Goal: Task Accomplishment & Management: Complete application form

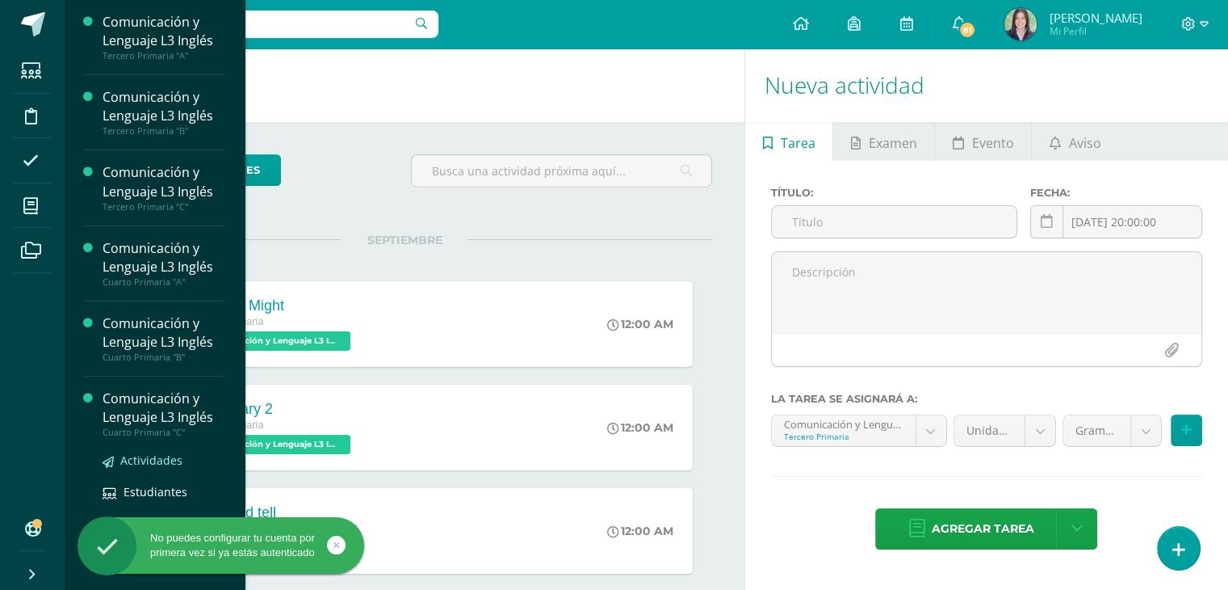
click at [154, 460] on span "Actividades" at bounding box center [151, 459] width 62 height 15
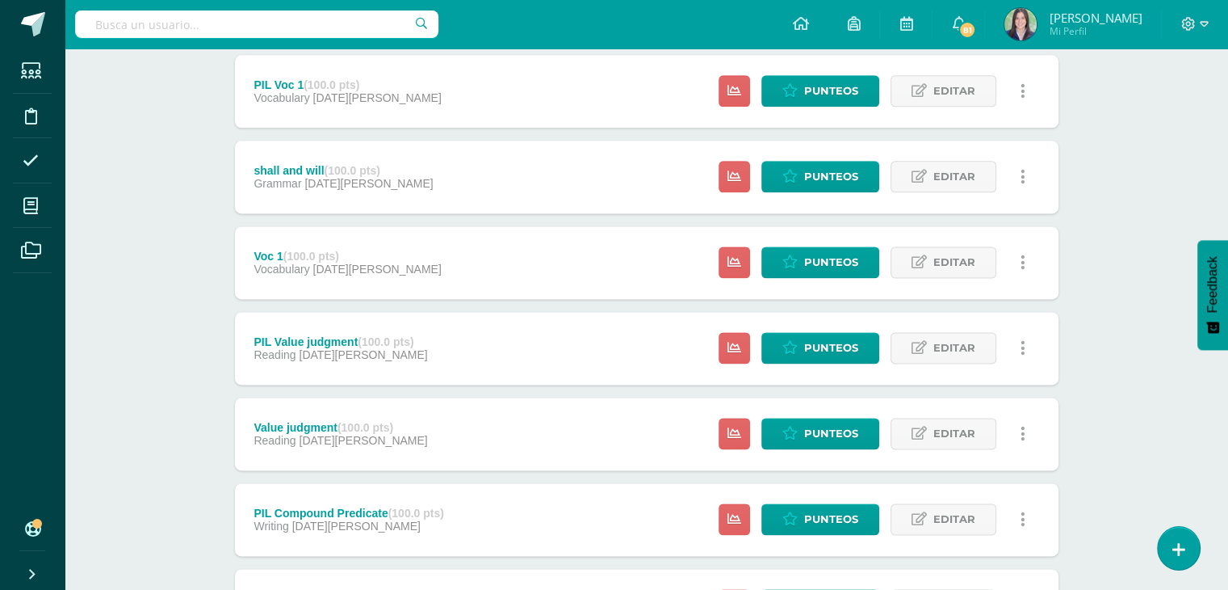
scroll to position [2257, 0]
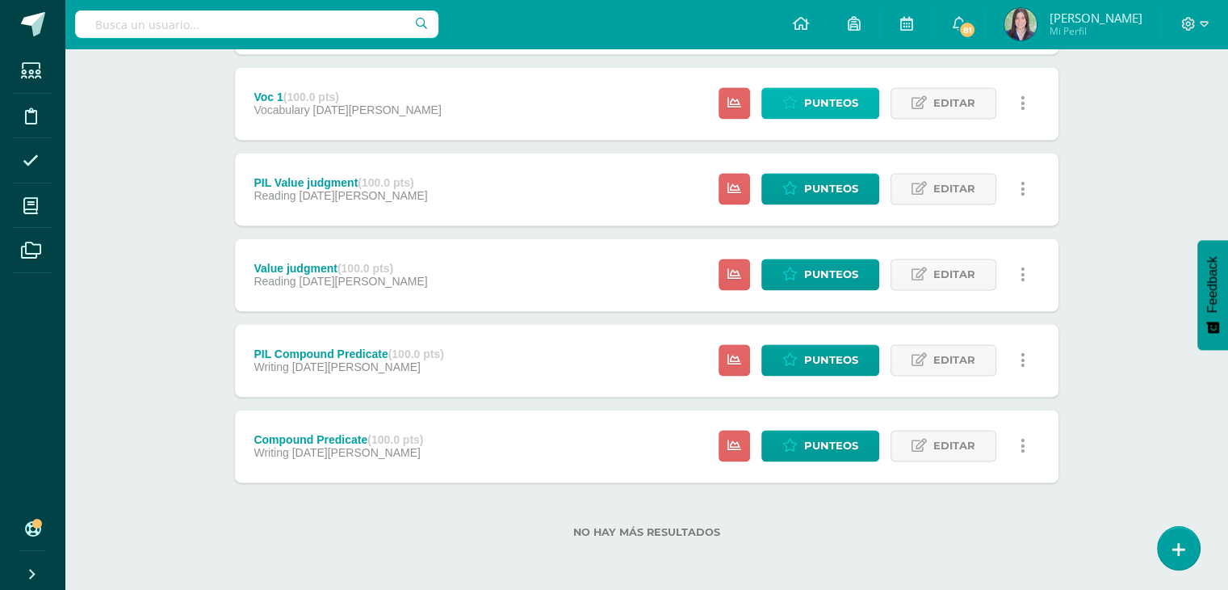
click at [811, 109] on span "Punteos" at bounding box center [831, 103] width 54 height 30
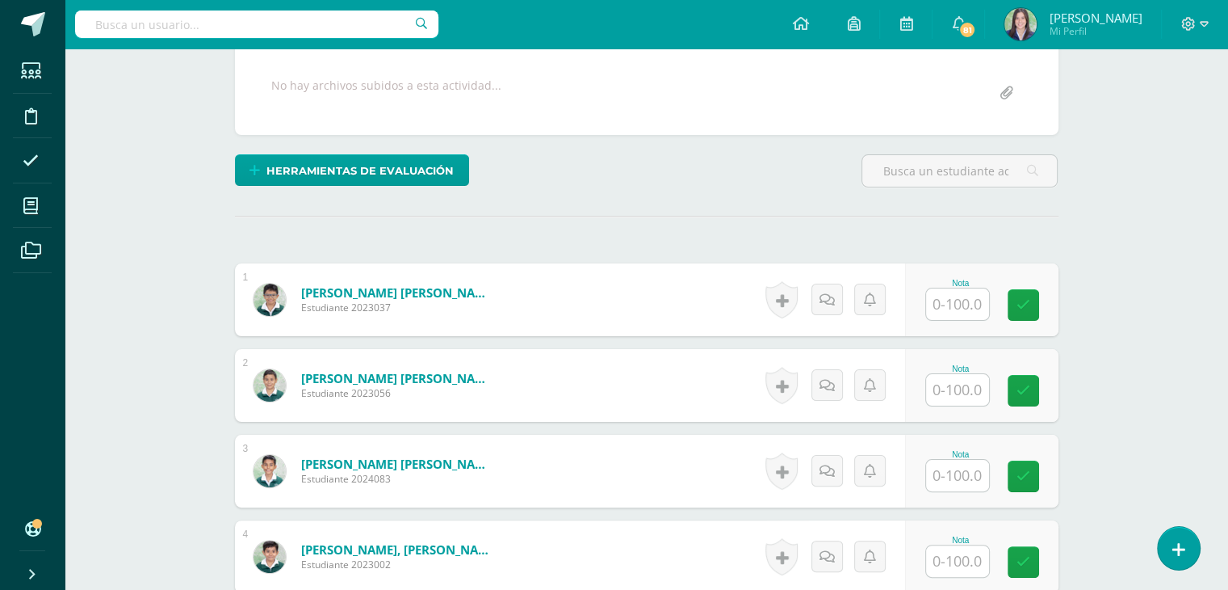
scroll to position [404, 0]
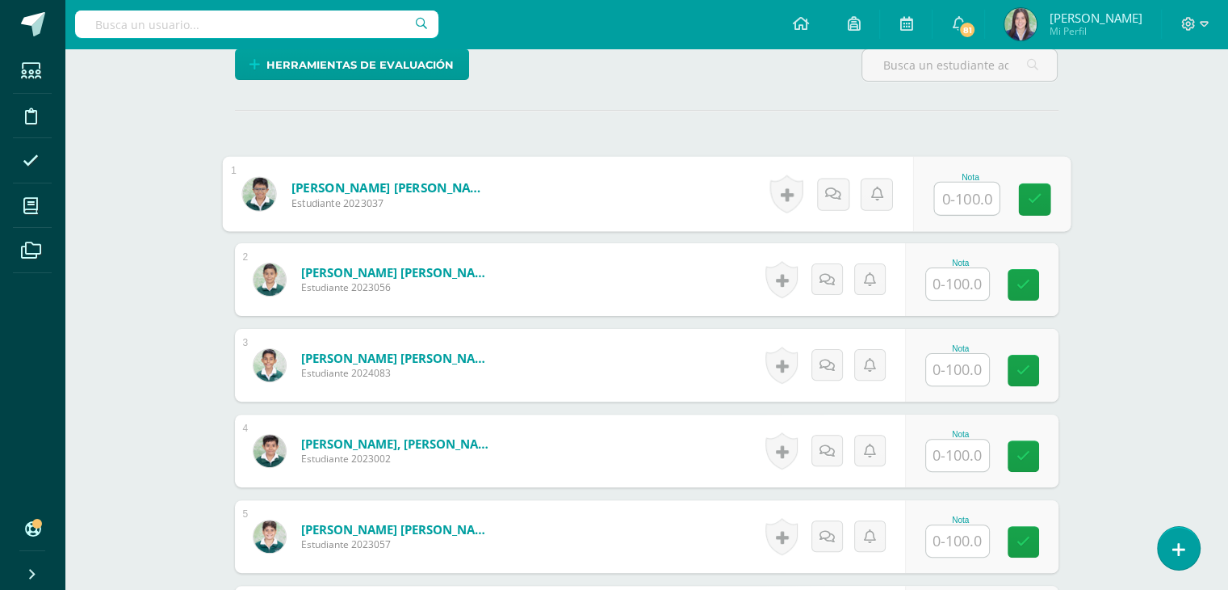
click at [976, 195] on input "text" at bounding box center [966, 199] width 65 height 32
type input "90"
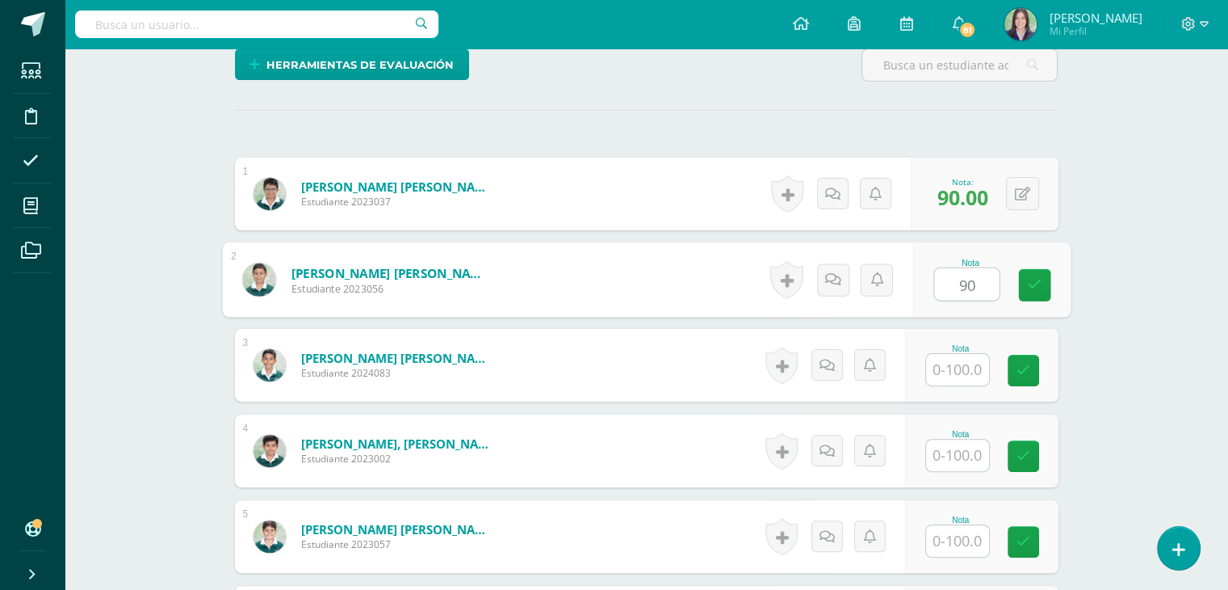
type input "90"
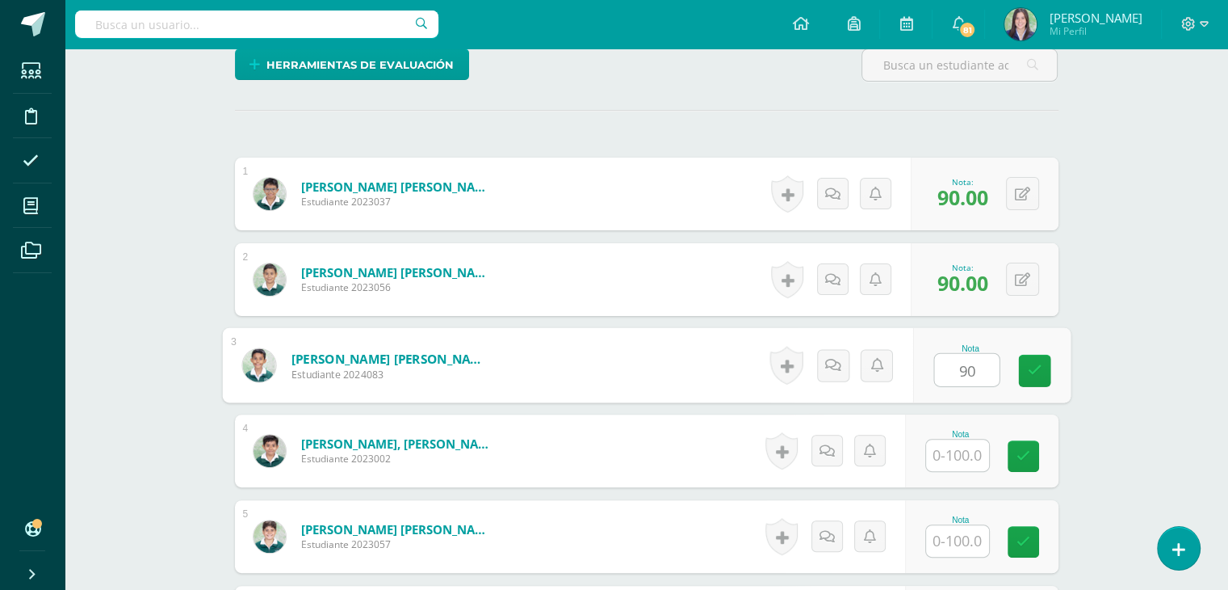
type input "90"
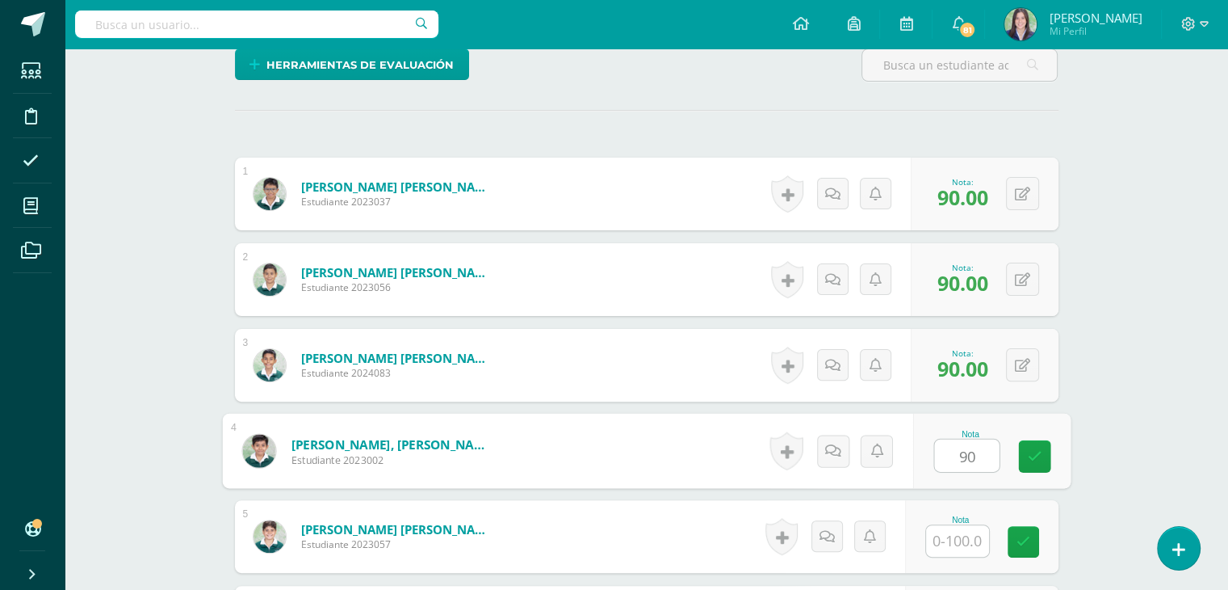
type input "90"
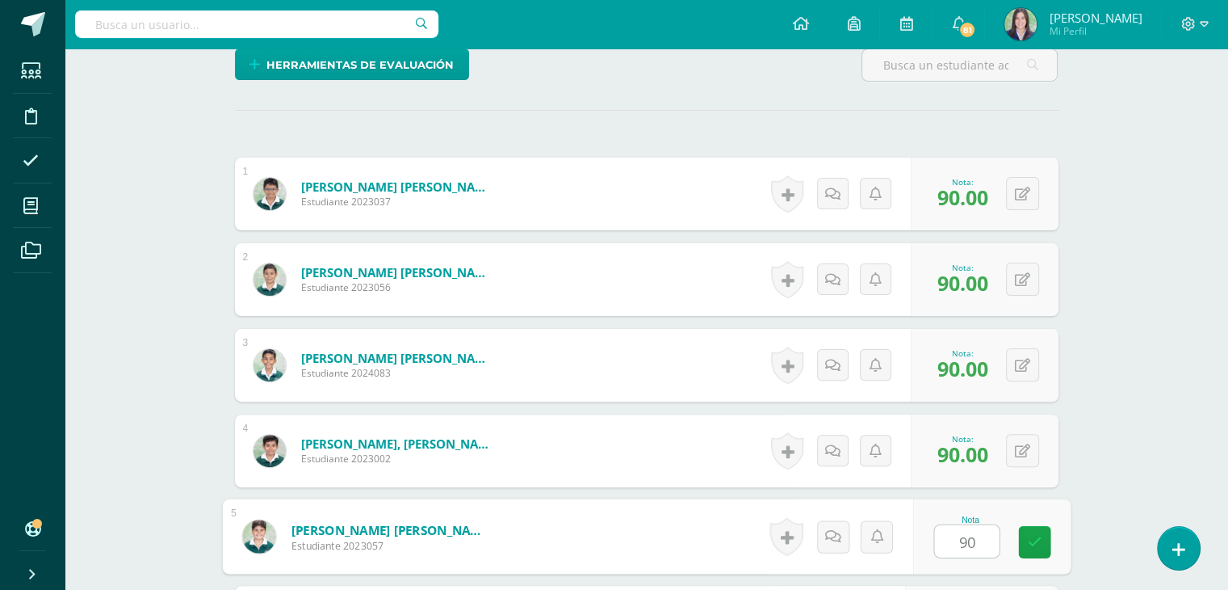
type input "90"
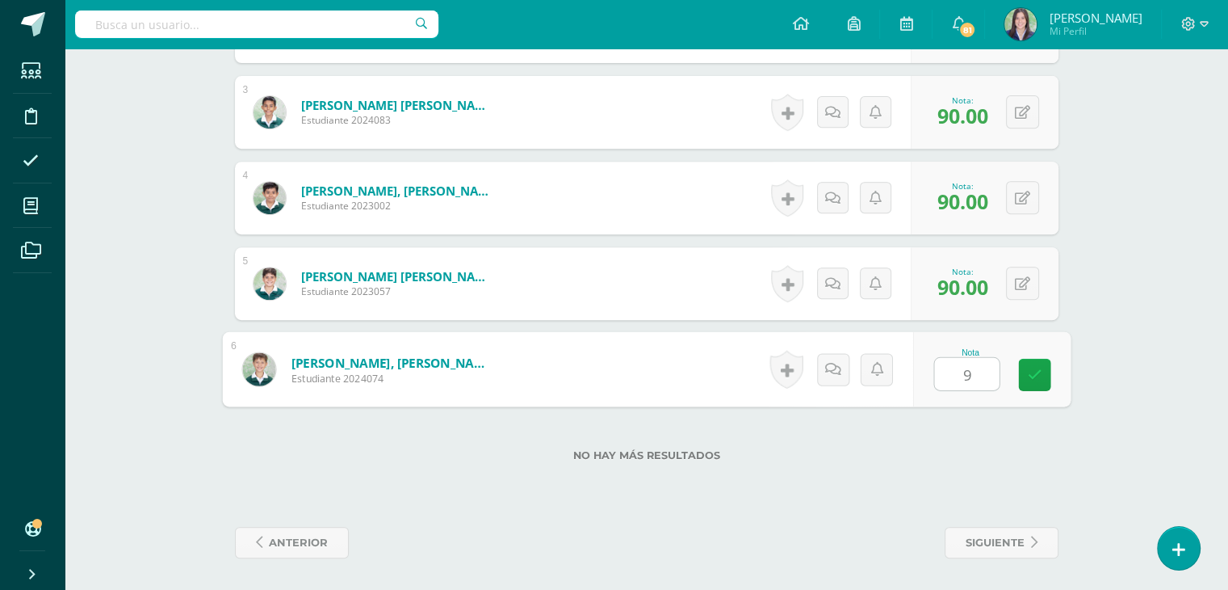
type input "90"
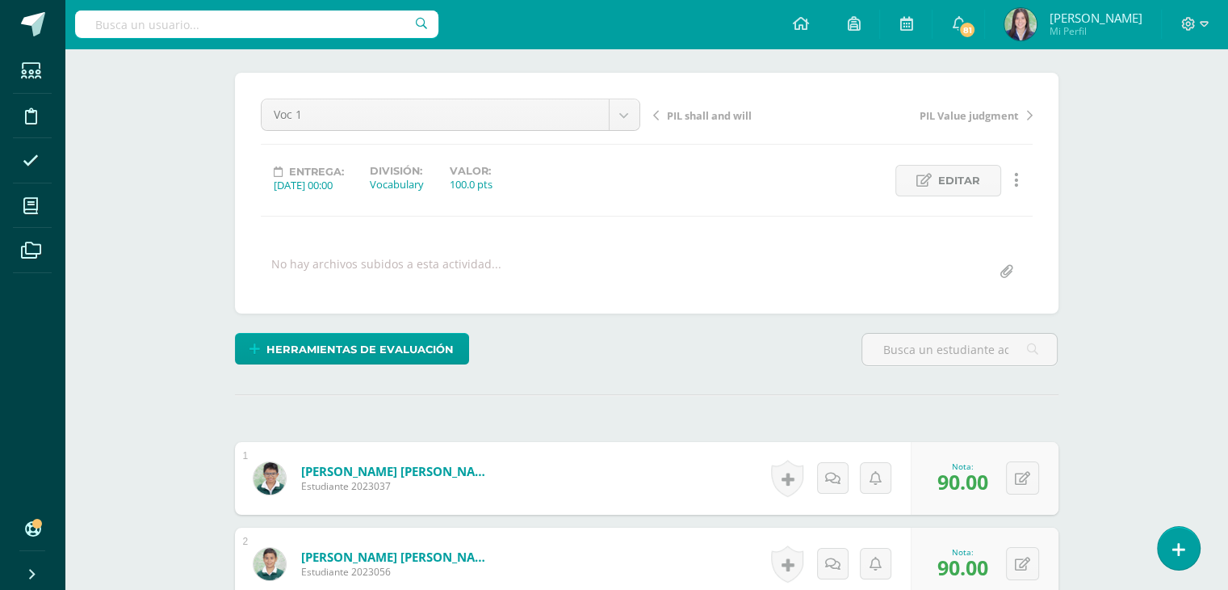
scroll to position [91, 0]
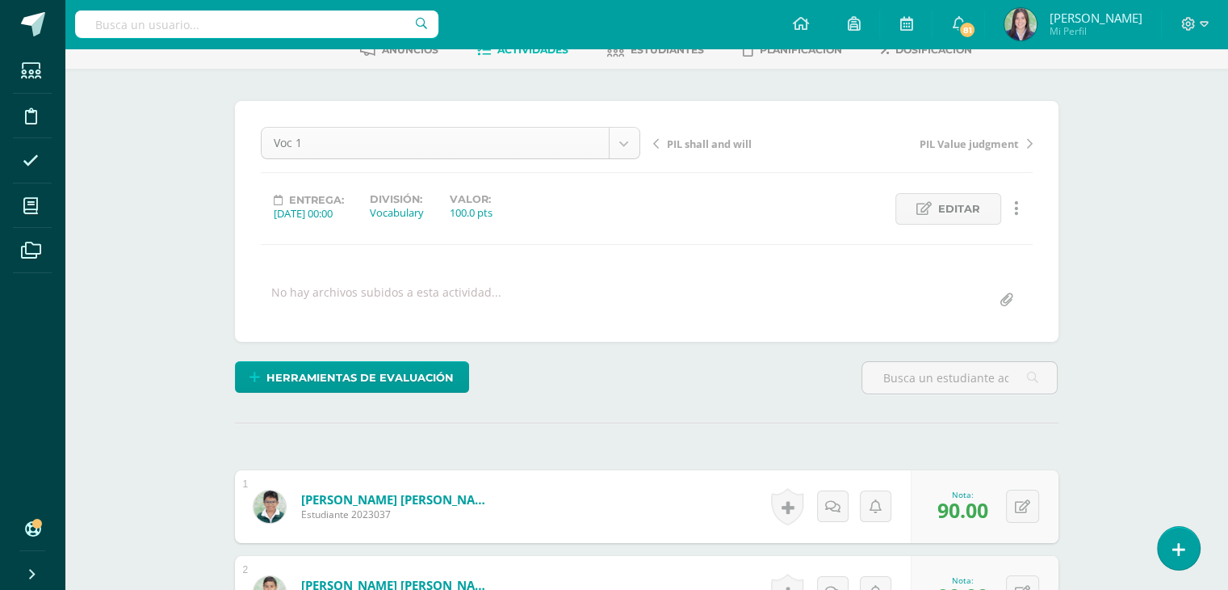
click at [620, 143] on body "Estudiantes Disciplina Asistencia Mis cursos Archivos Soporte Ayuda Reportar un…" at bounding box center [614, 532] width 1228 height 1247
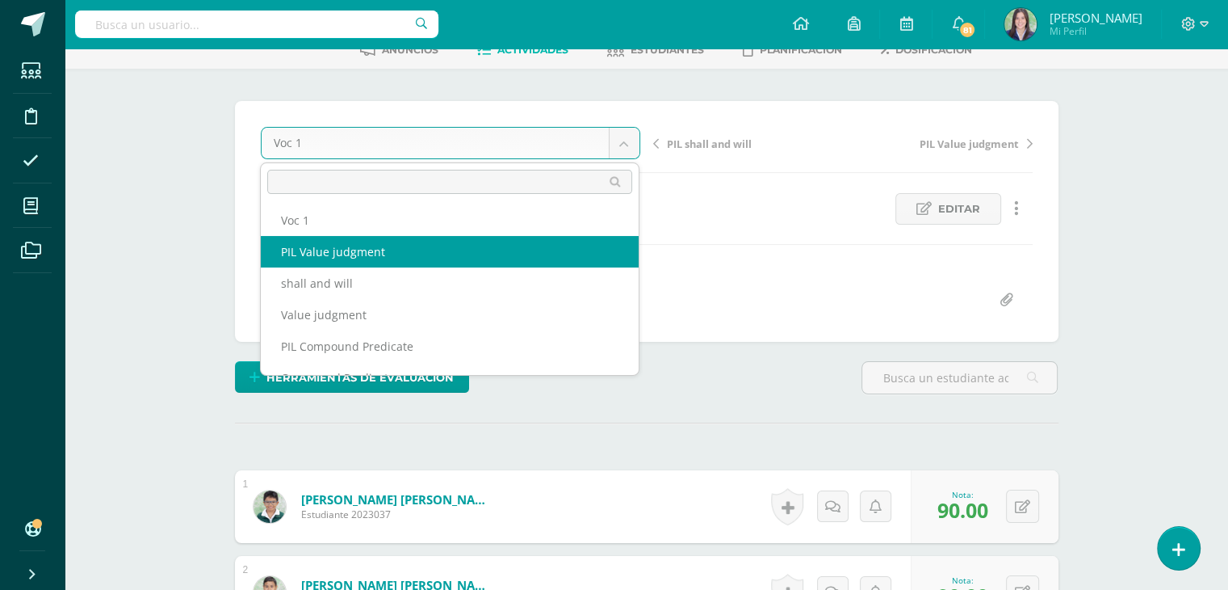
scroll to position [751, 0]
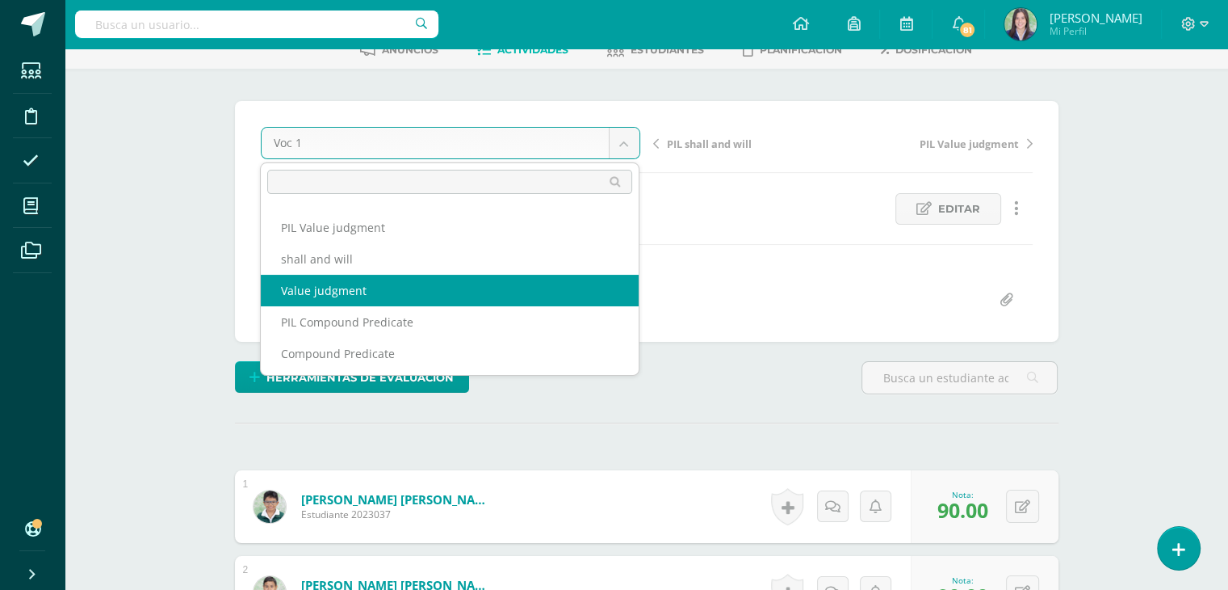
select select "/dashboard/teacher/grade-activity/264629/"
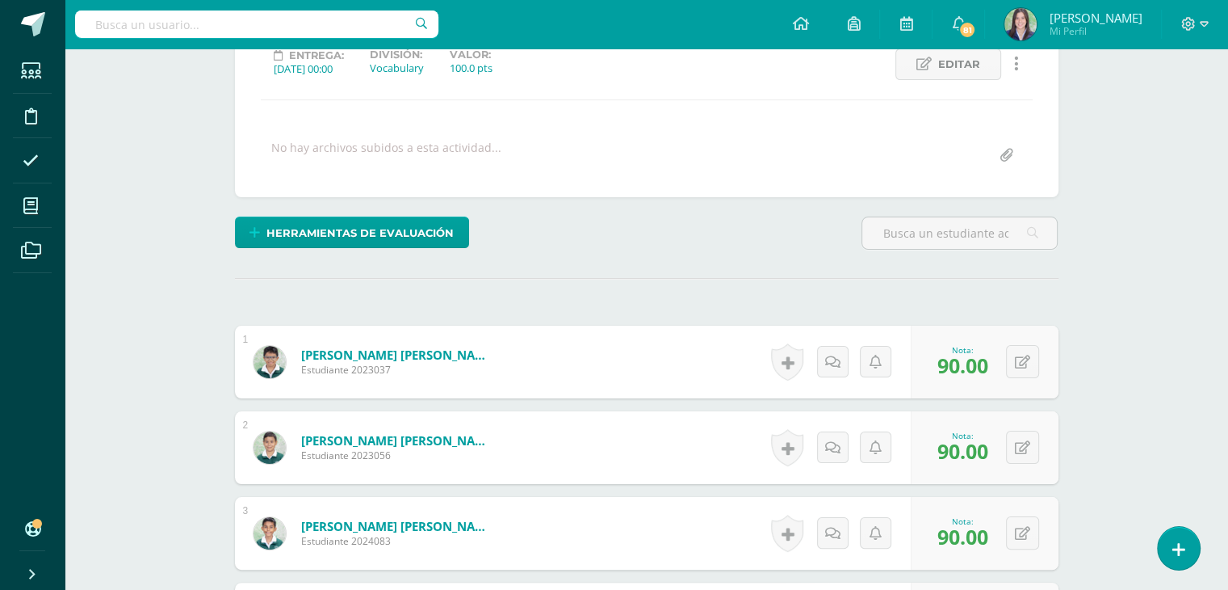
scroll to position [414, 0]
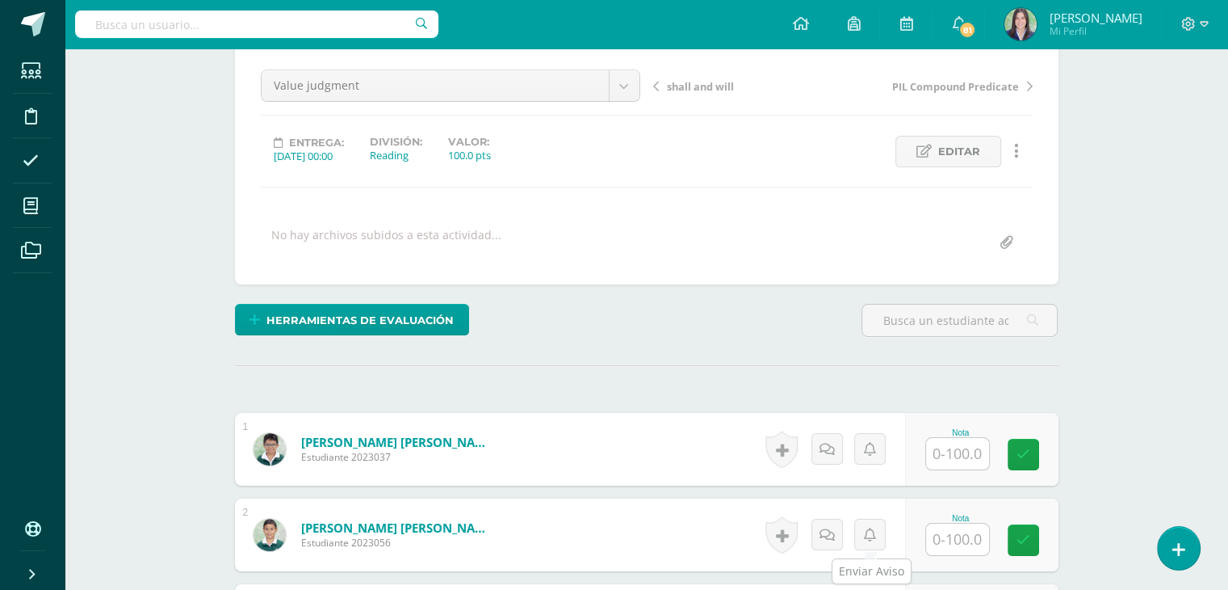
scroll to position [404, 0]
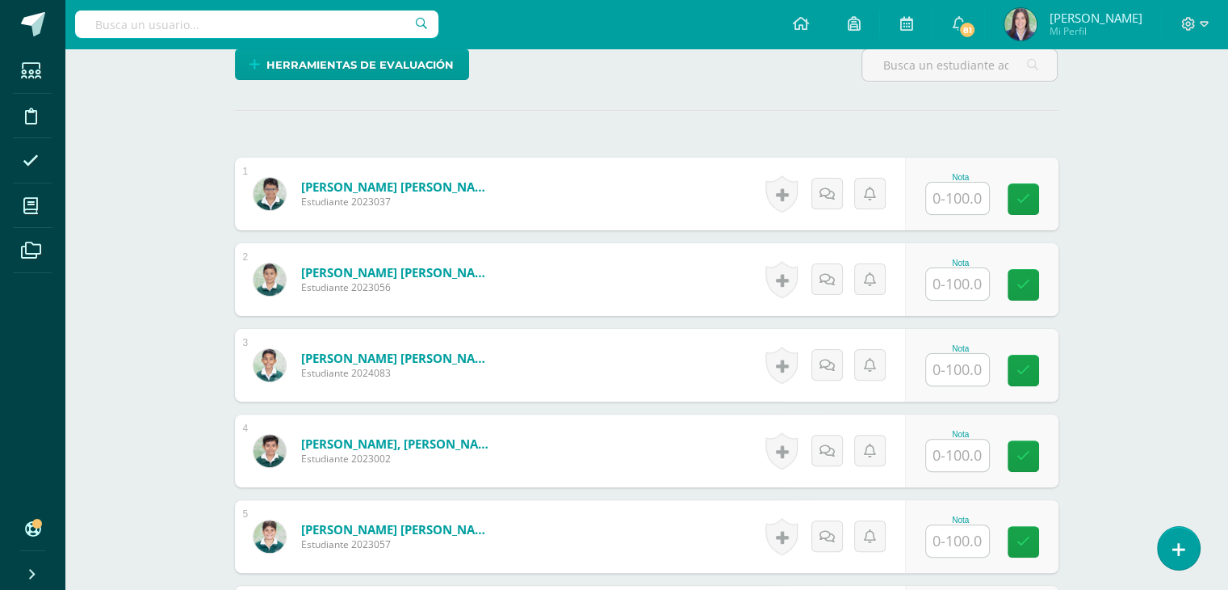
click at [954, 198] on input "text" at bounding box center [957, 198] width 63 height 31
type input "100"
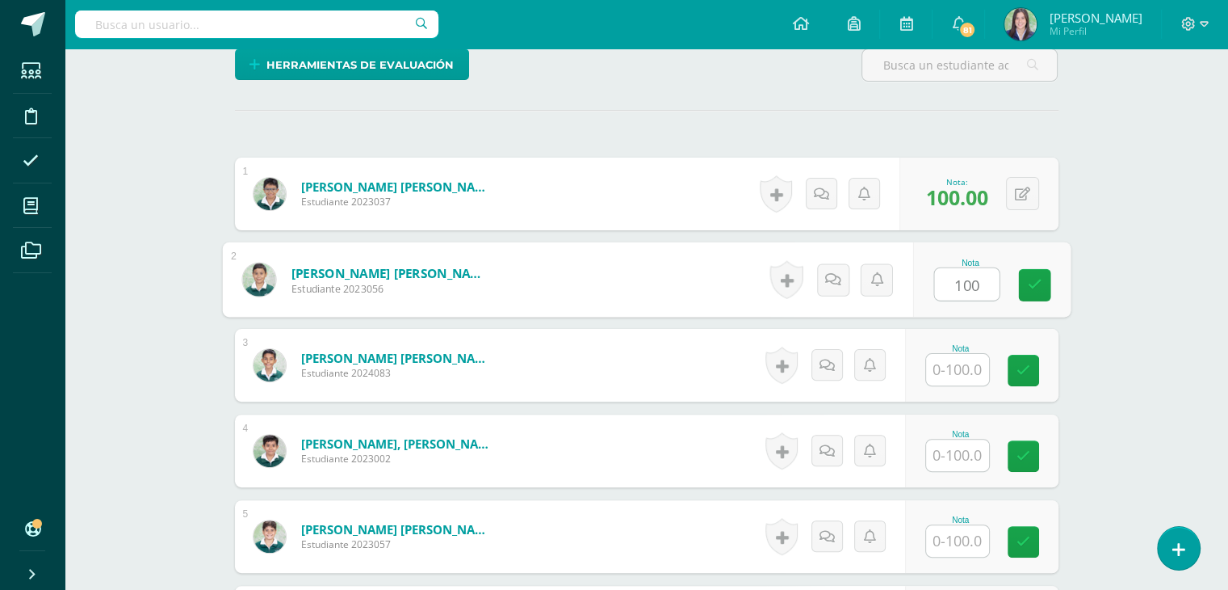
type input "100"
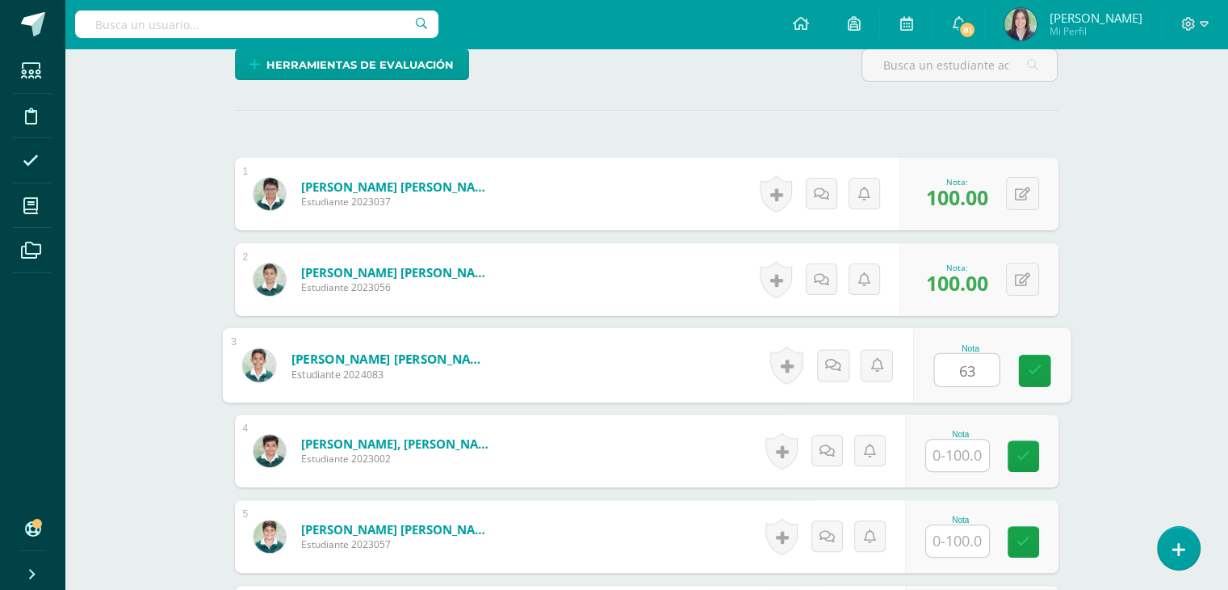
type input "63"
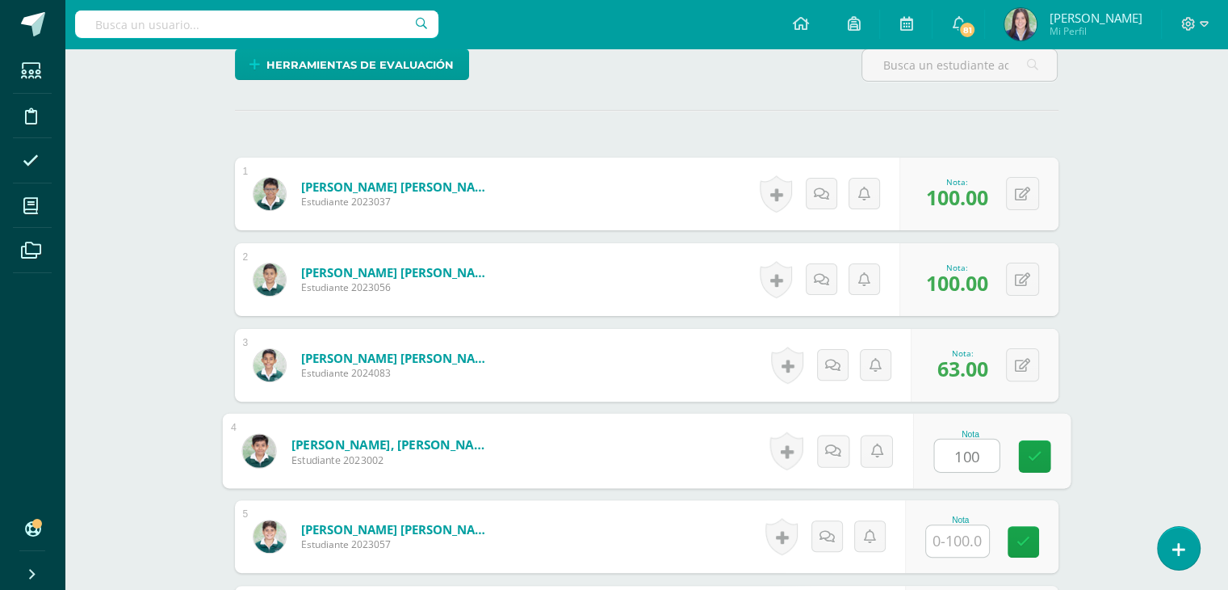
type input "100"
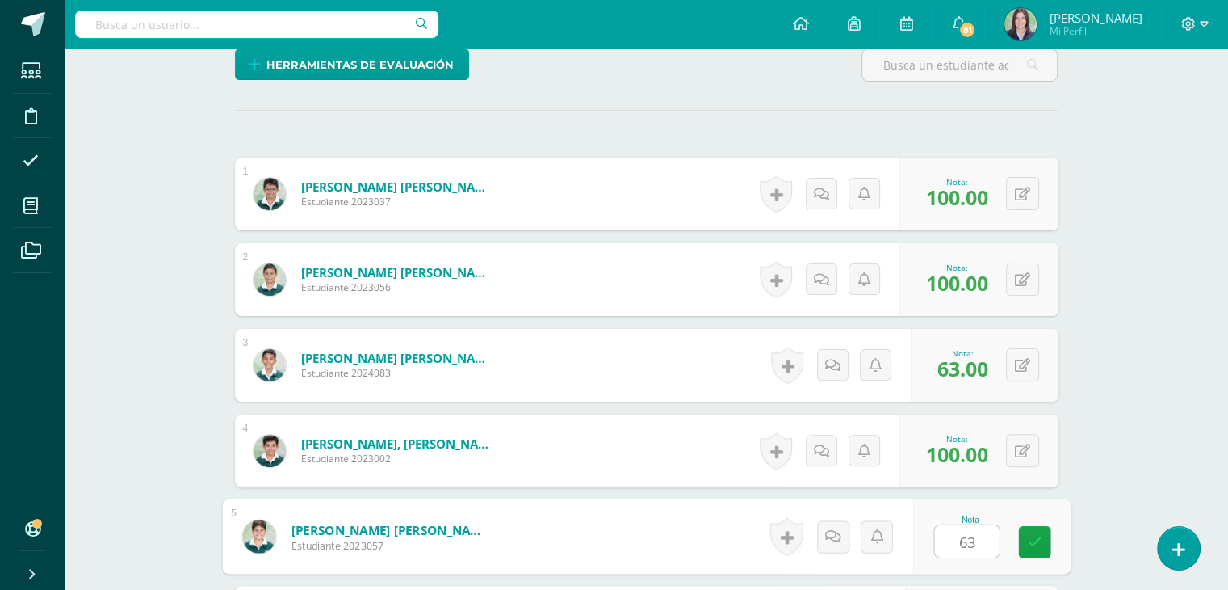
type input "63"
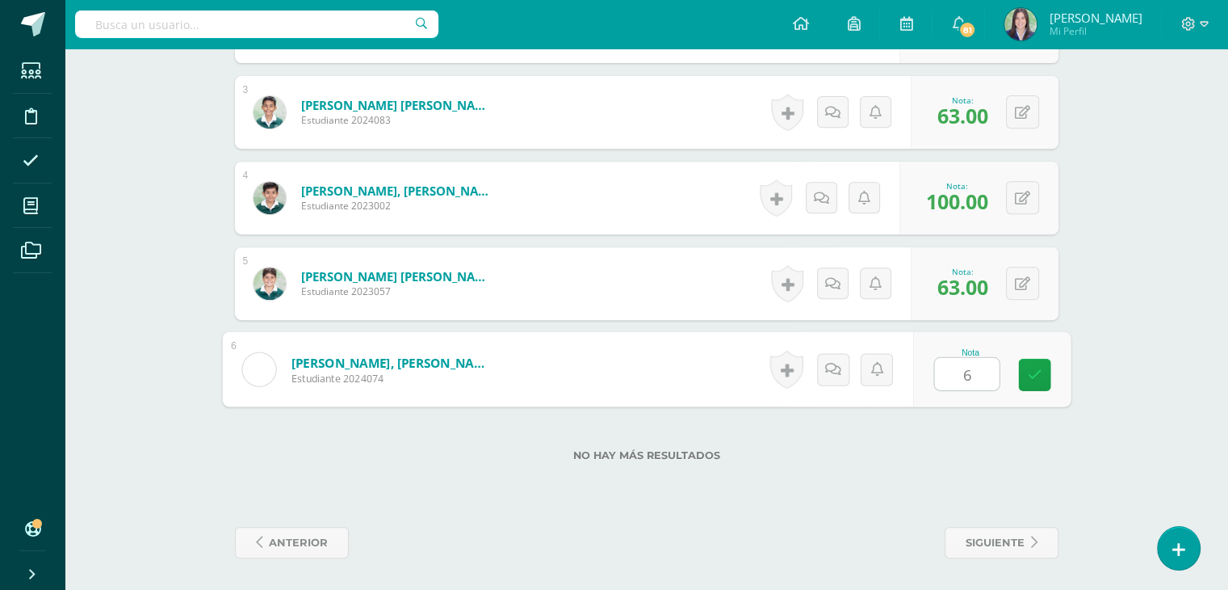
type input "63"
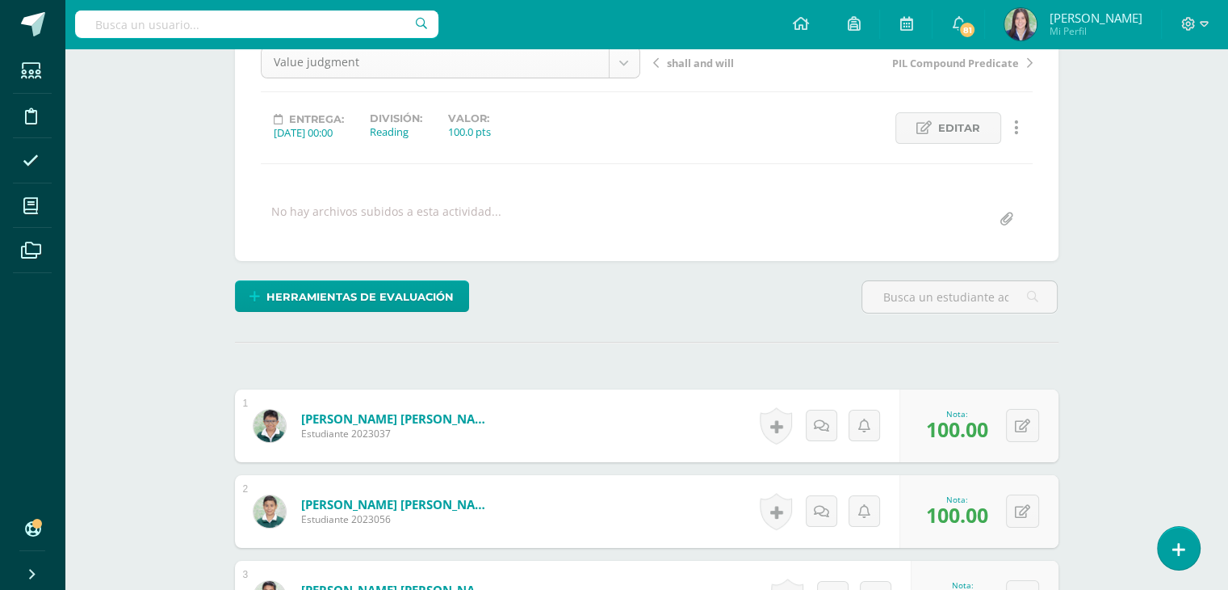
scroll to position [91, 0]
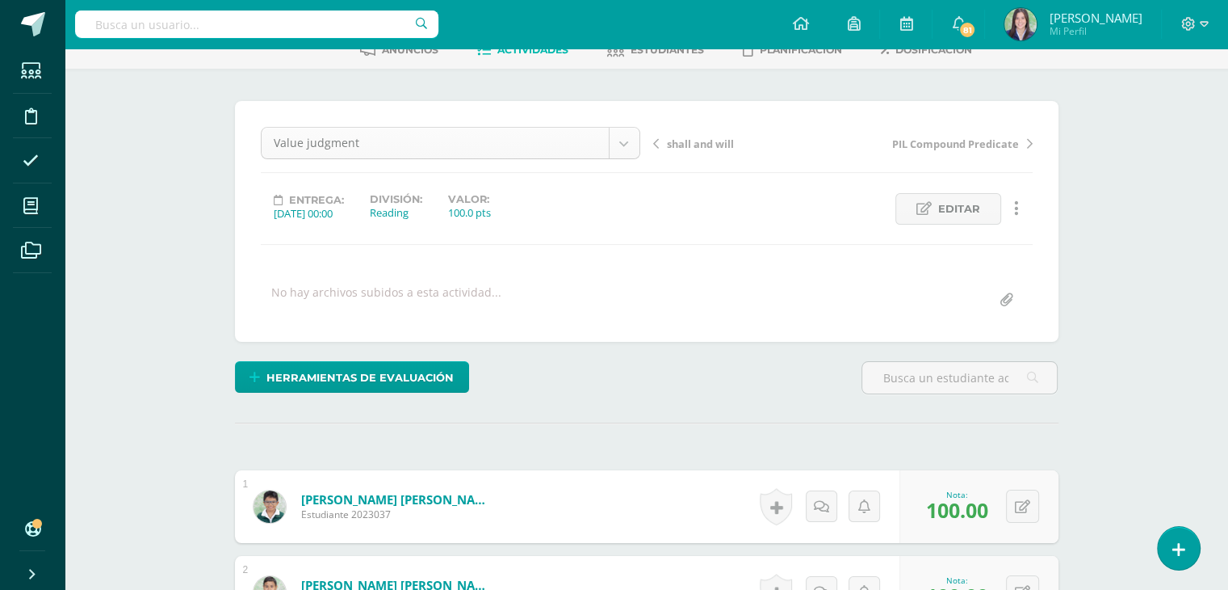
click at [619, 144] on body "Estudiantes Disciplina Asistencia Mis cursos Archivos Soporte Ayuda Reportar un…" at bounding box center [614, 532] width 1228 height 1247
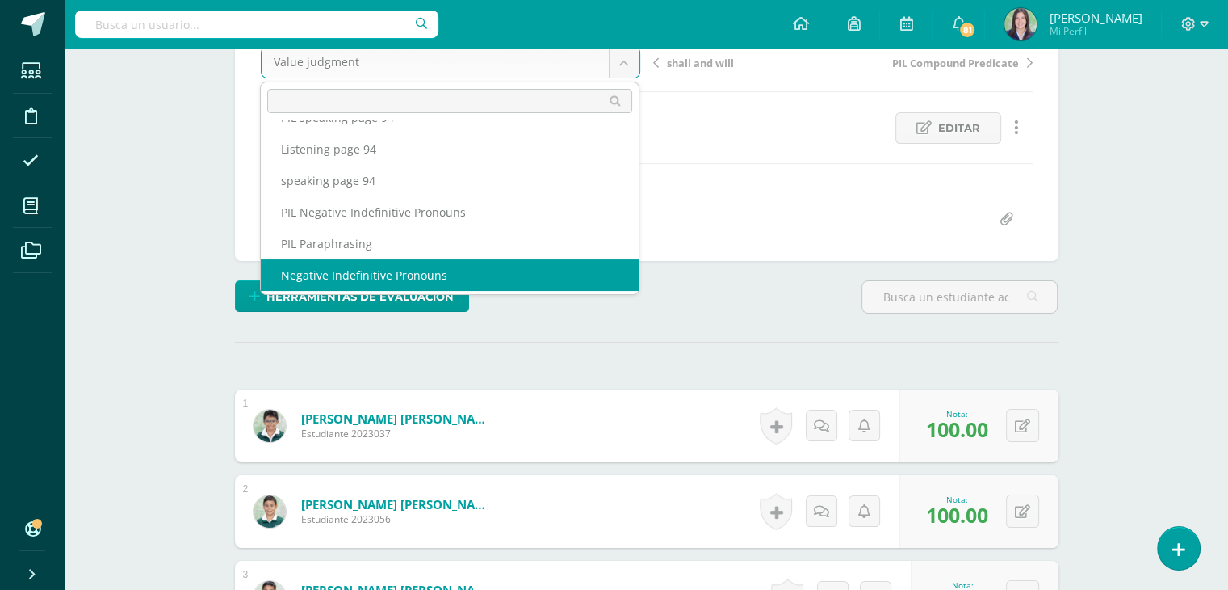
scroll to position [428, 0]
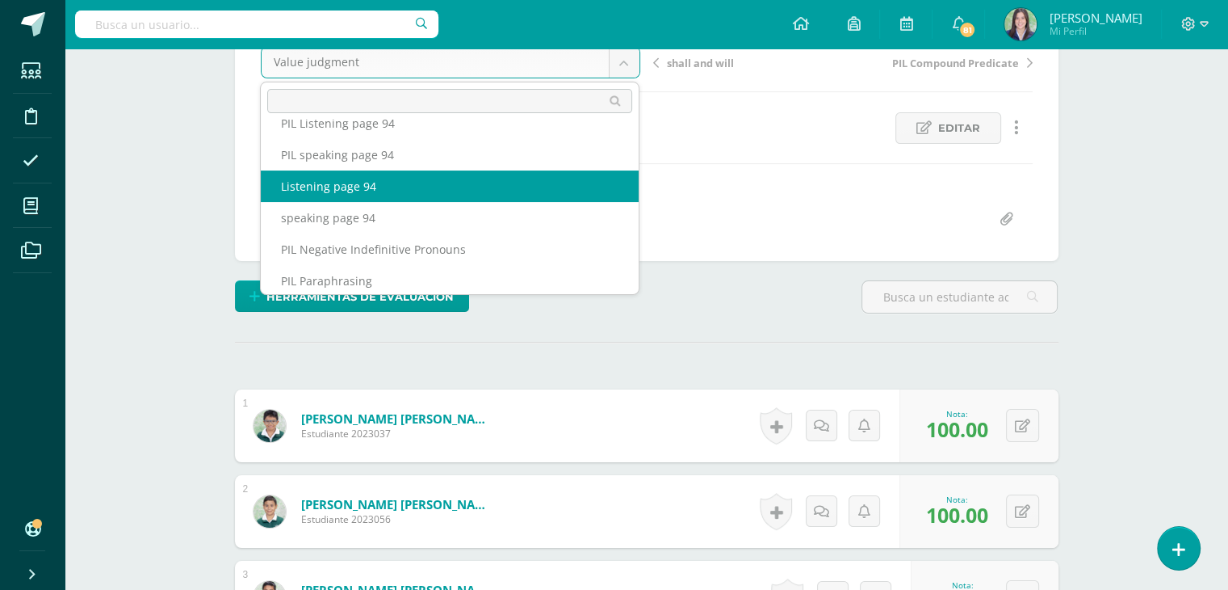
select select "/dashboard/teacher/grade-activity/264619/"
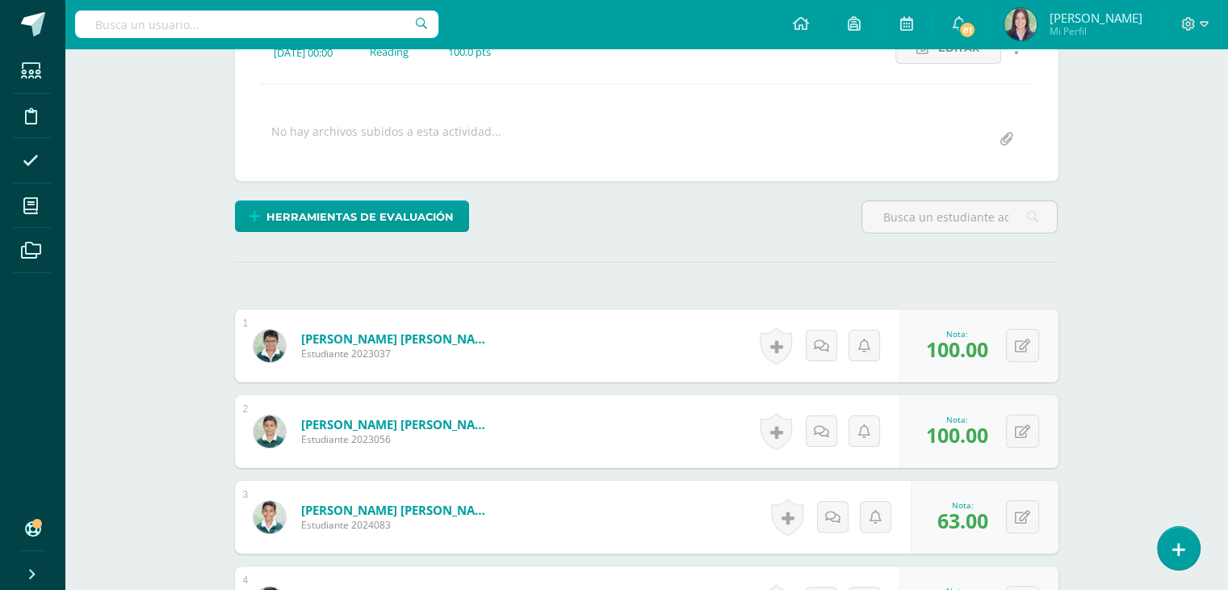
scroll to position [253, 0]
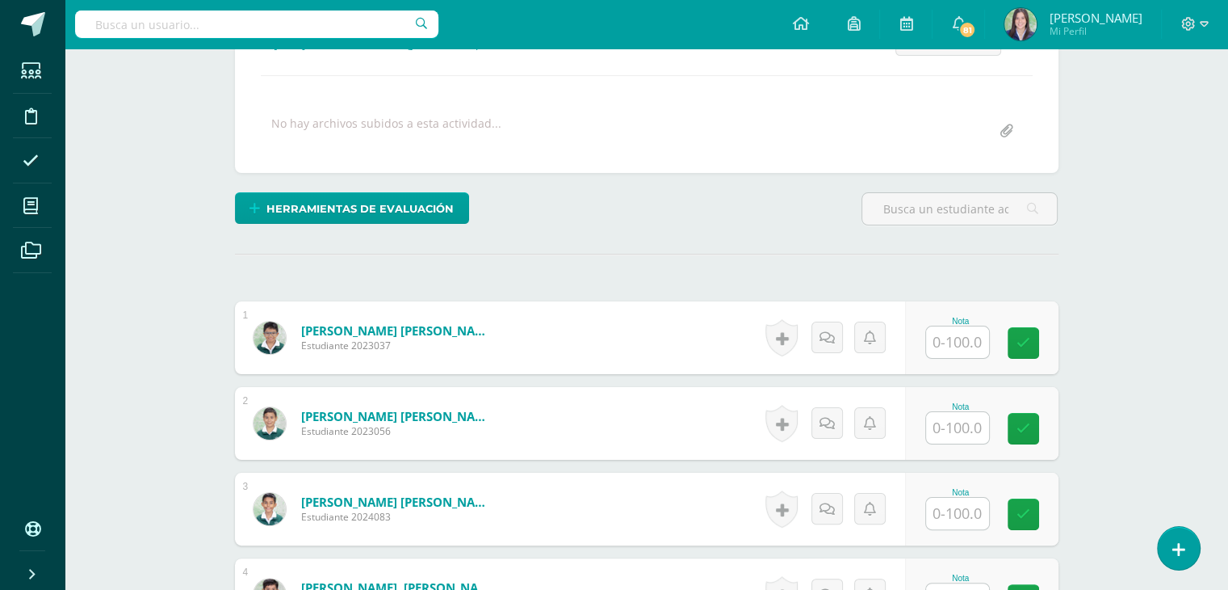
scroll to position [323, 0]
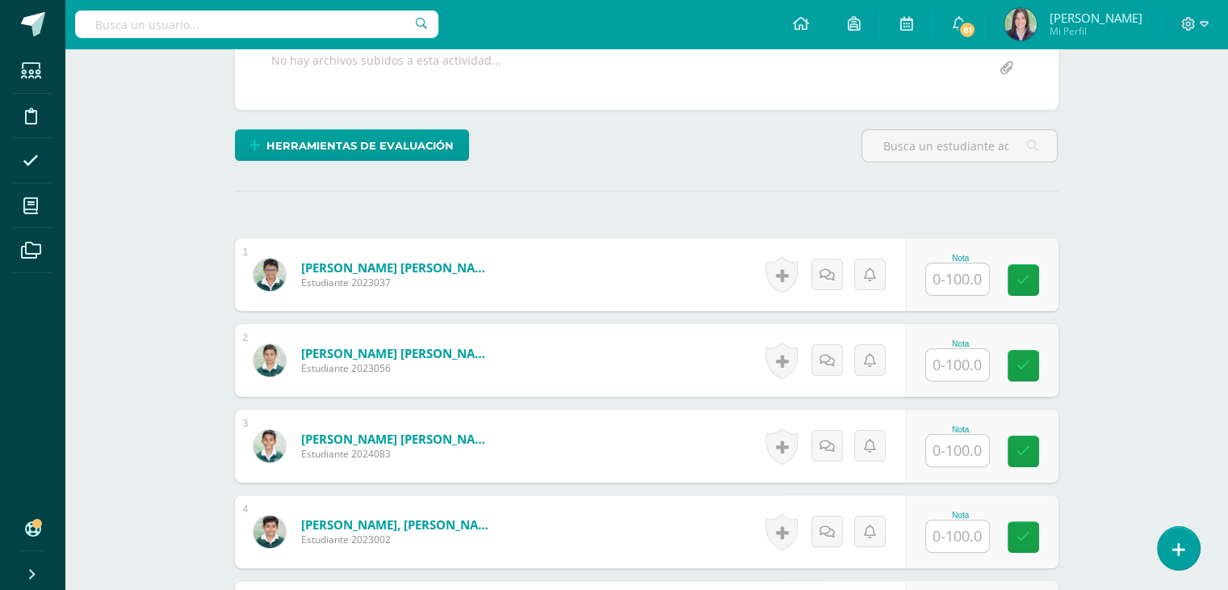
click at [951, 285] on input "text" at bounding box center [957, 278] width 63 height 31
type input "100"
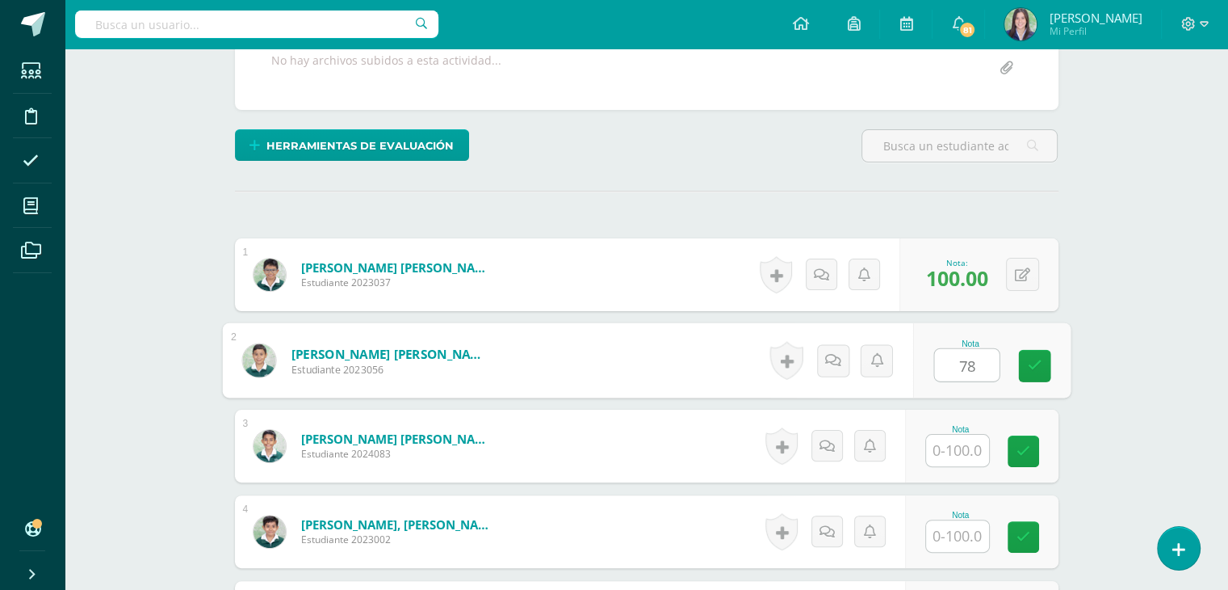
type input "78"
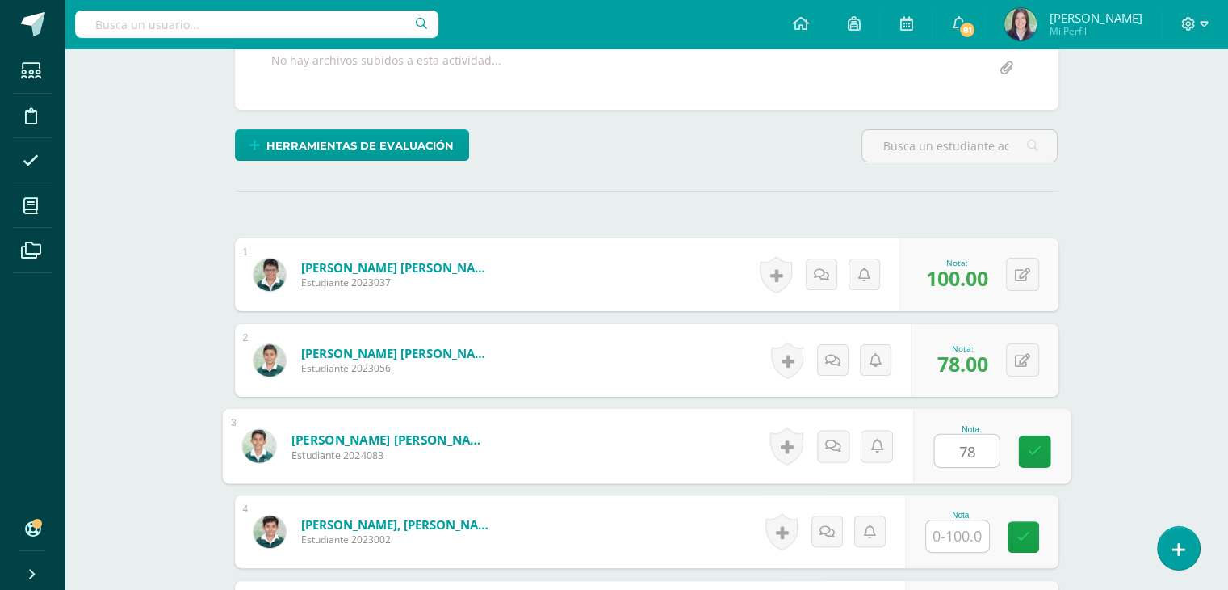
type input "78"
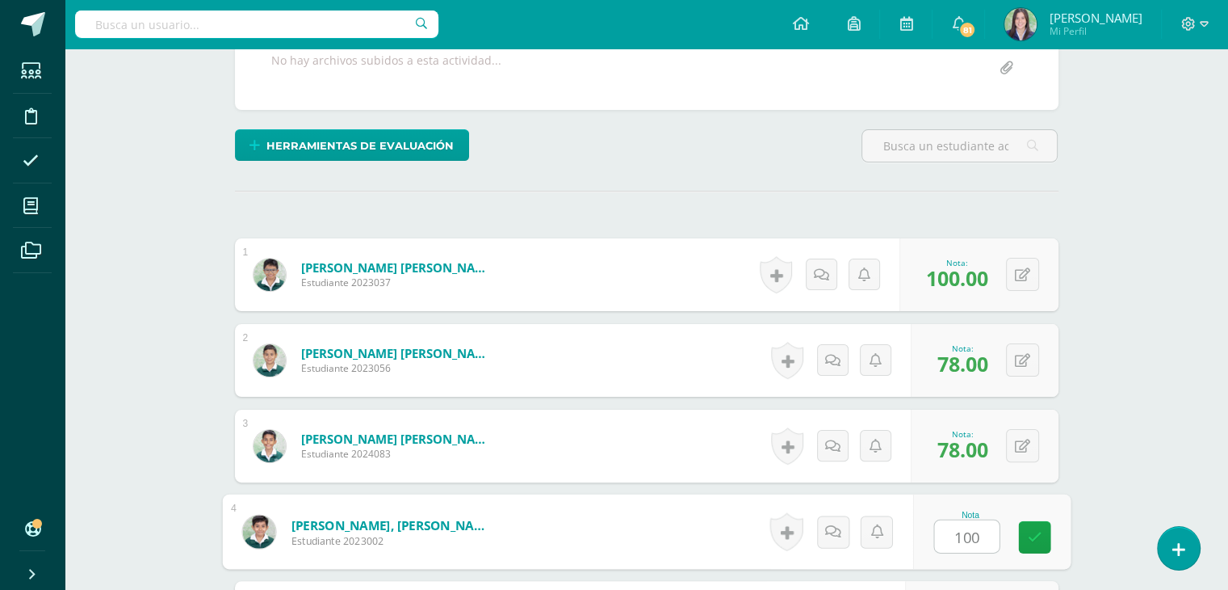
type input "100"
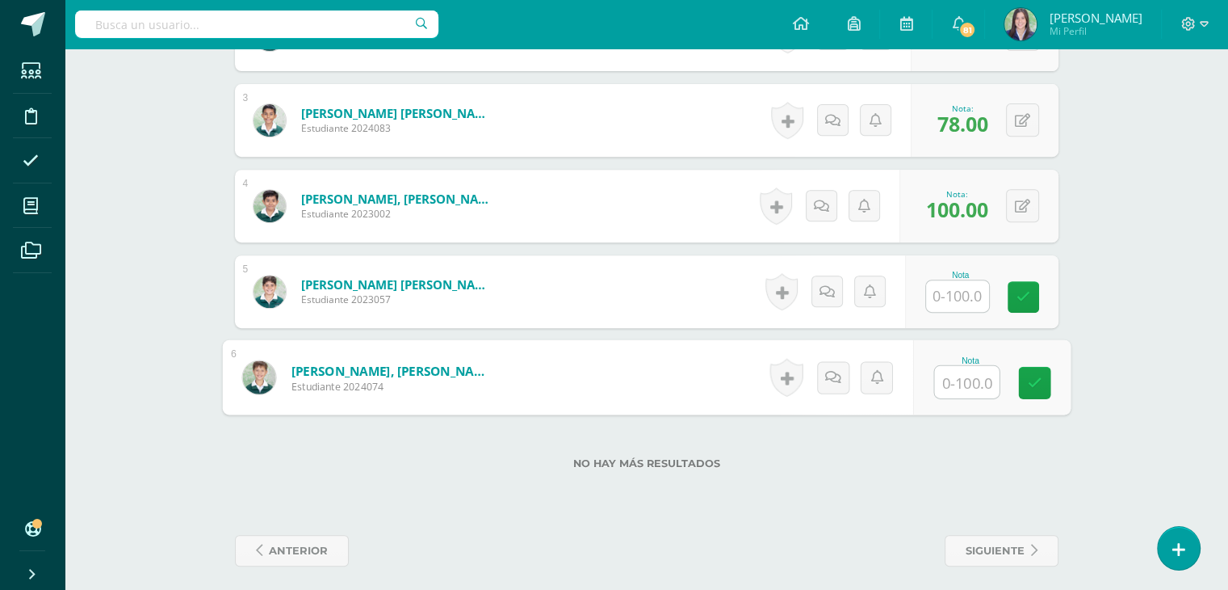
click at [940, 379] on input "text" at bounding box center [966, 382] width 65 height 32
type input "67"
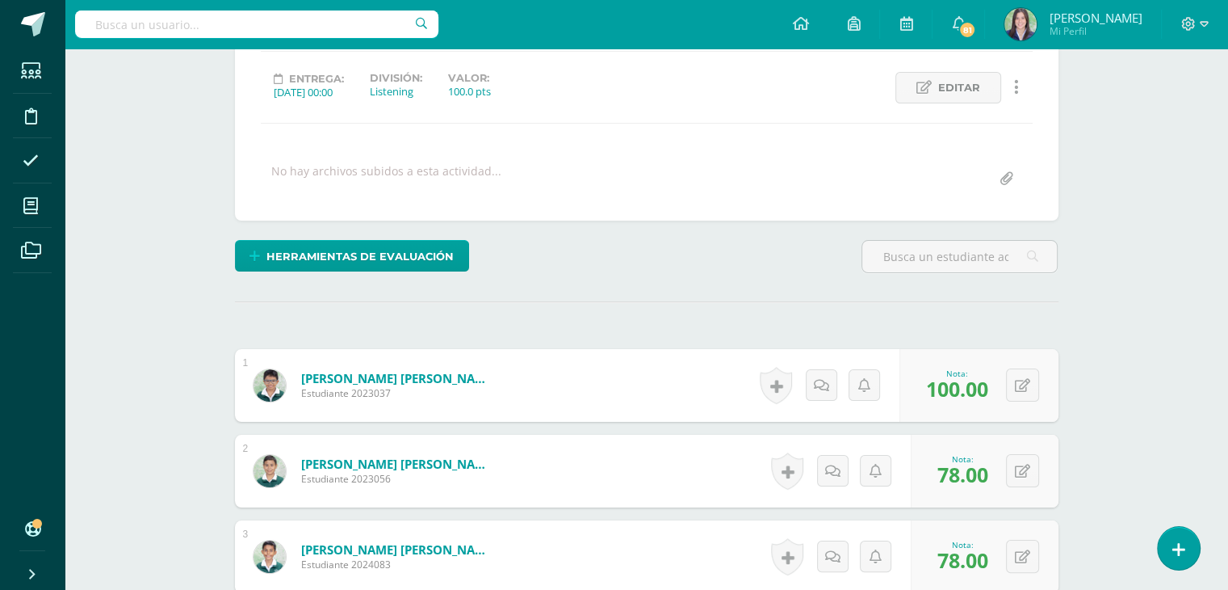
scroll to position [0, 0]
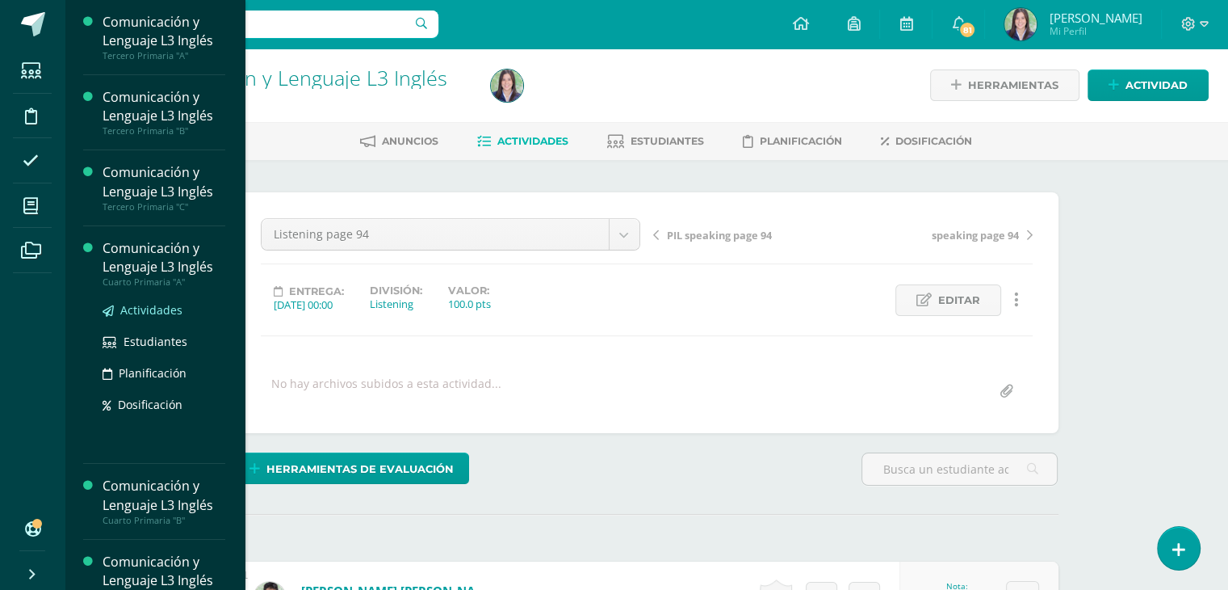
click at [149, 313] on span "Actividades" at bounding box center [151, 309] width 62 height 15
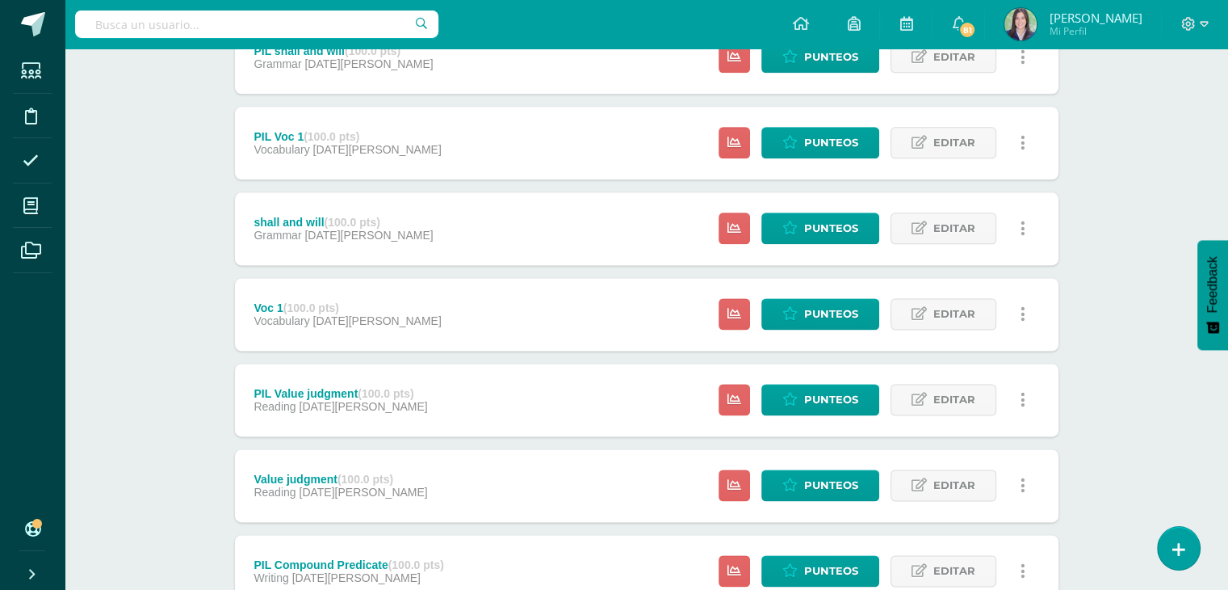
scroll to position [2257, 0]
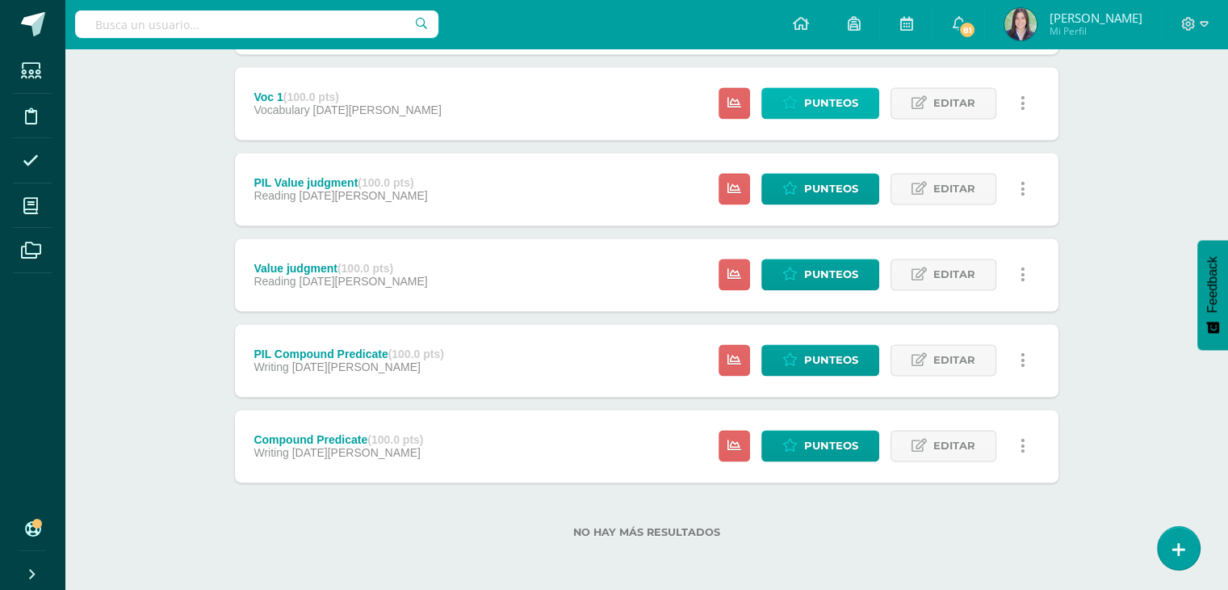
click at [798, 104] on icon at bounding box center [790, 103] width 15 height 14
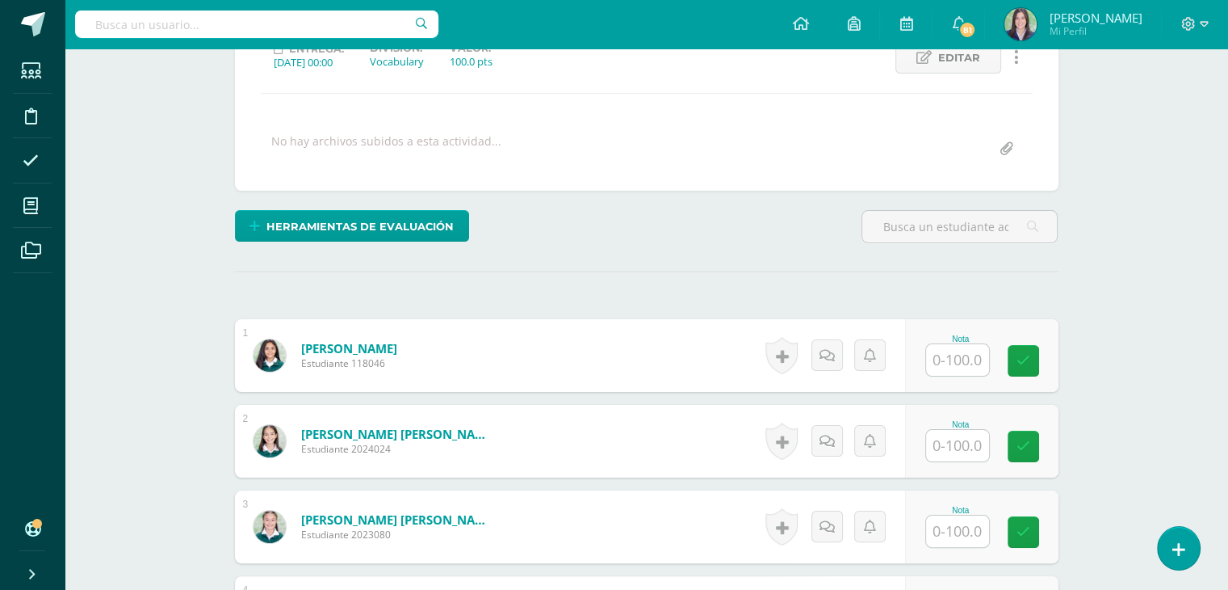
scroll to position [242, 0]
click at [955, 353] on input "text" at bounding box center [957, 359] width 63 height 31
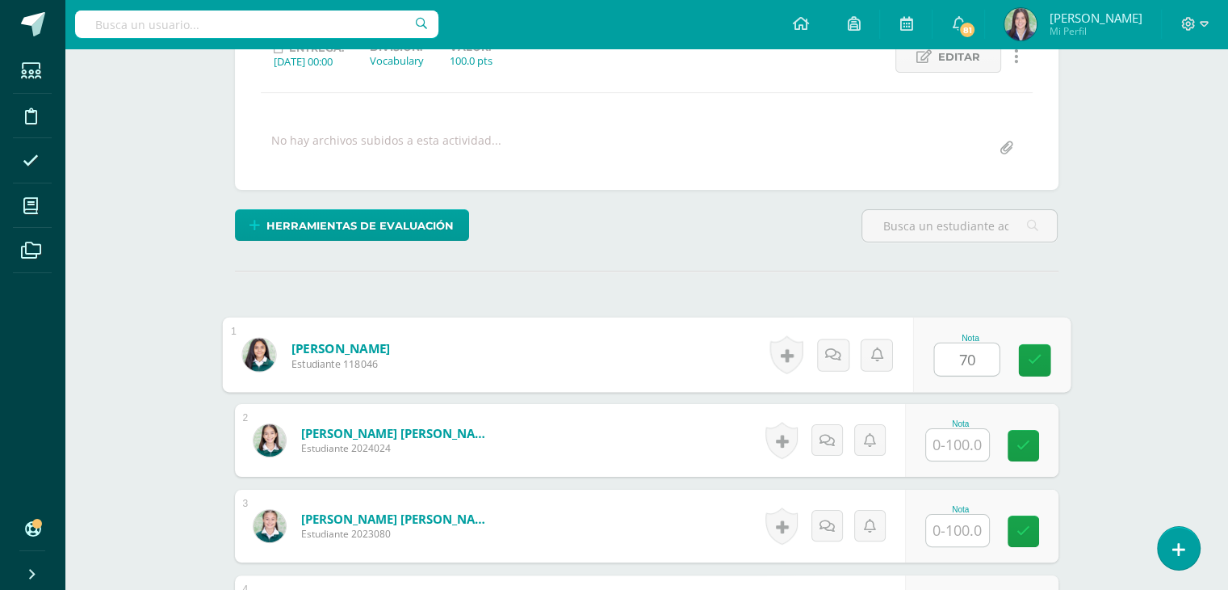
type input "70"
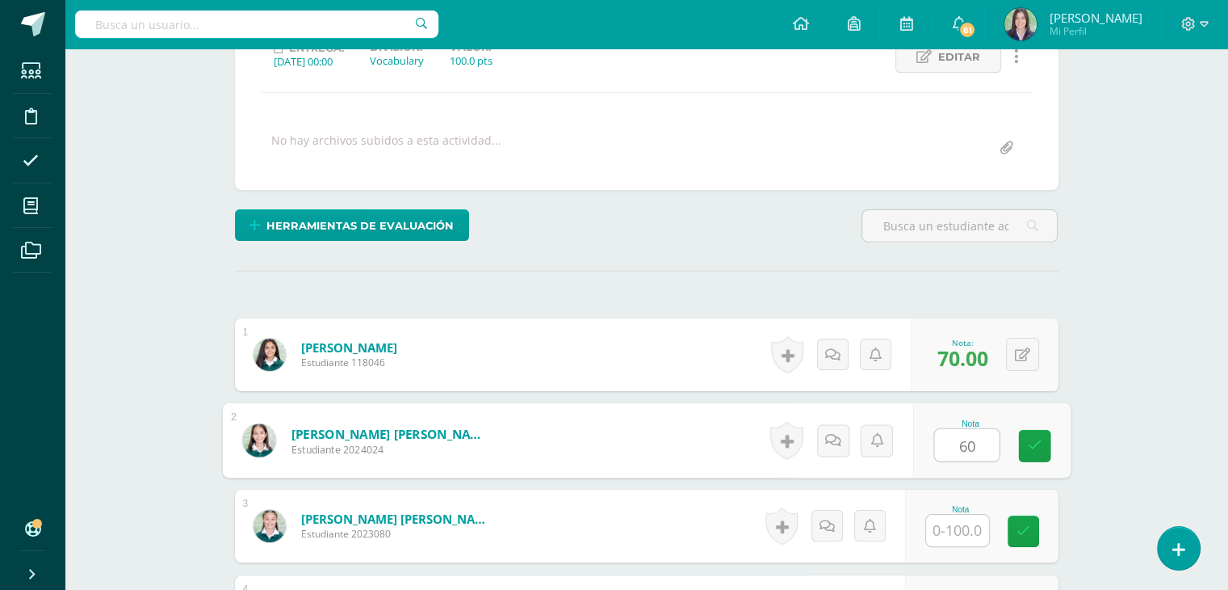
type input "60"
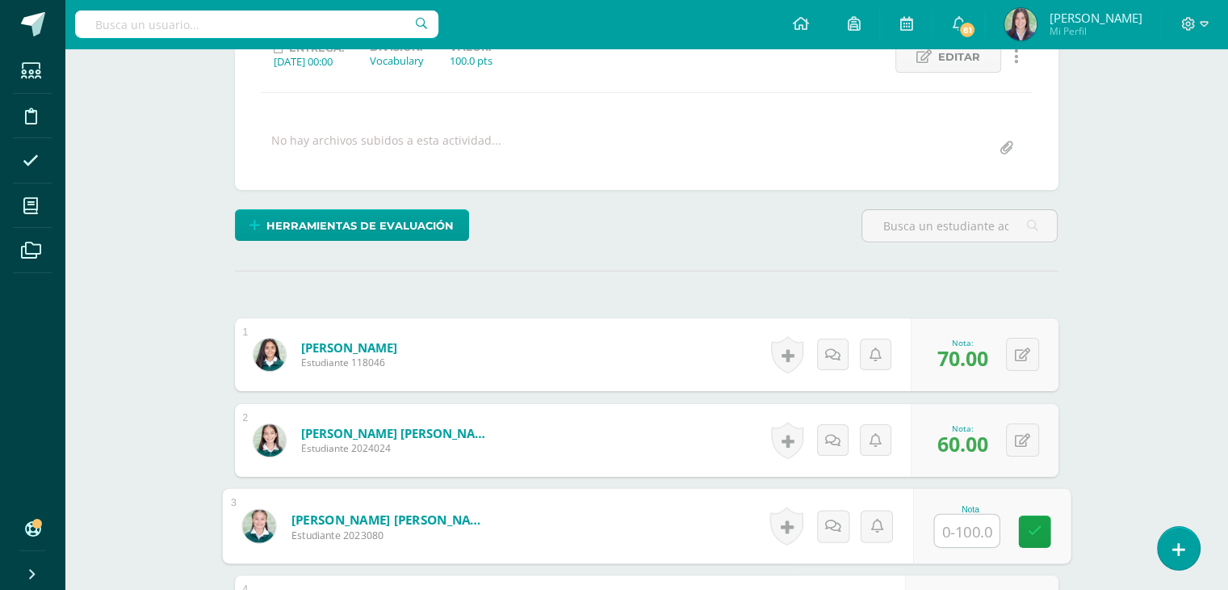
type input "8"
type input "70"
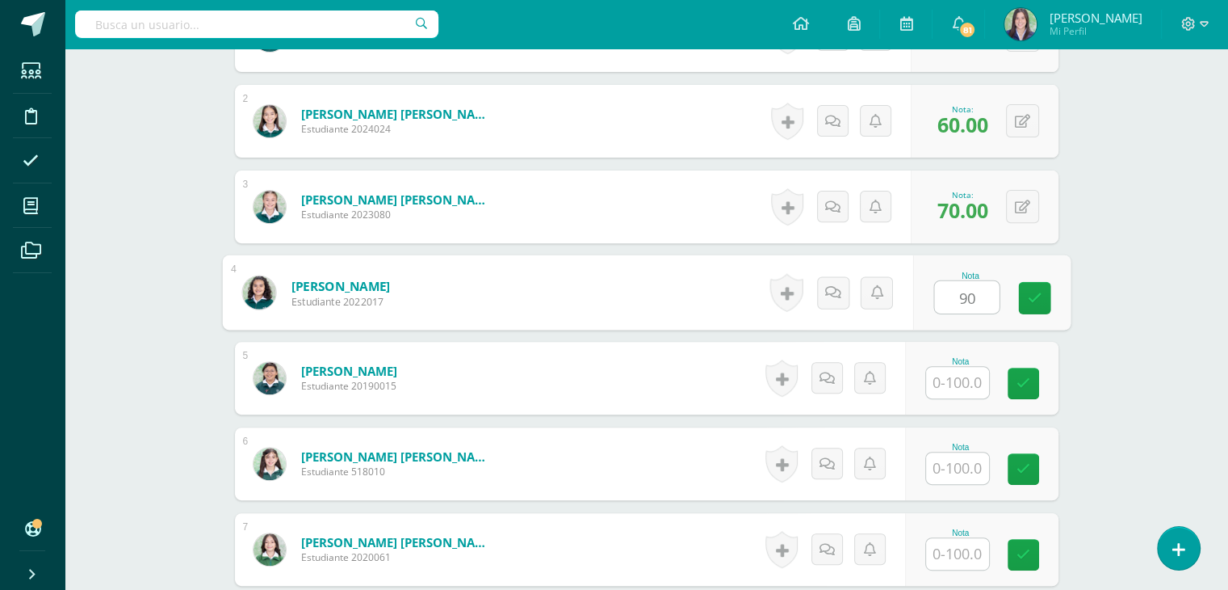
type input "90"
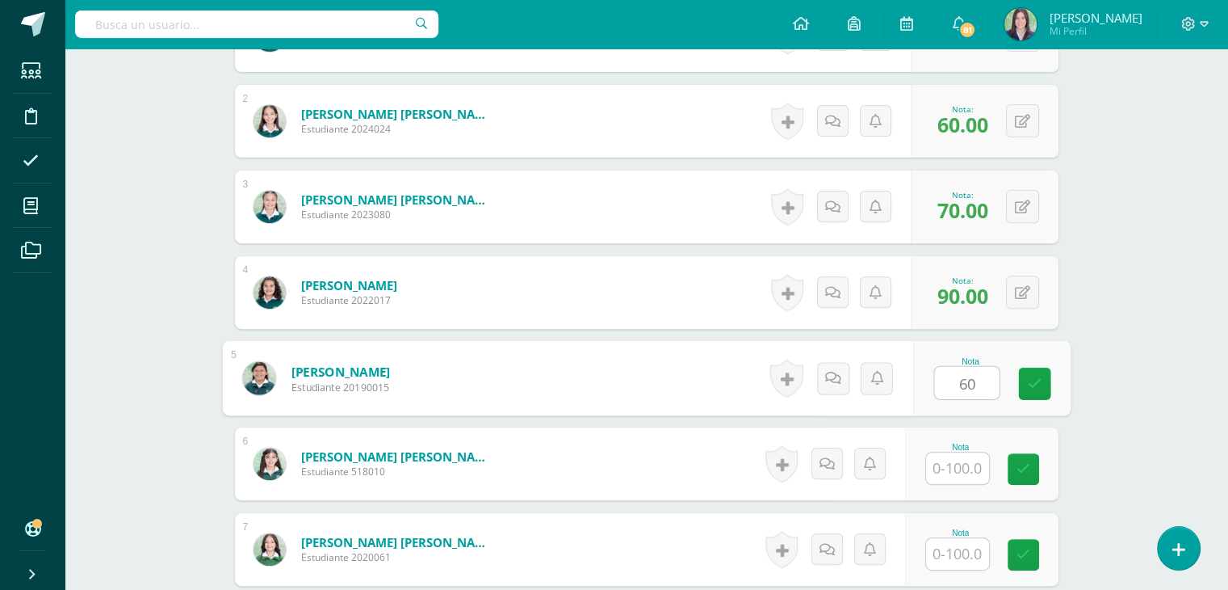
type input "60"
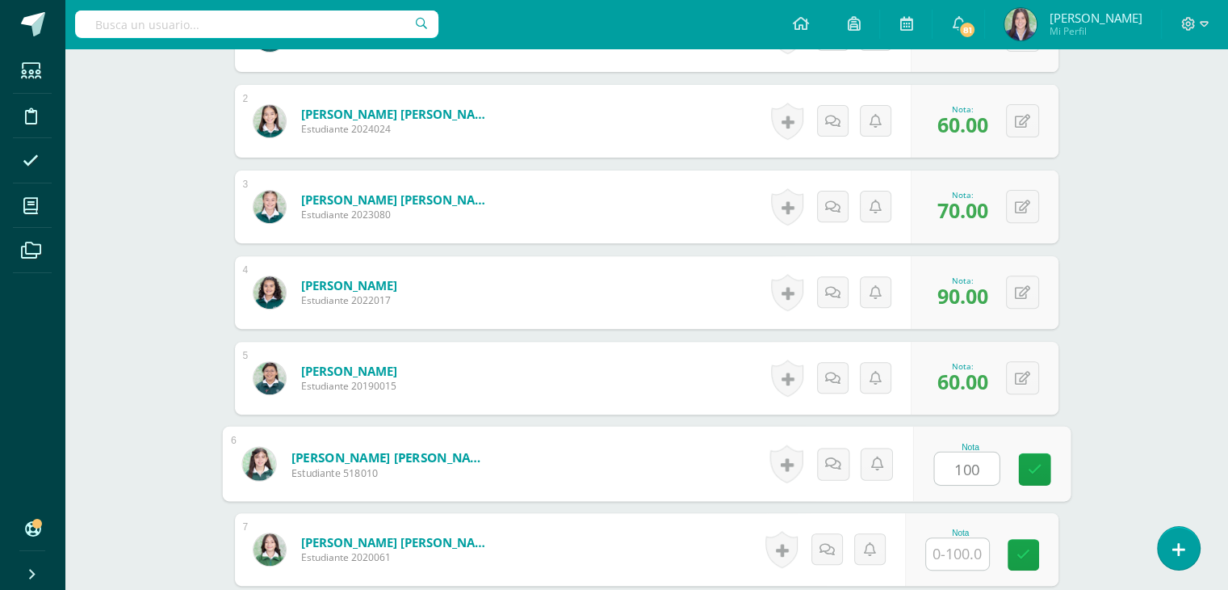
type input "100"
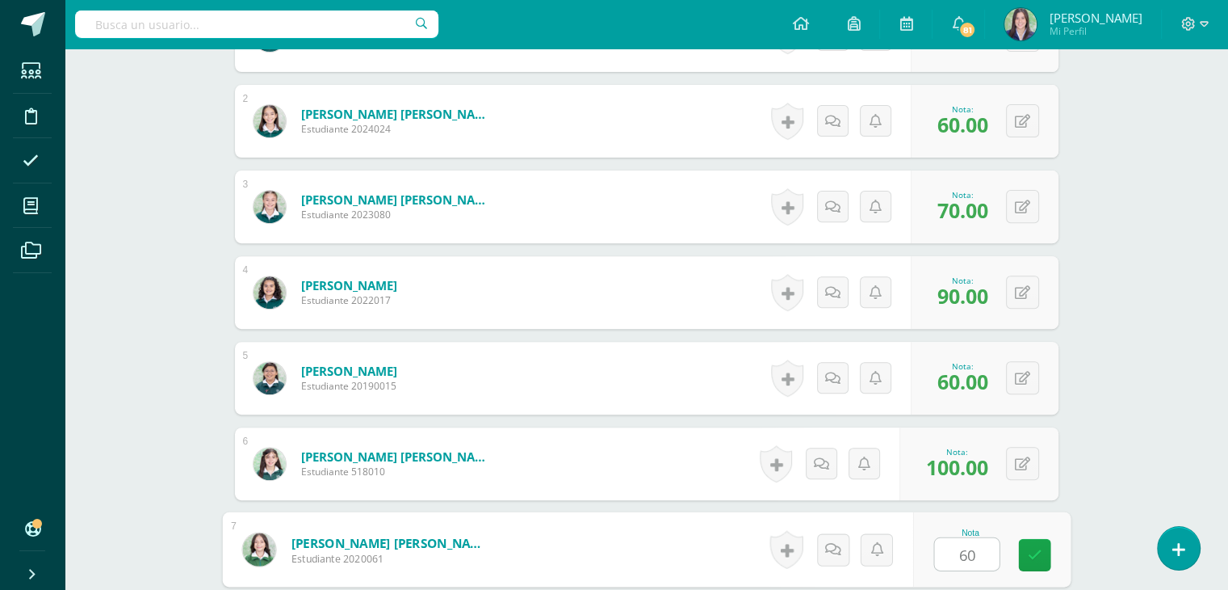
type input "60"
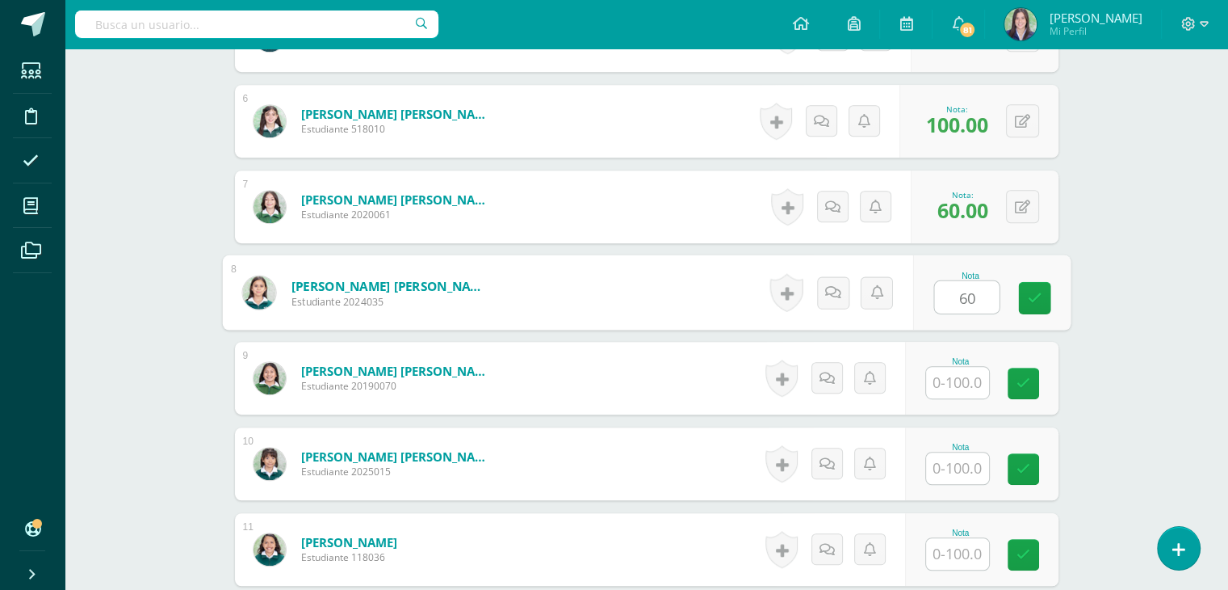
type input "60"
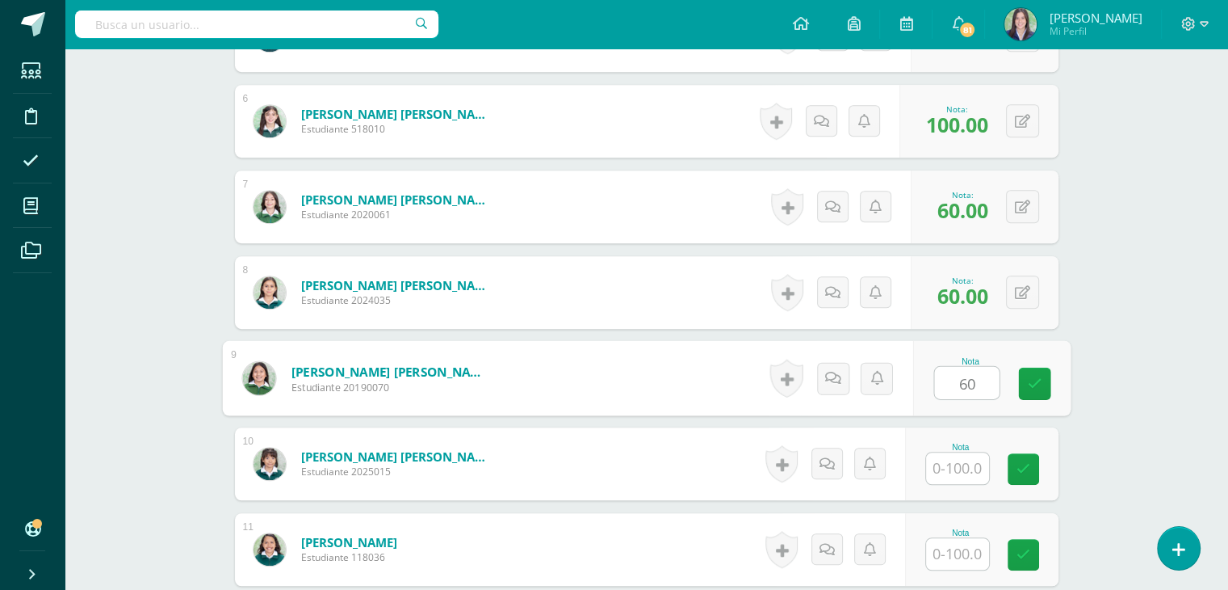
type input "60"
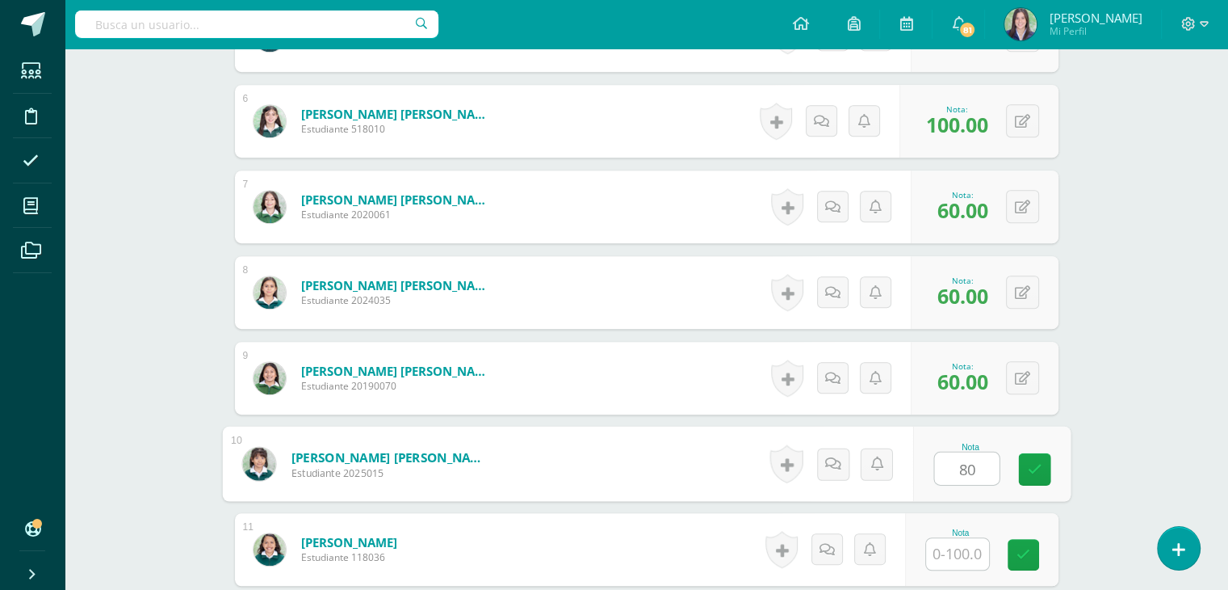
type input "80"
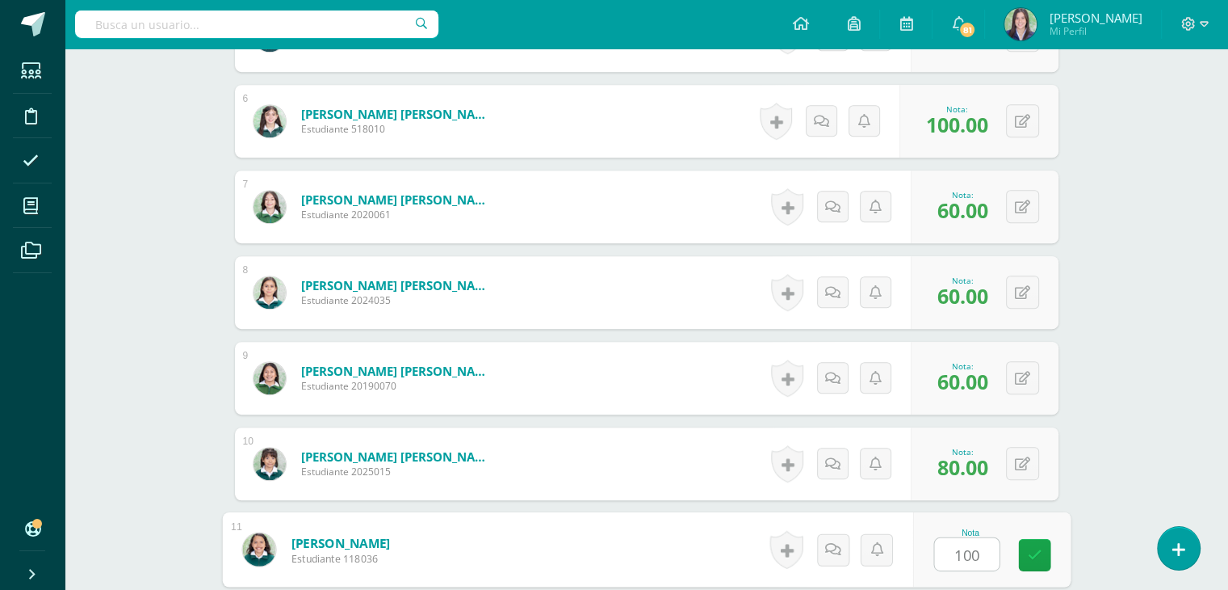
type input "100"
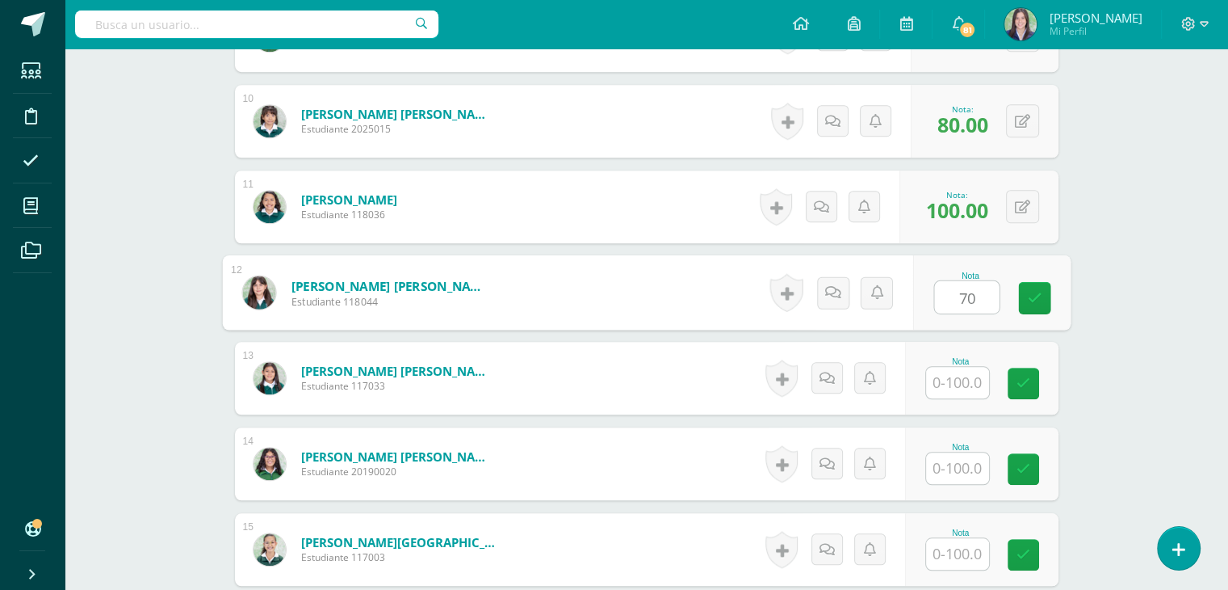
type input "70"
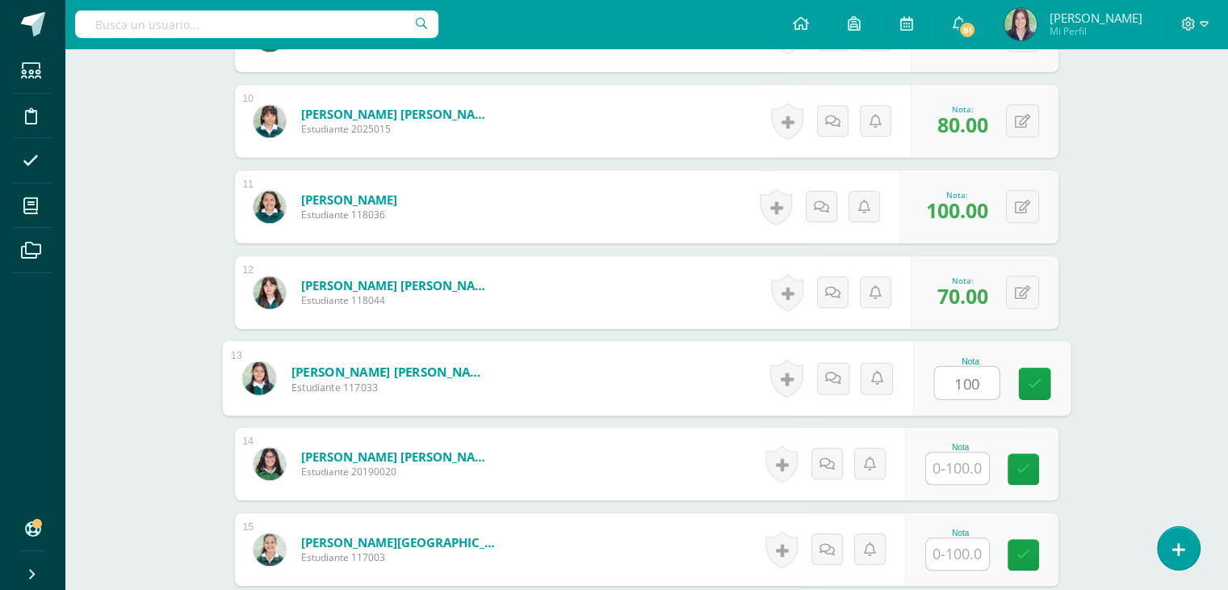
type input "100"
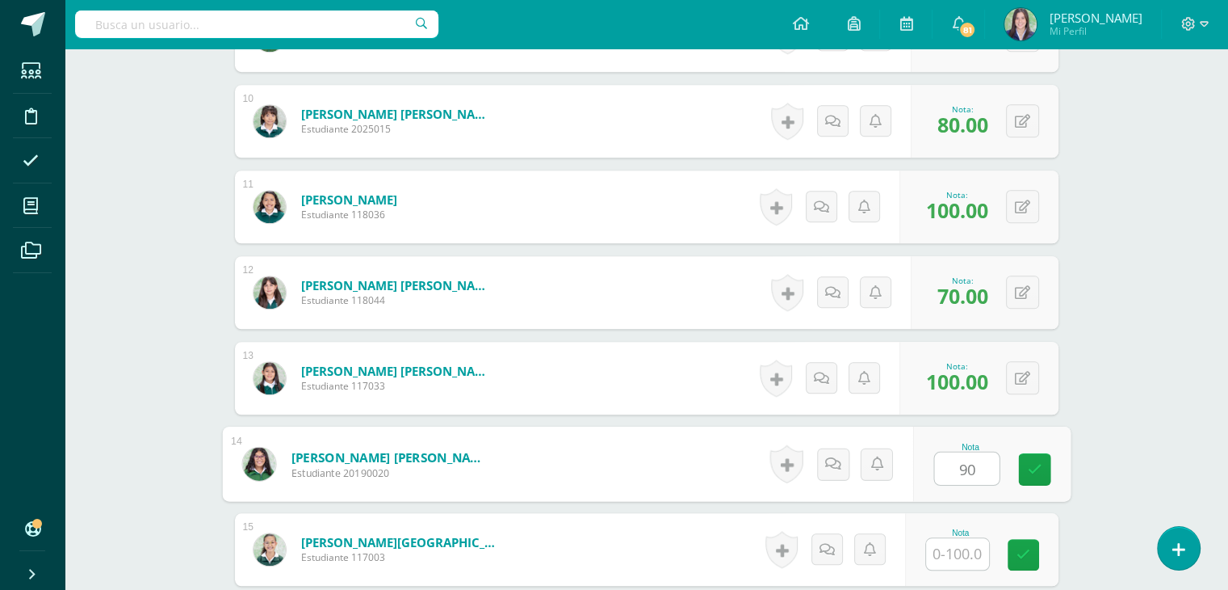
type input "90"
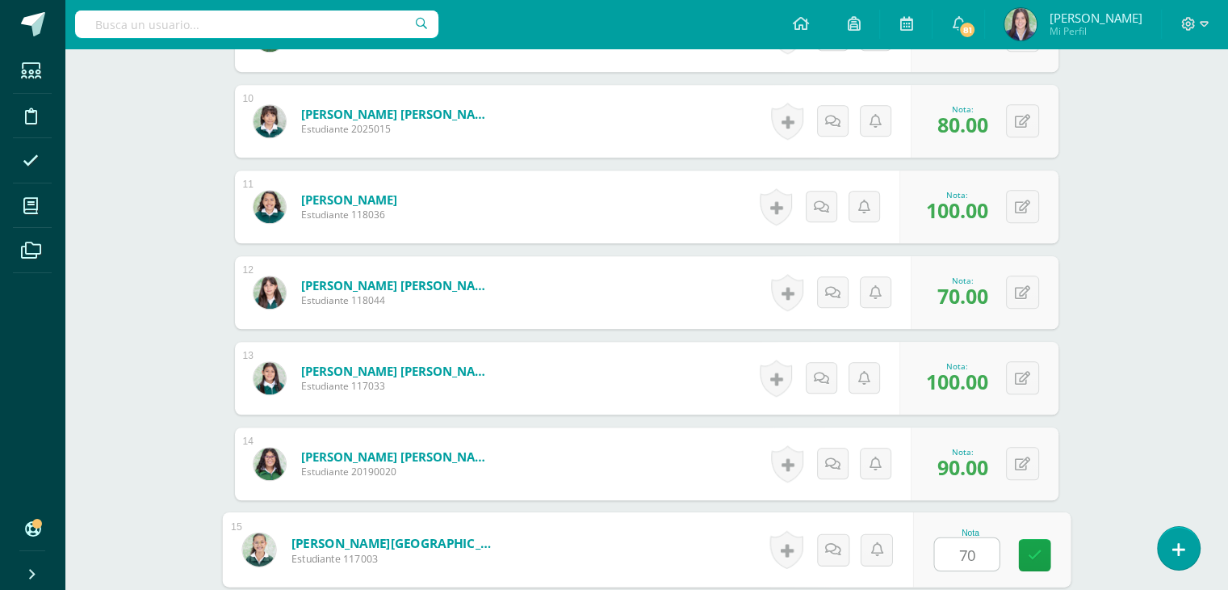
type input "70"
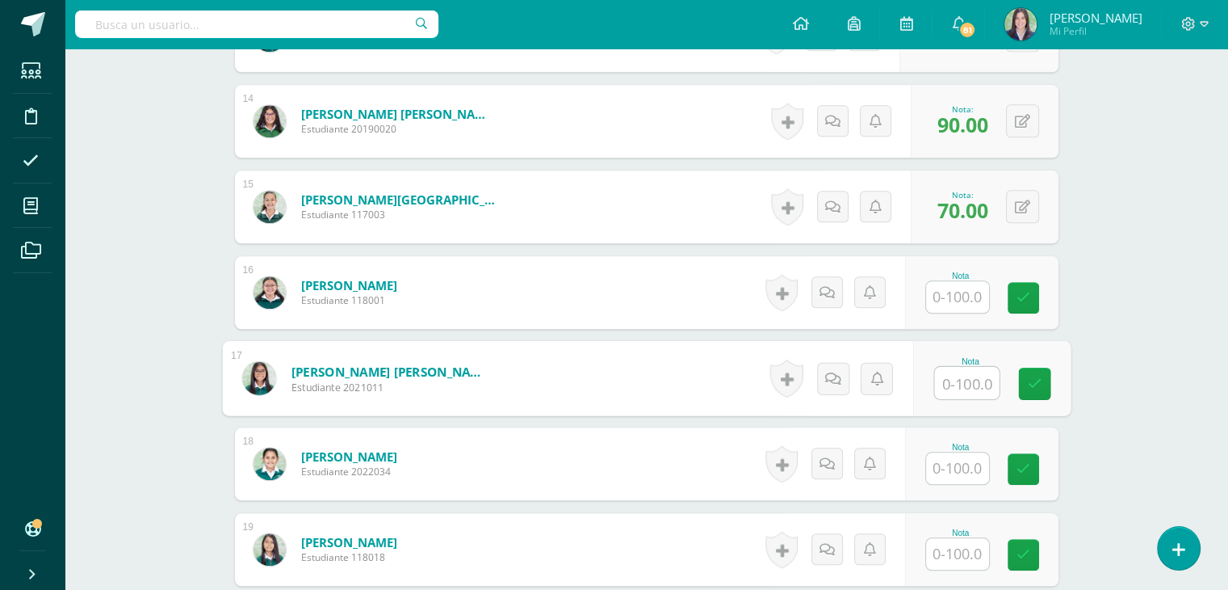
click at [951, 376] on input "text" at bounding box center [966, 383] width 65 height 32
type input "90"
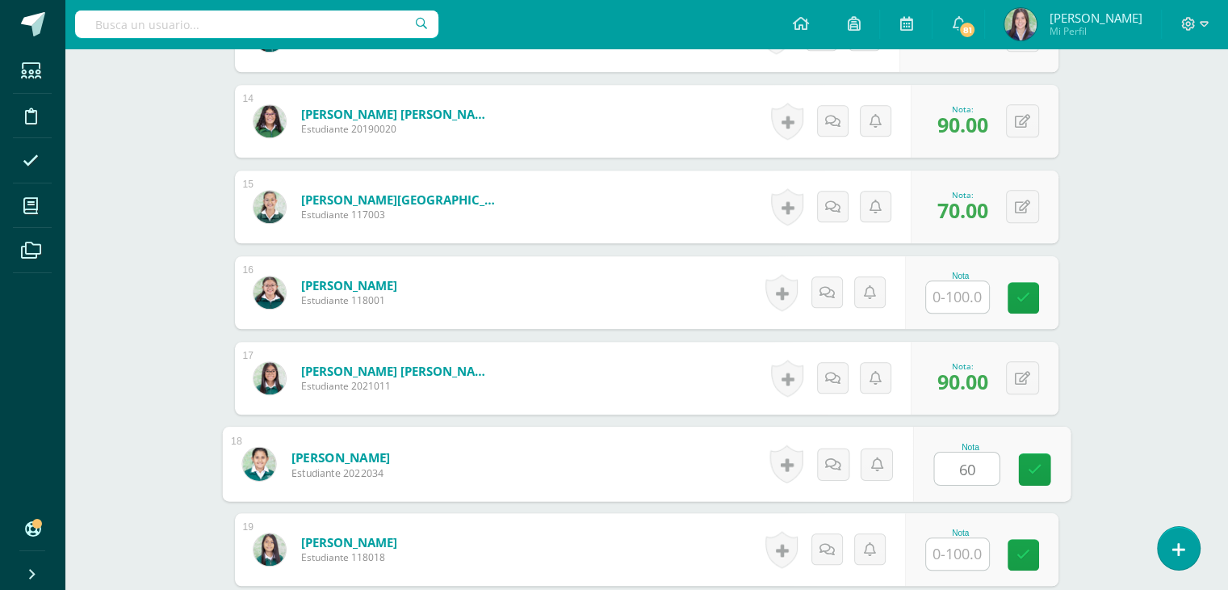
type input "60"
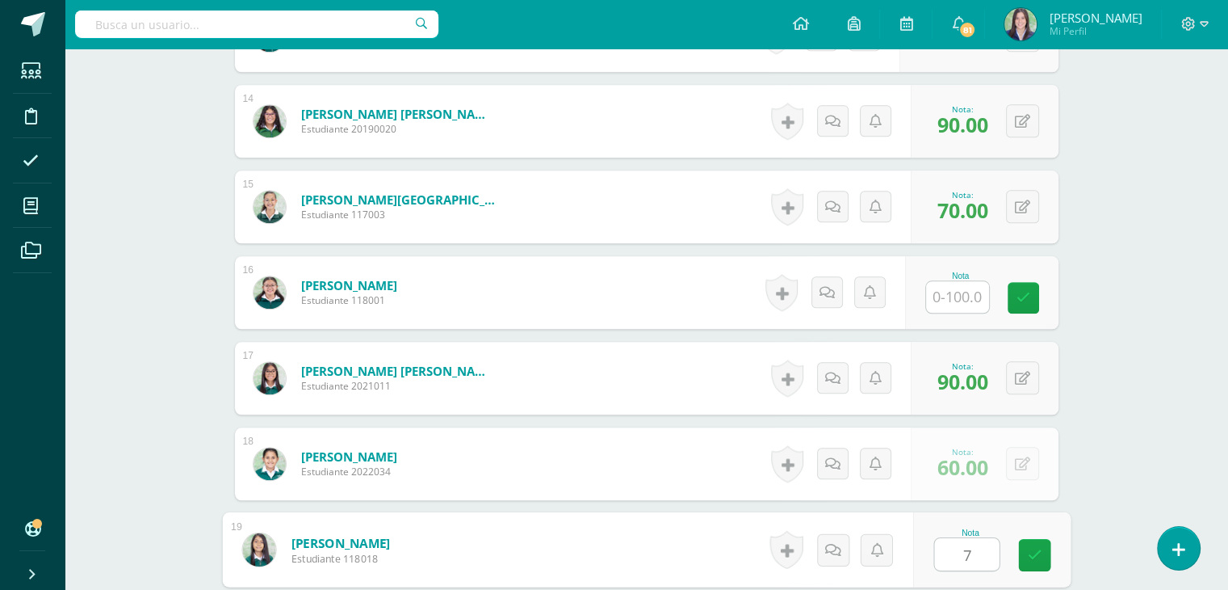
type input "70"
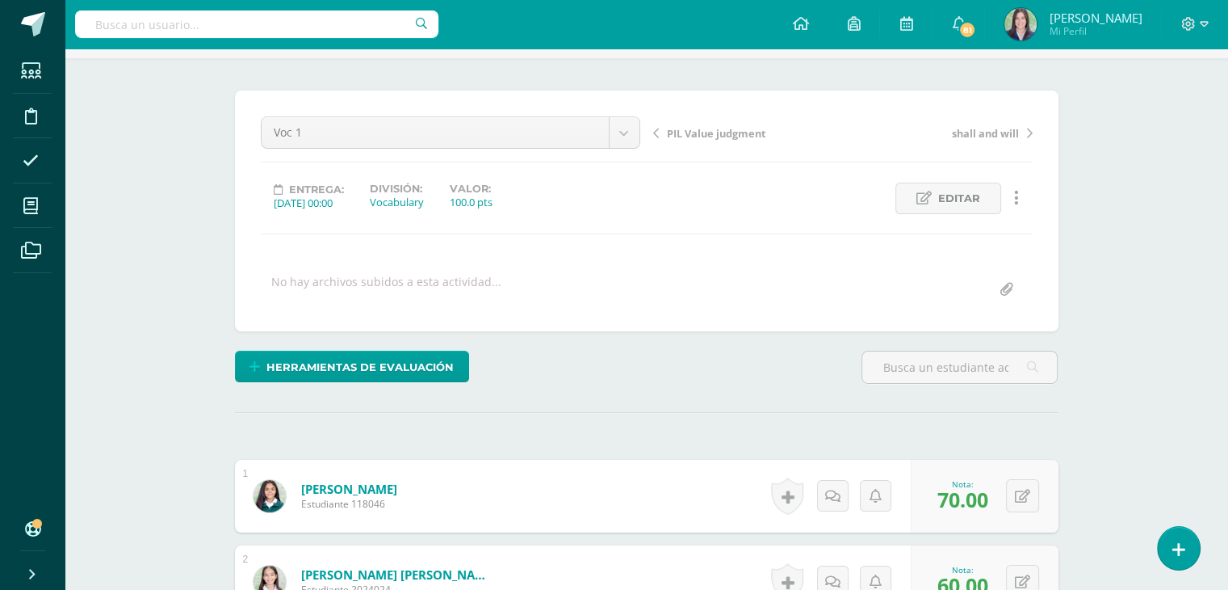
scroll to position [74, 0]
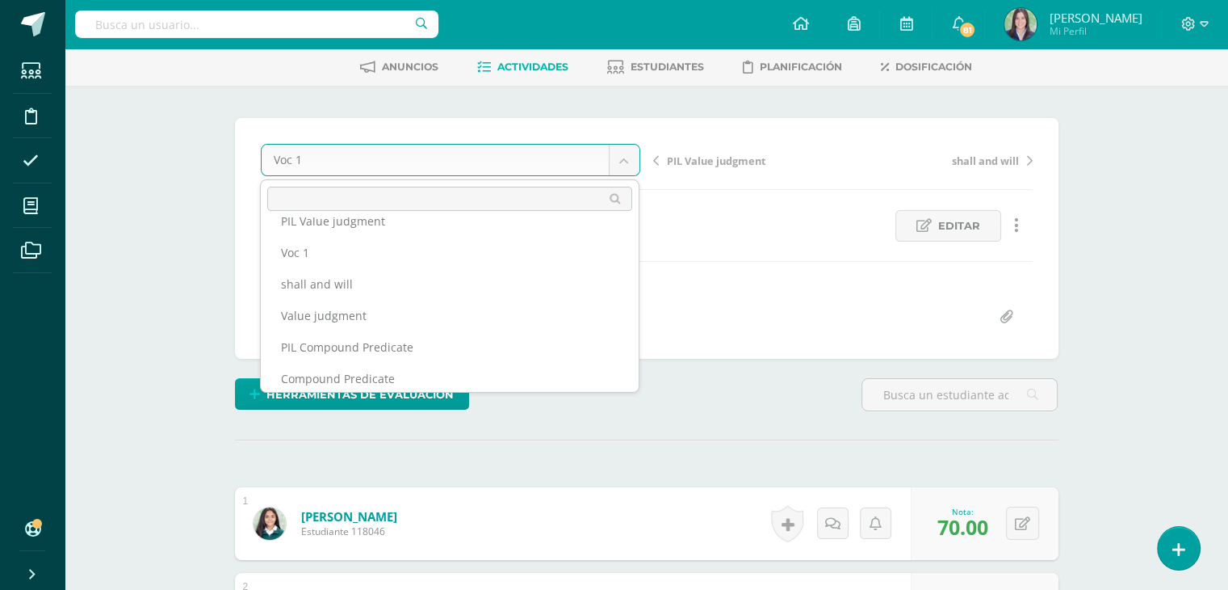
scroll to position [751, 0]
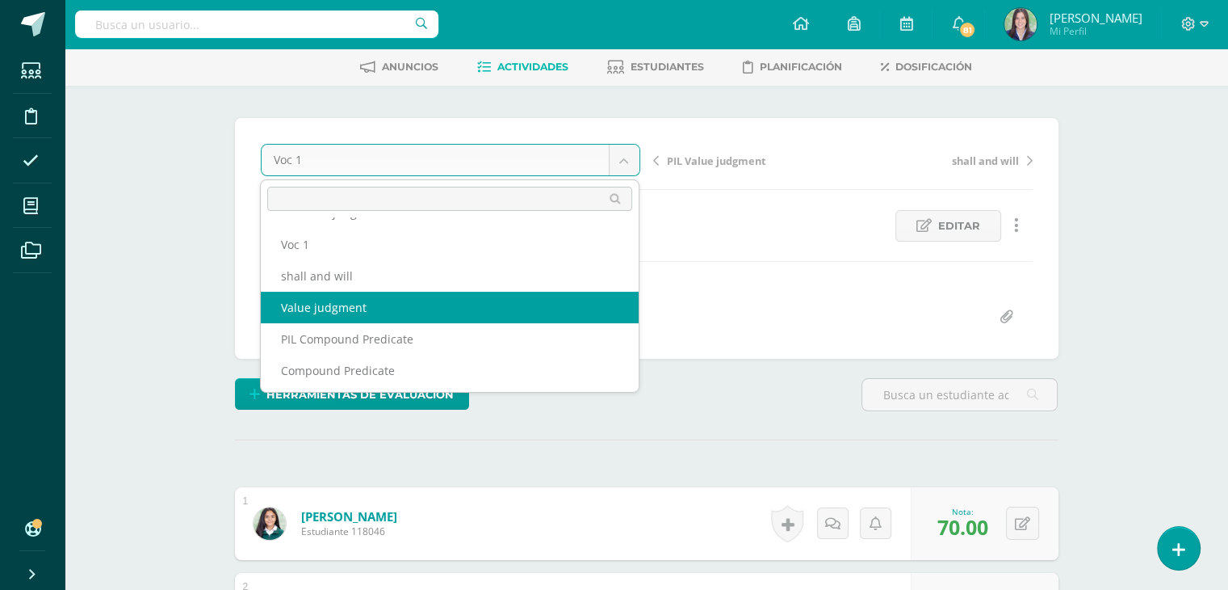
select select "/dashboard/teacher/grade-activity/264324/"
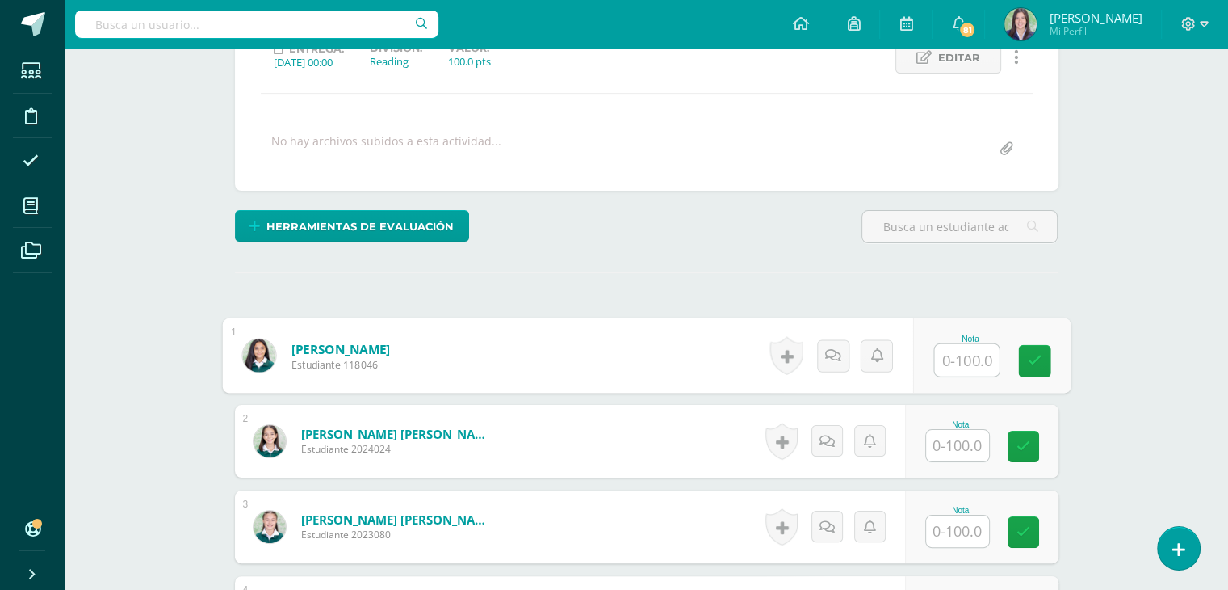
click at [959, 366] on input "text" at bounding box center [966, 360] width 65 height 32
type input "93"
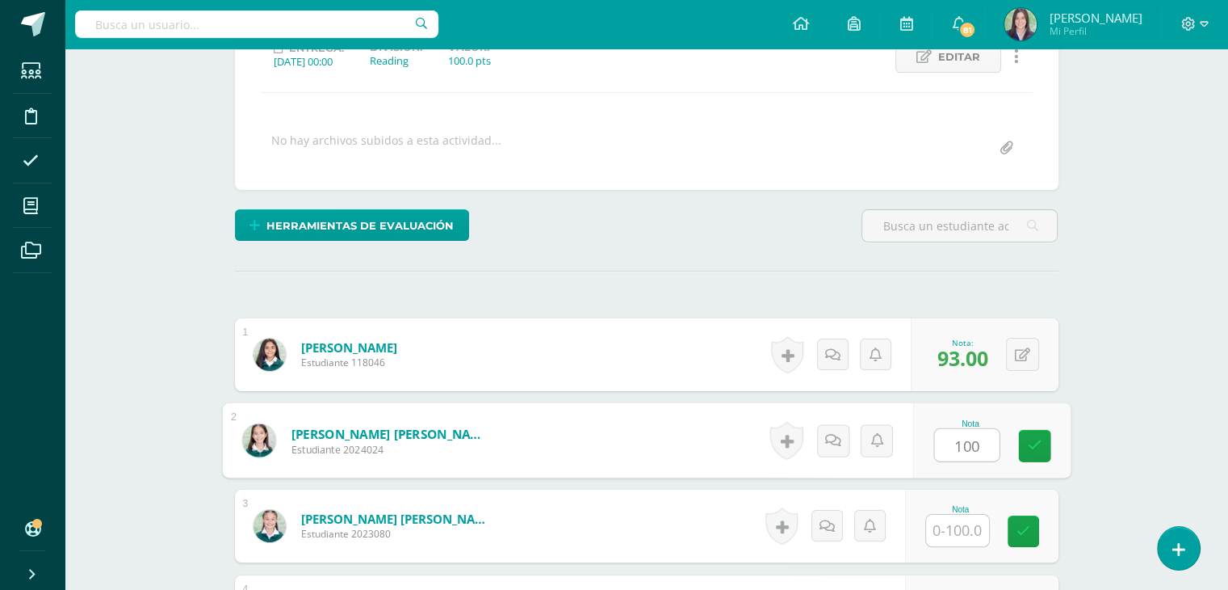
type input "100"
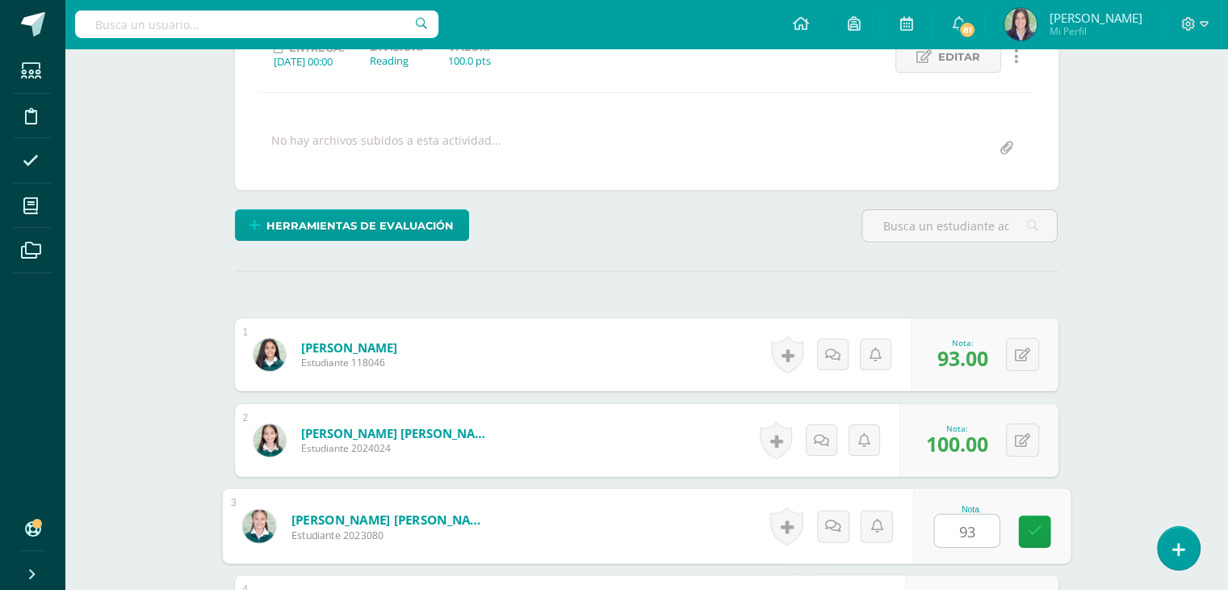
type input "93"
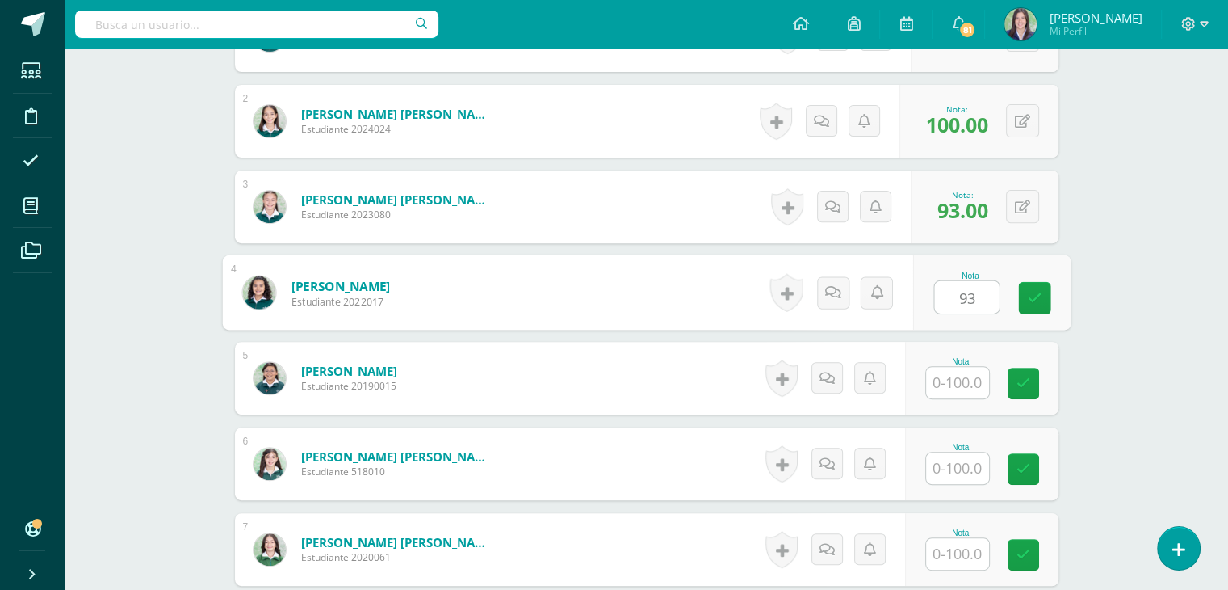
type input "93"
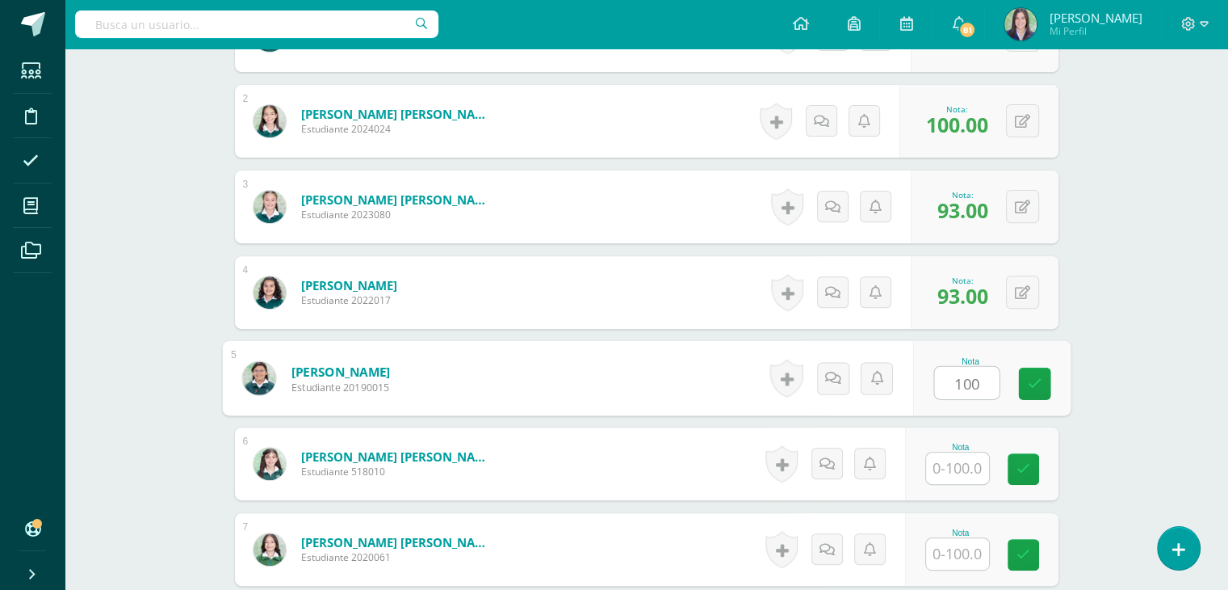
type input "100"
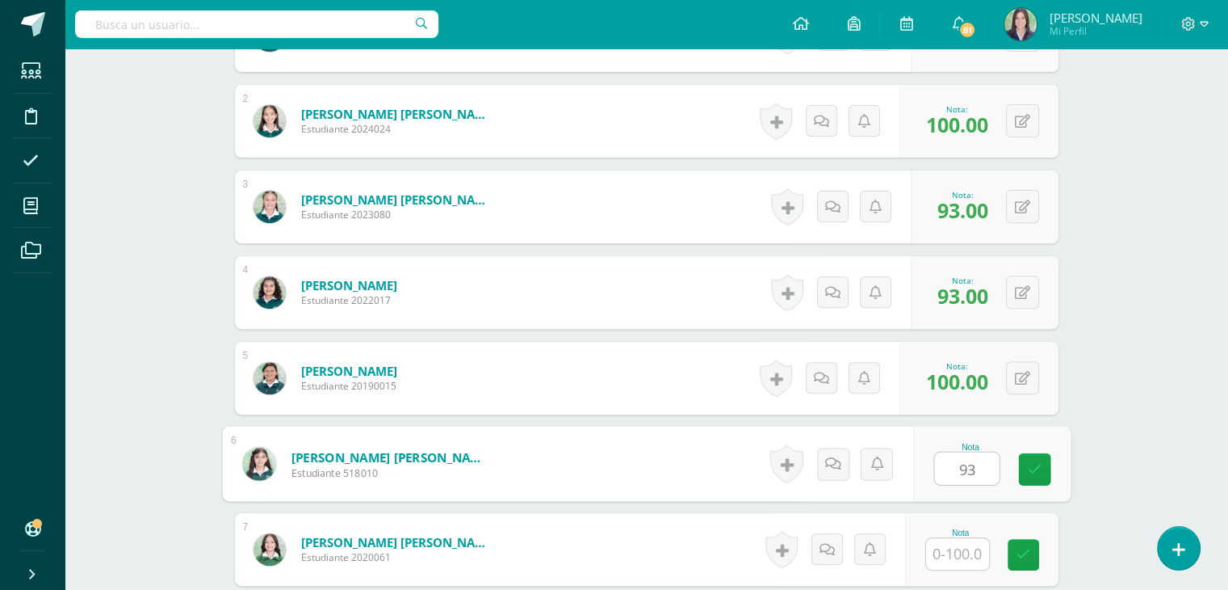
type input "93"
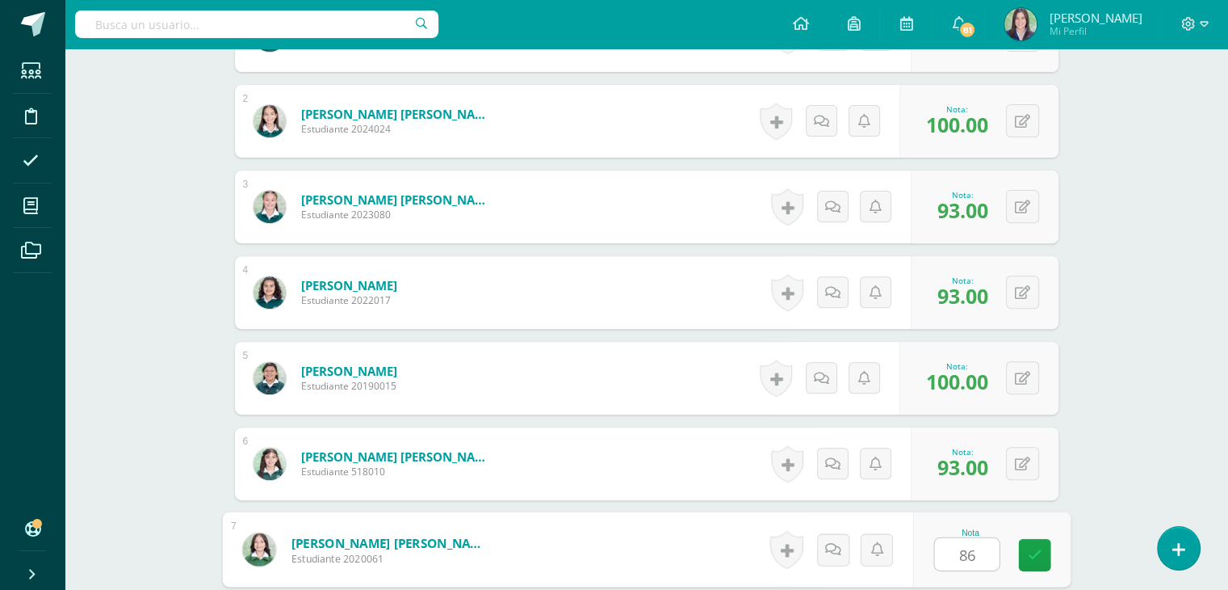
type input "86"
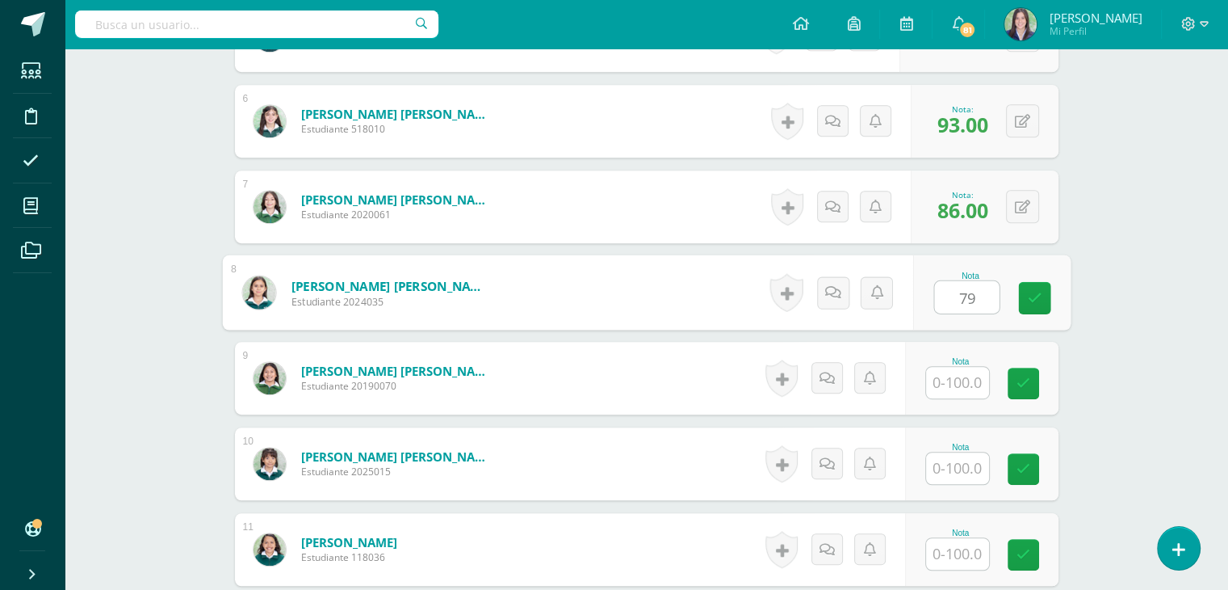
type input "79"
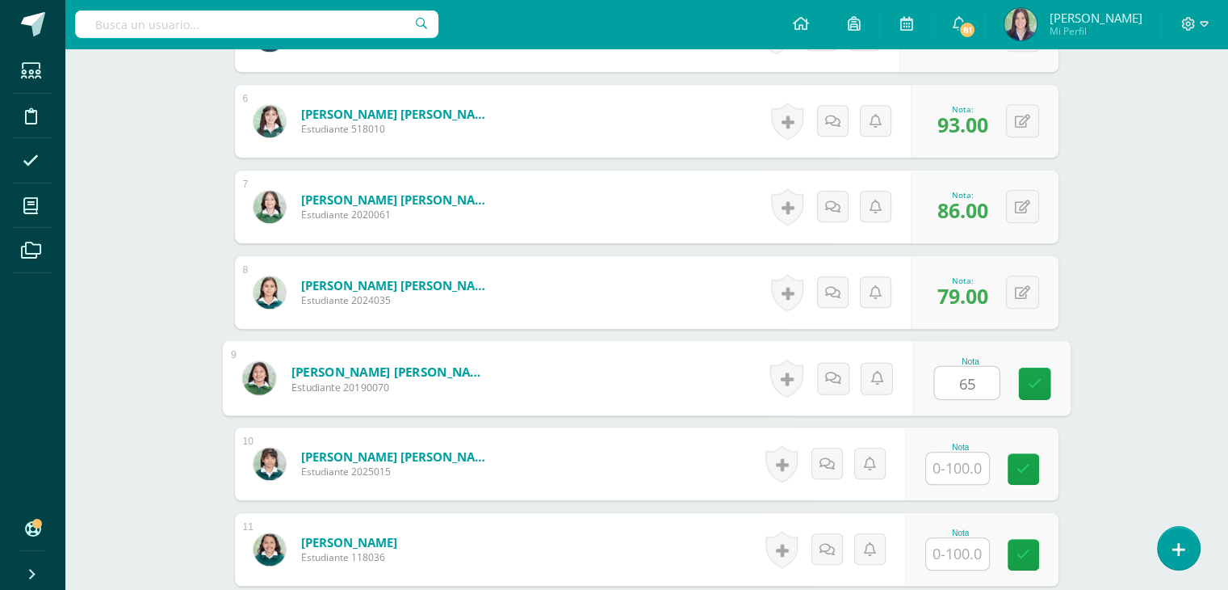
type input "65"
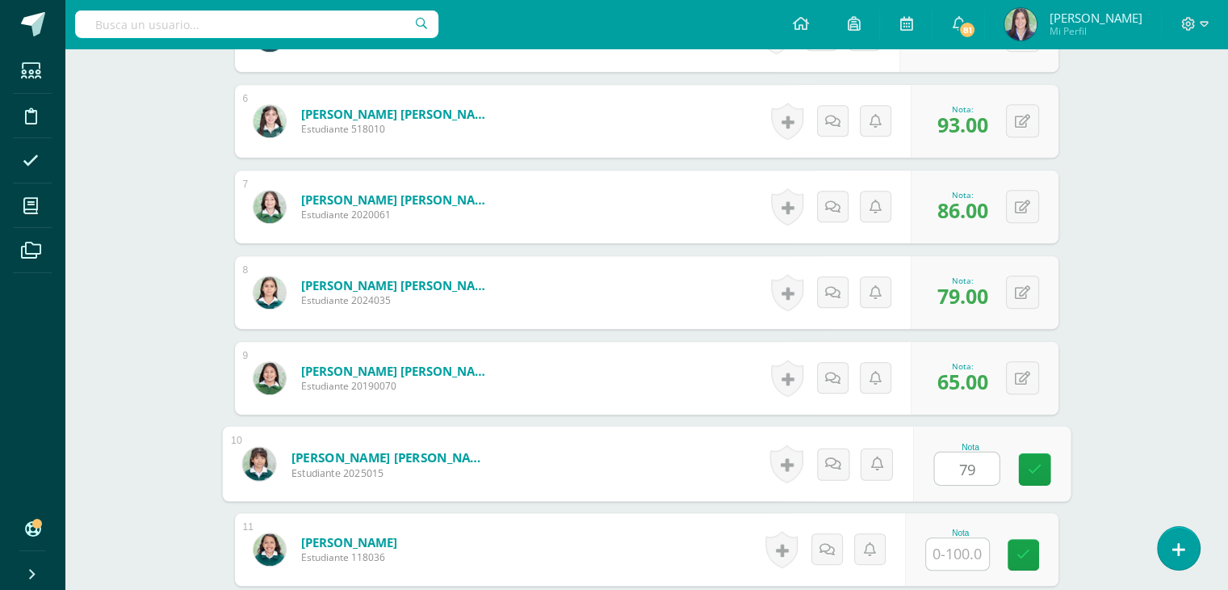
type input "79"
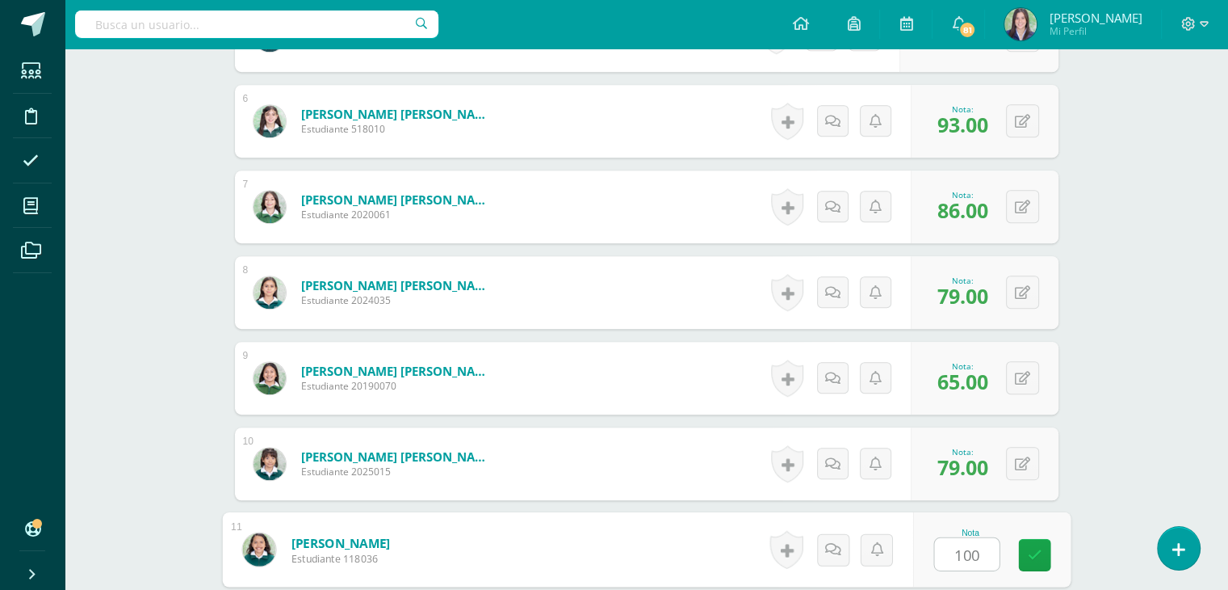
type input "100"
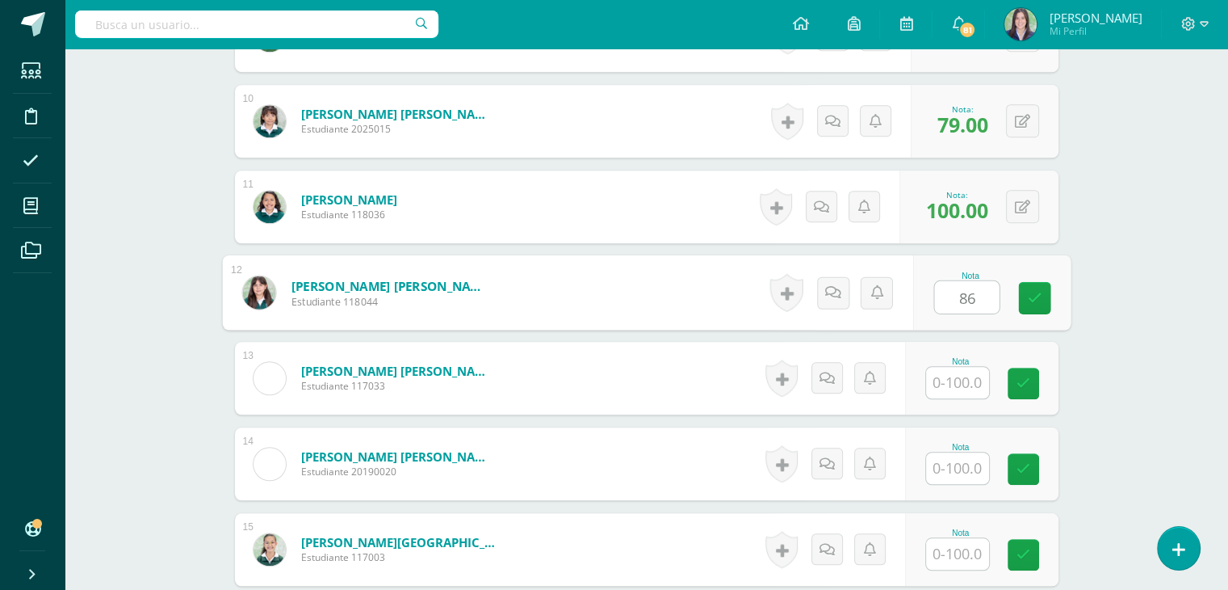
type input "86"
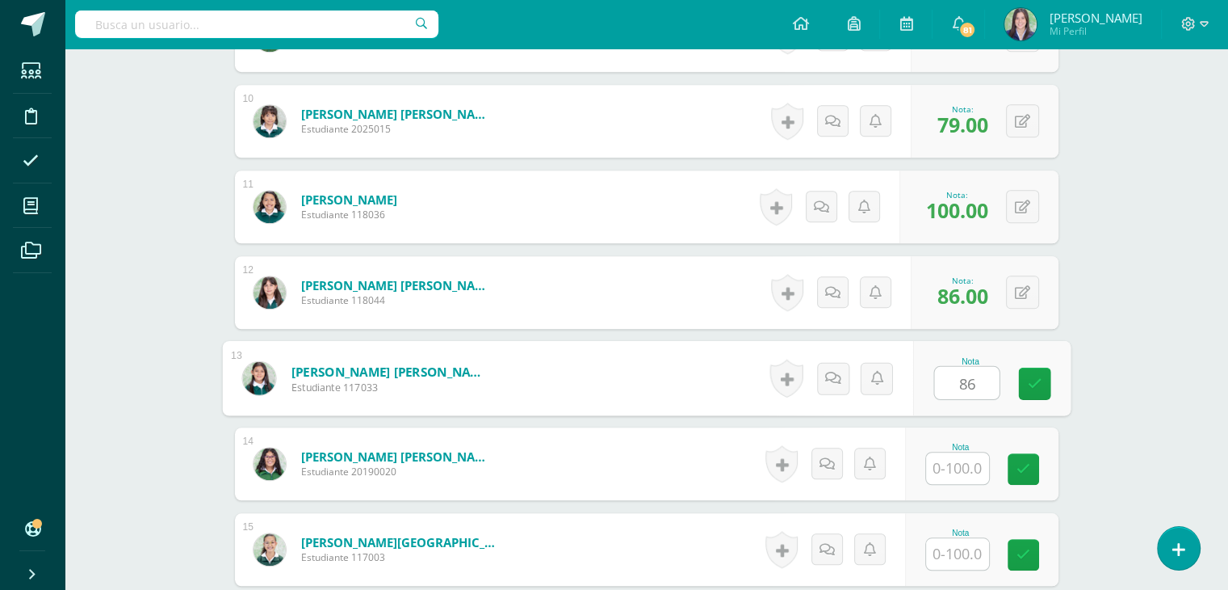
type input "86"
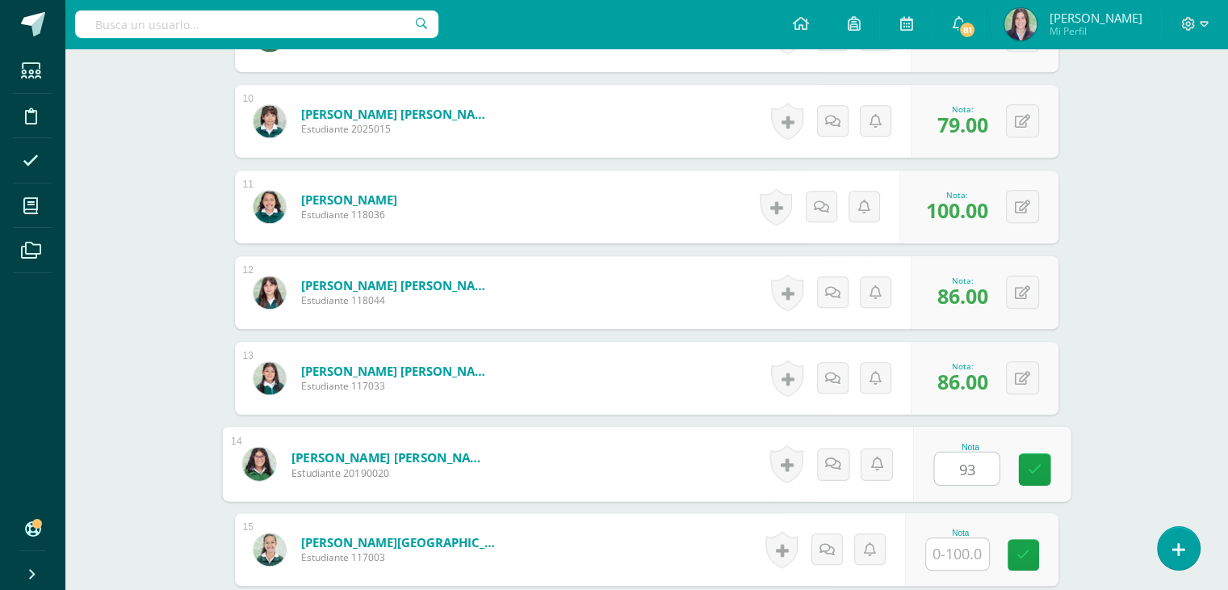
type input "93"
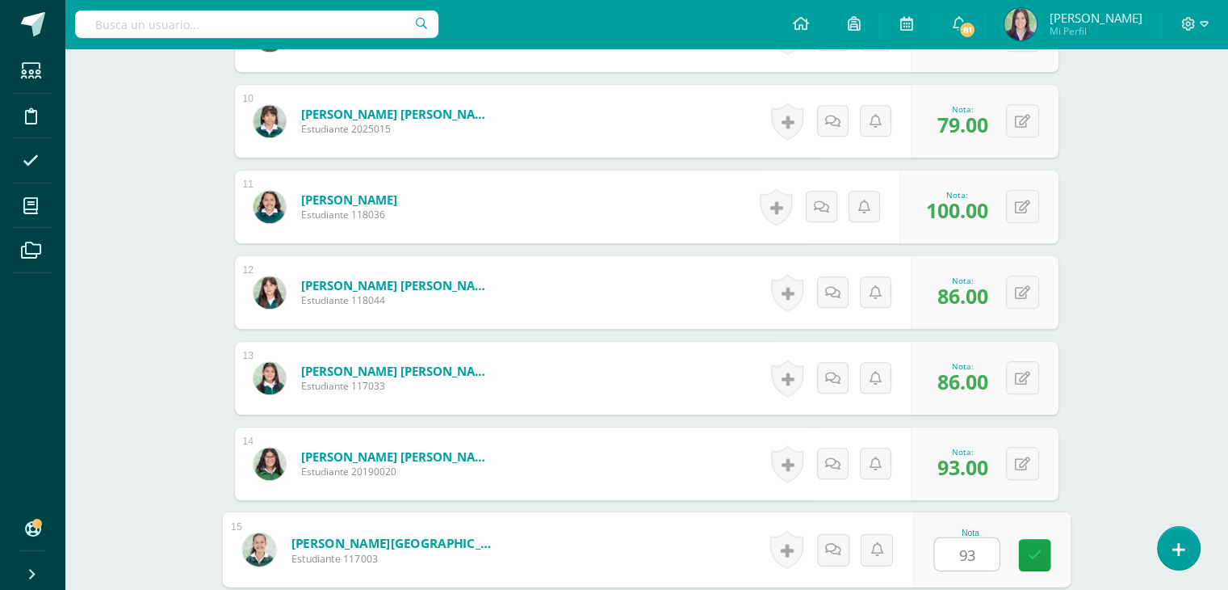
type input "93"
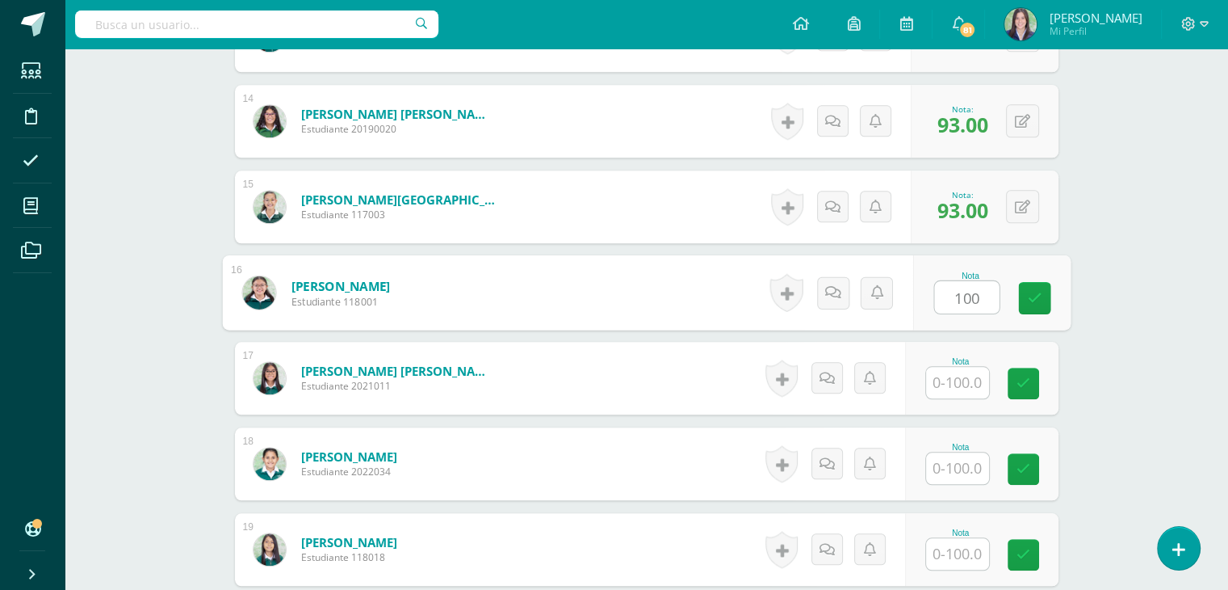
type input "100"
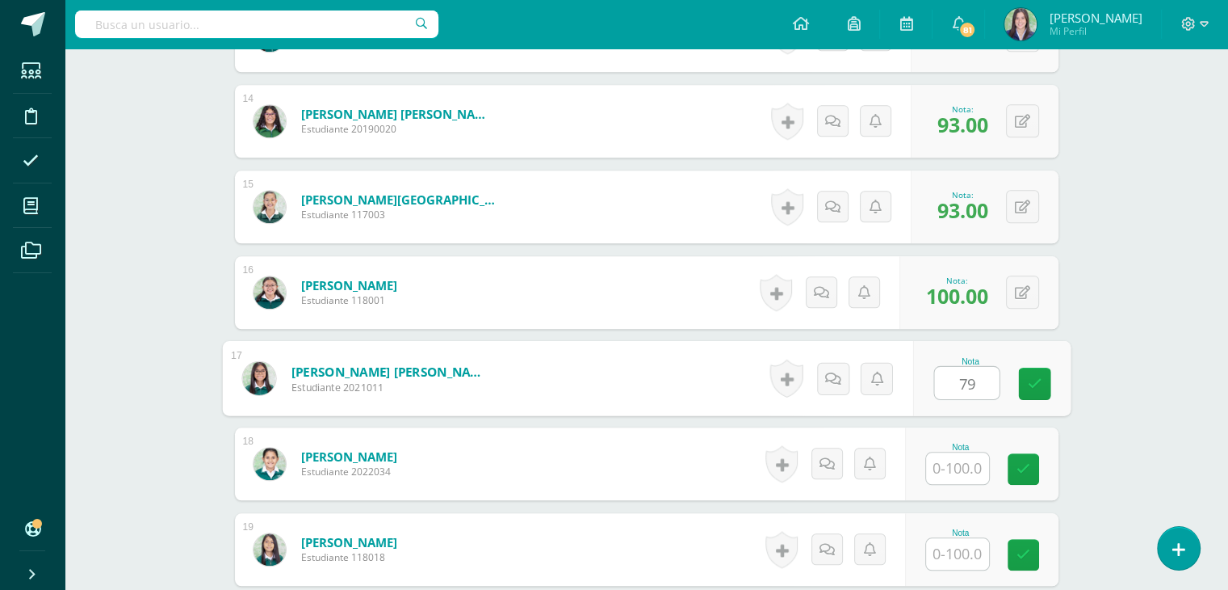
type input "79"
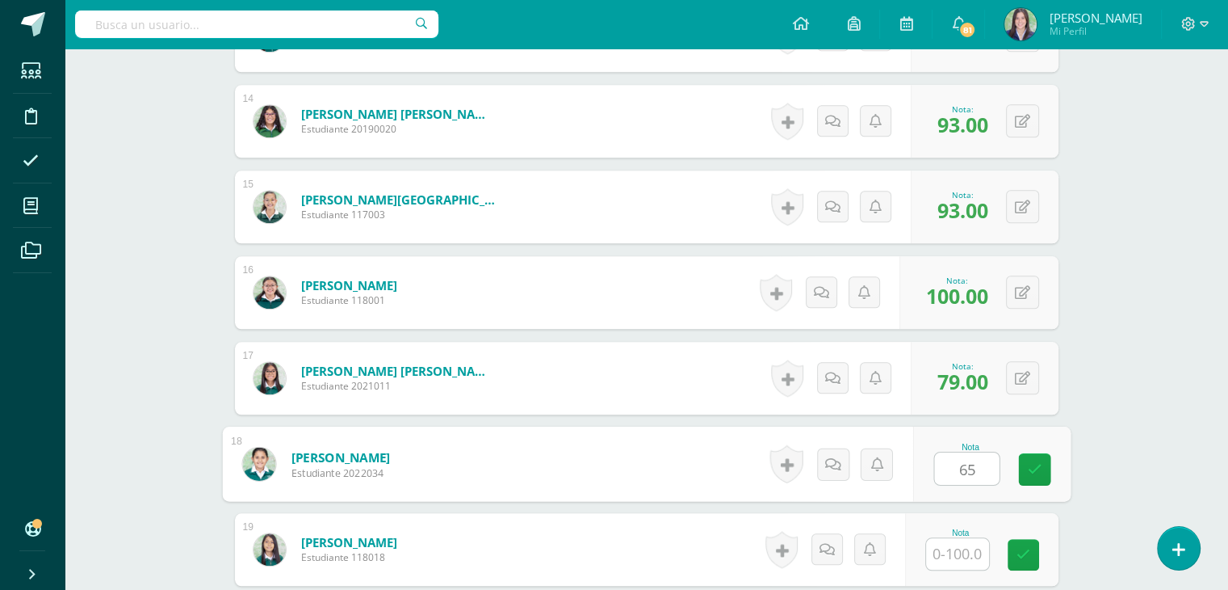
type input "65"
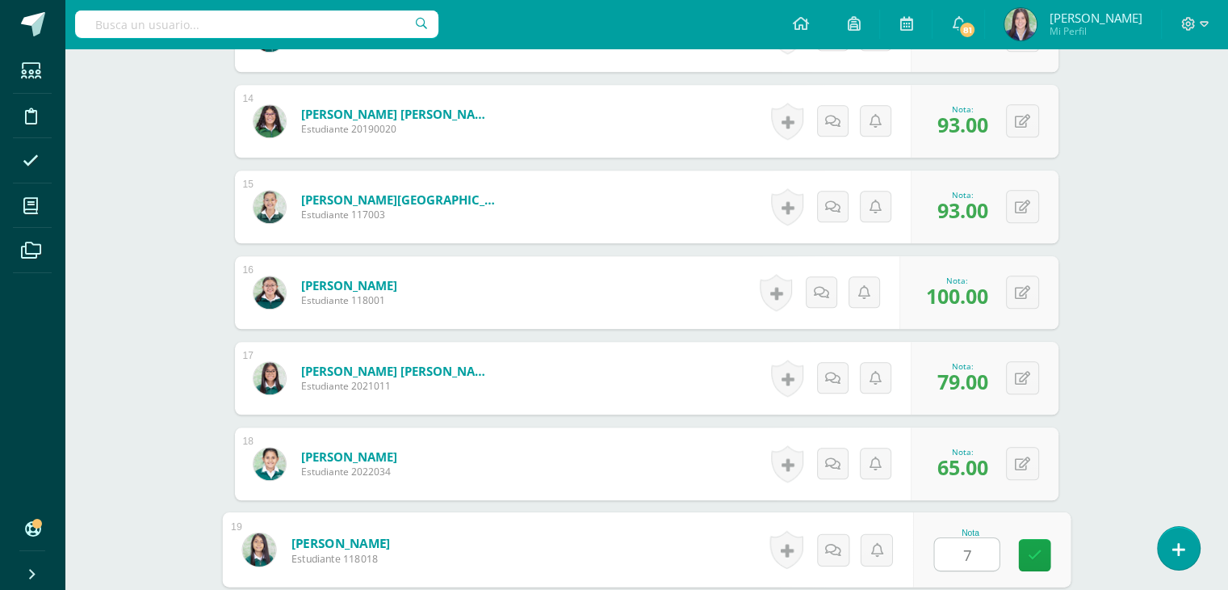
type input "72"
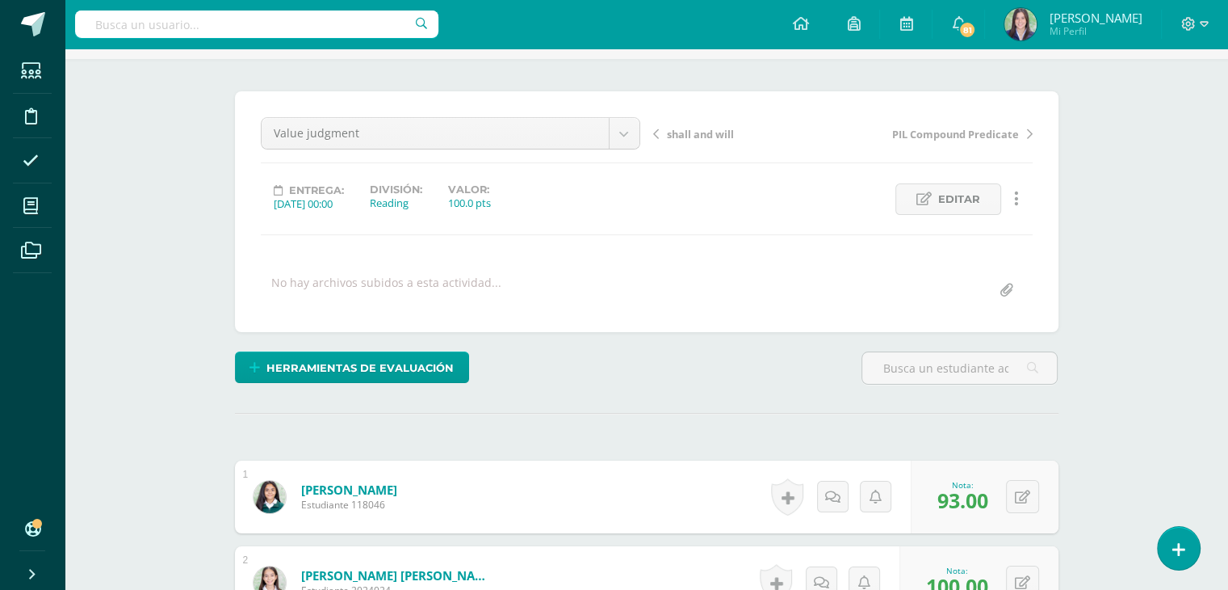
scroll to position [0, 0]
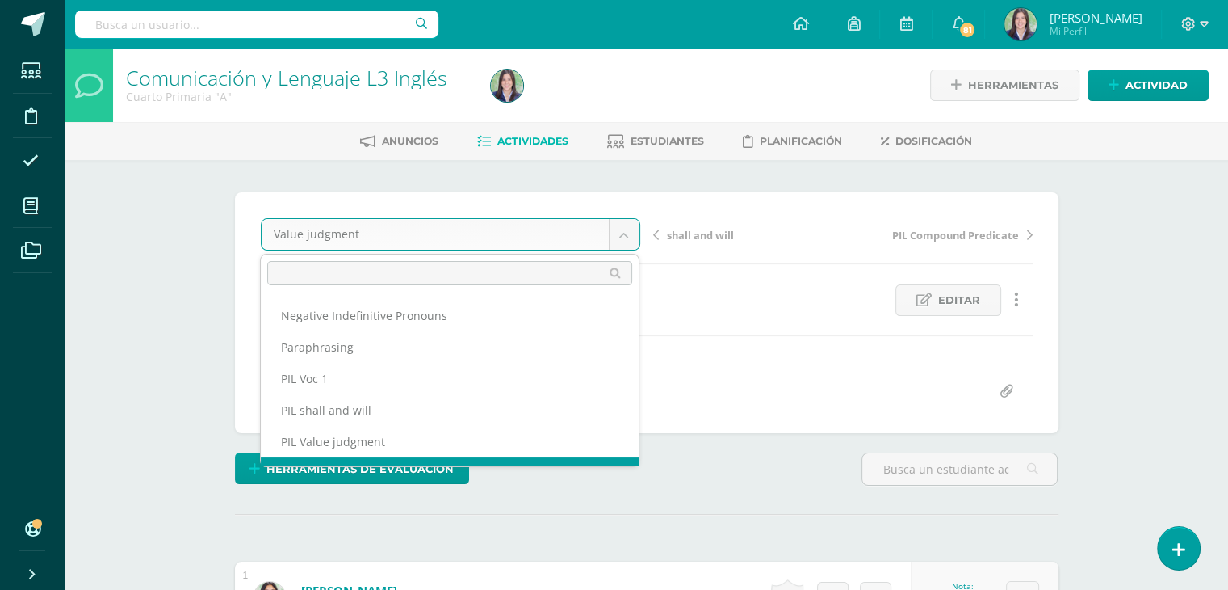
scroll to position [506, 0]
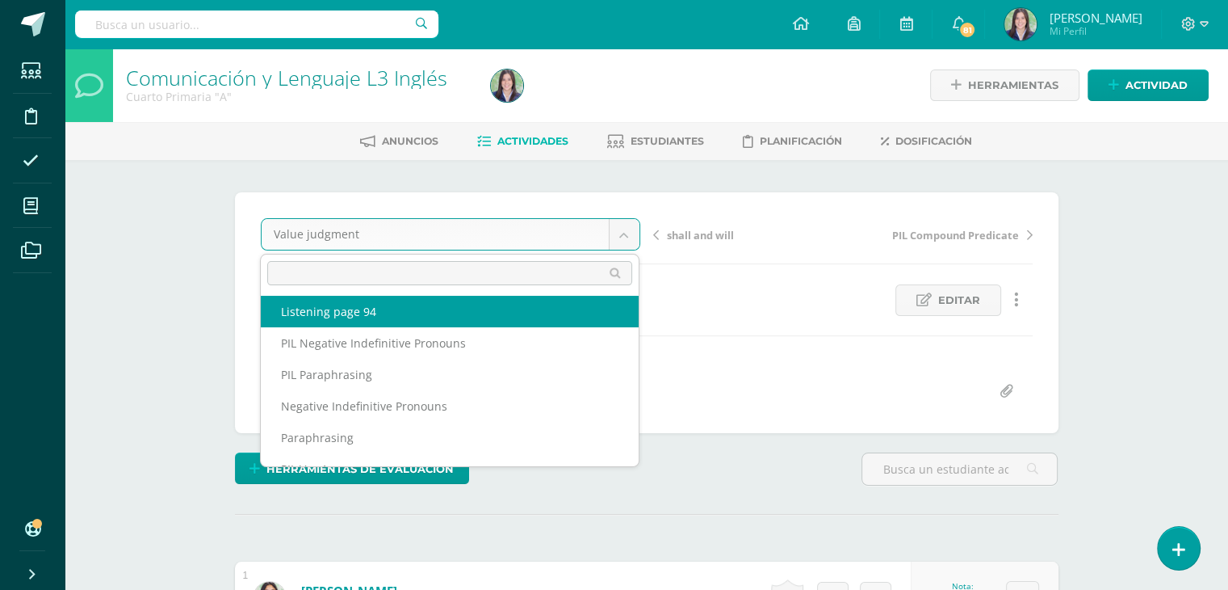
select select "/dashboard/teacher/grade-activity/264334/"
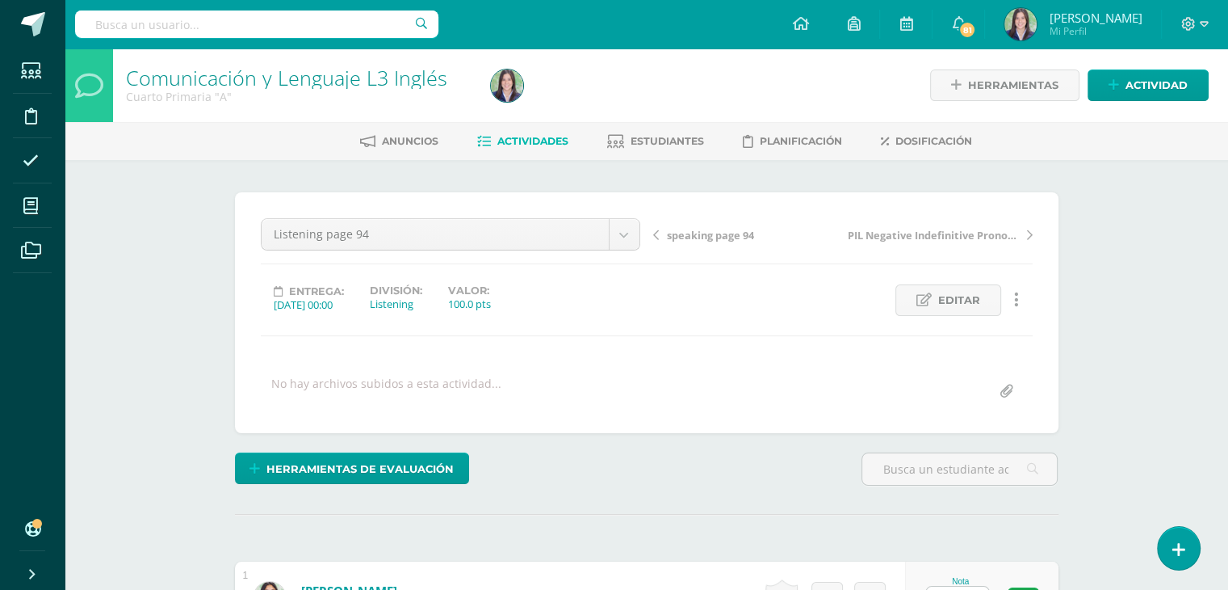
scroll to position [404, 0]
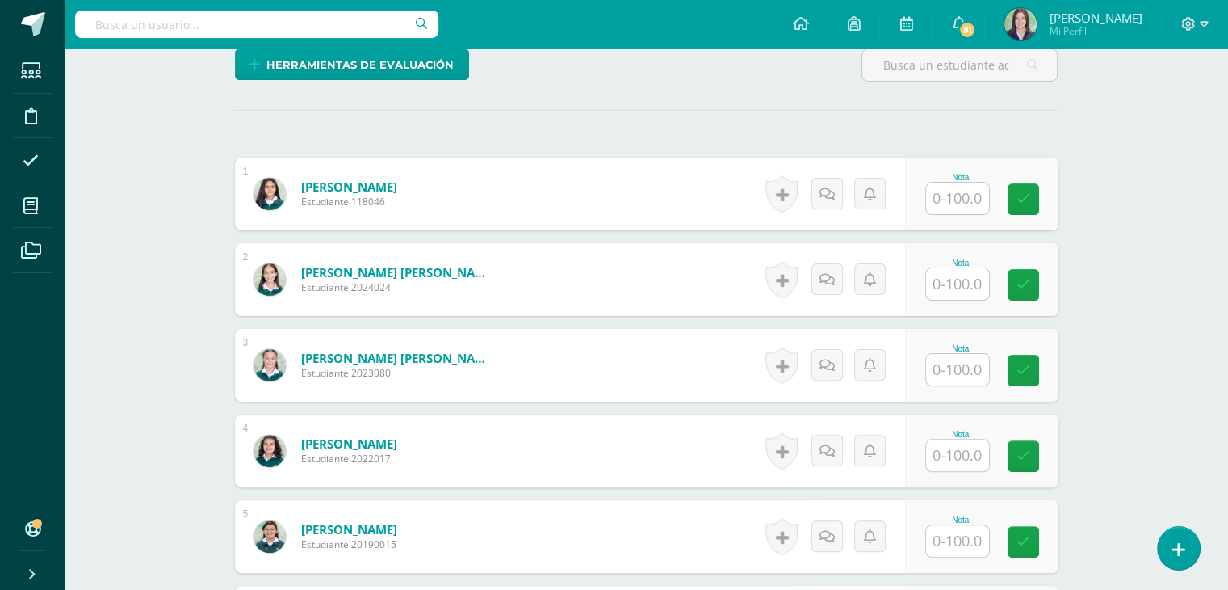
click at [952, 196] on input "text" at bounding box center [957, 198] width 63 height 31
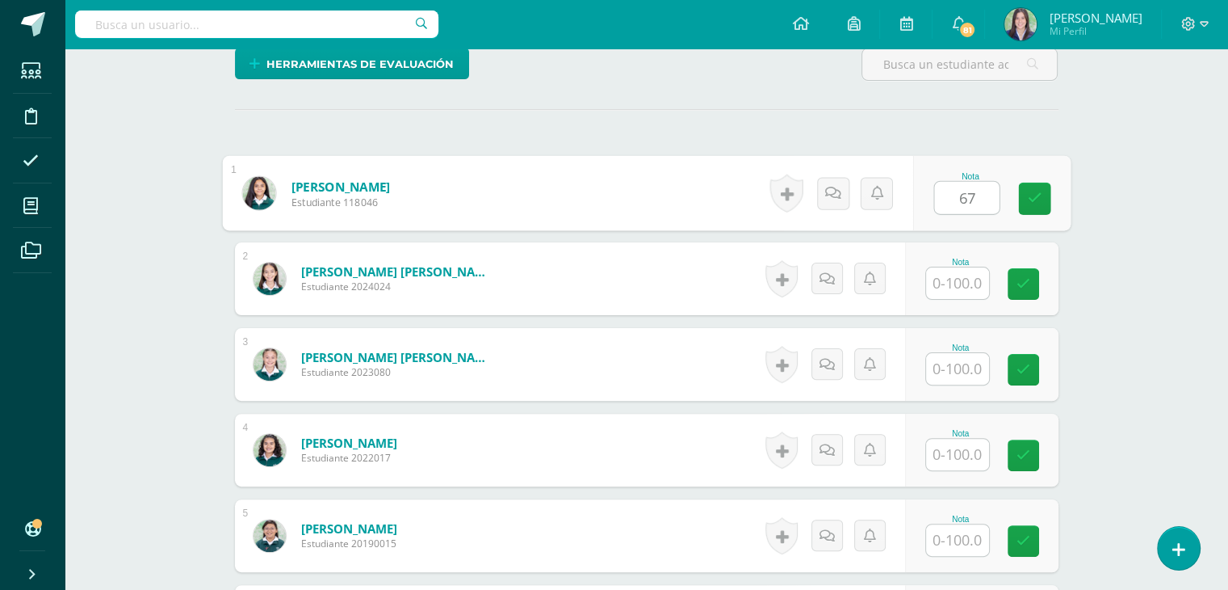
type input "67"
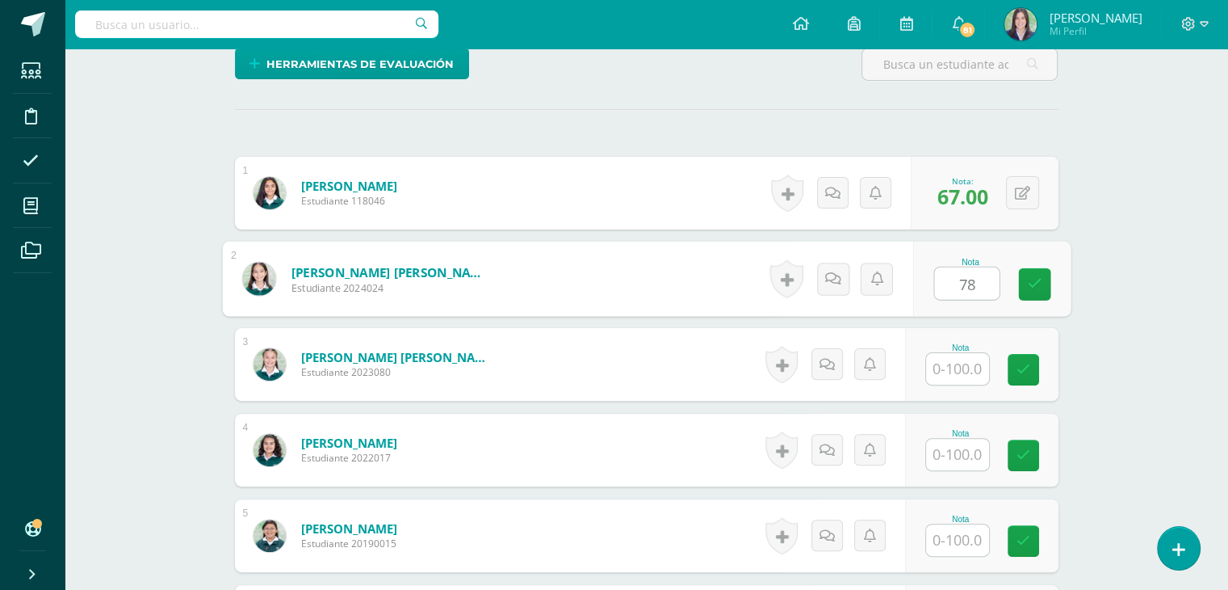
type input "78"
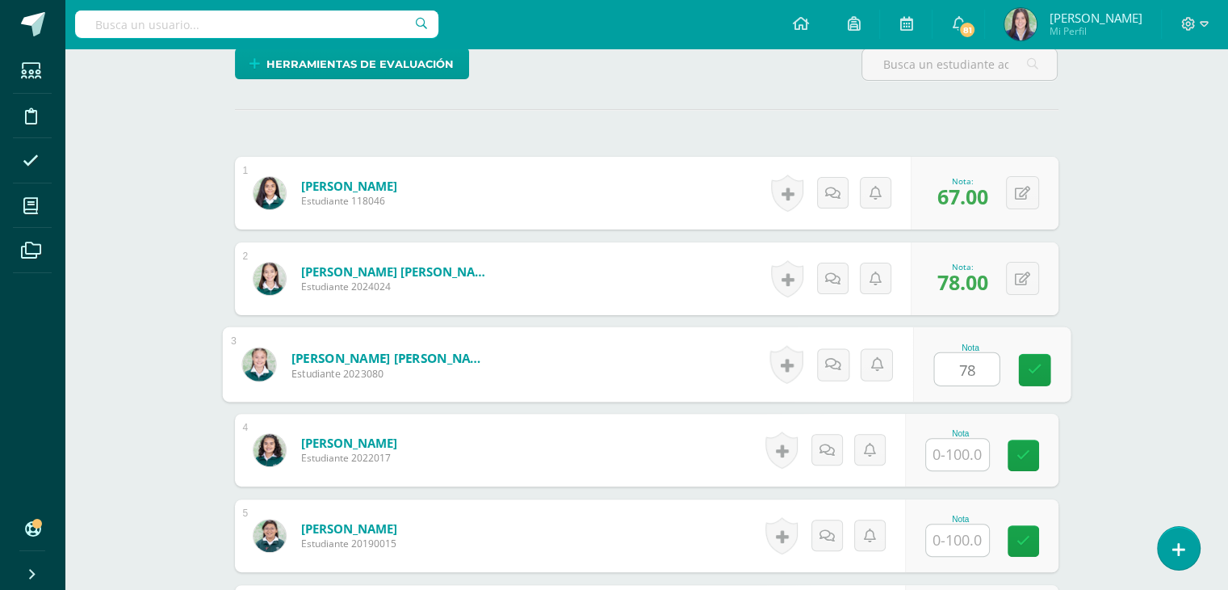
type input "78"
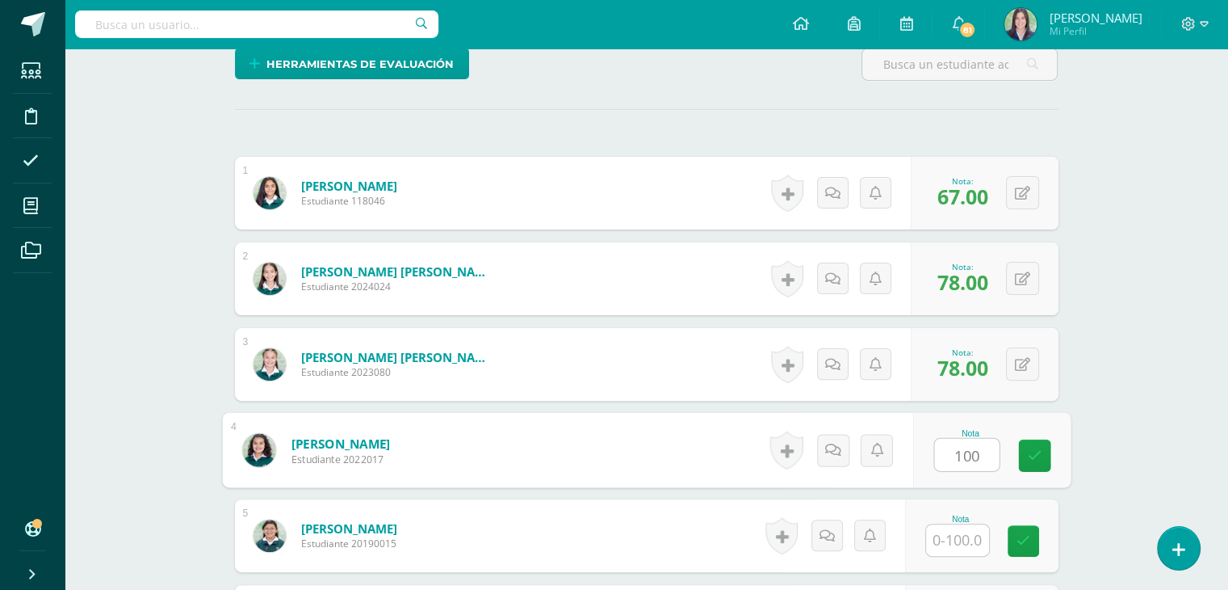
type input "100"
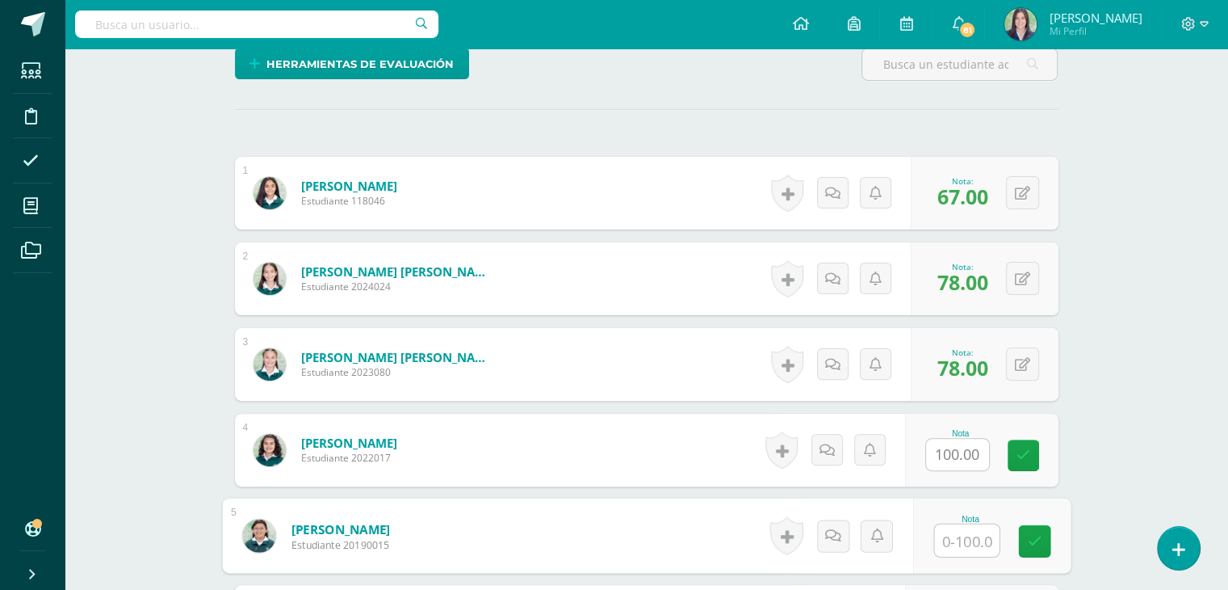
type input "8"
type input "78"
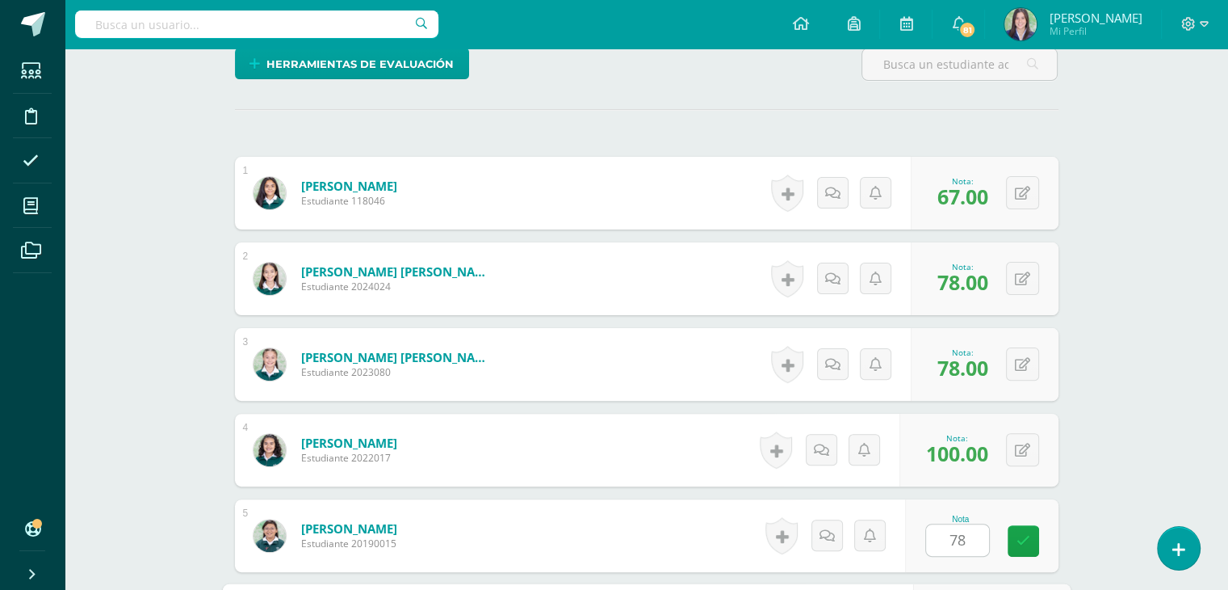
scroll to position [733, 0]
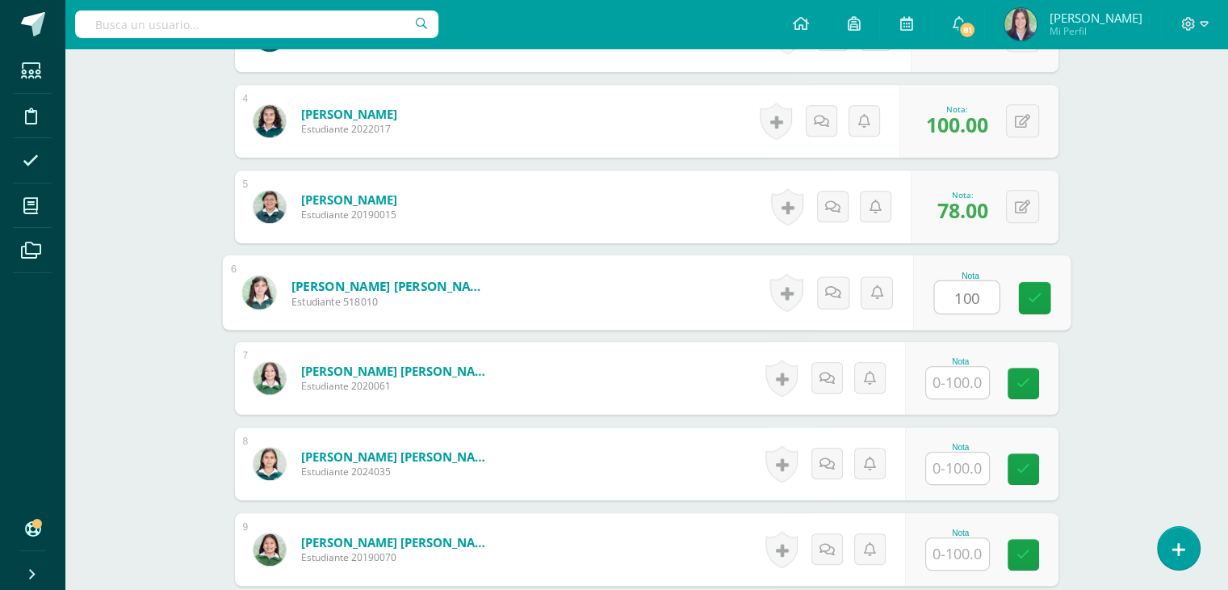
type input "100"
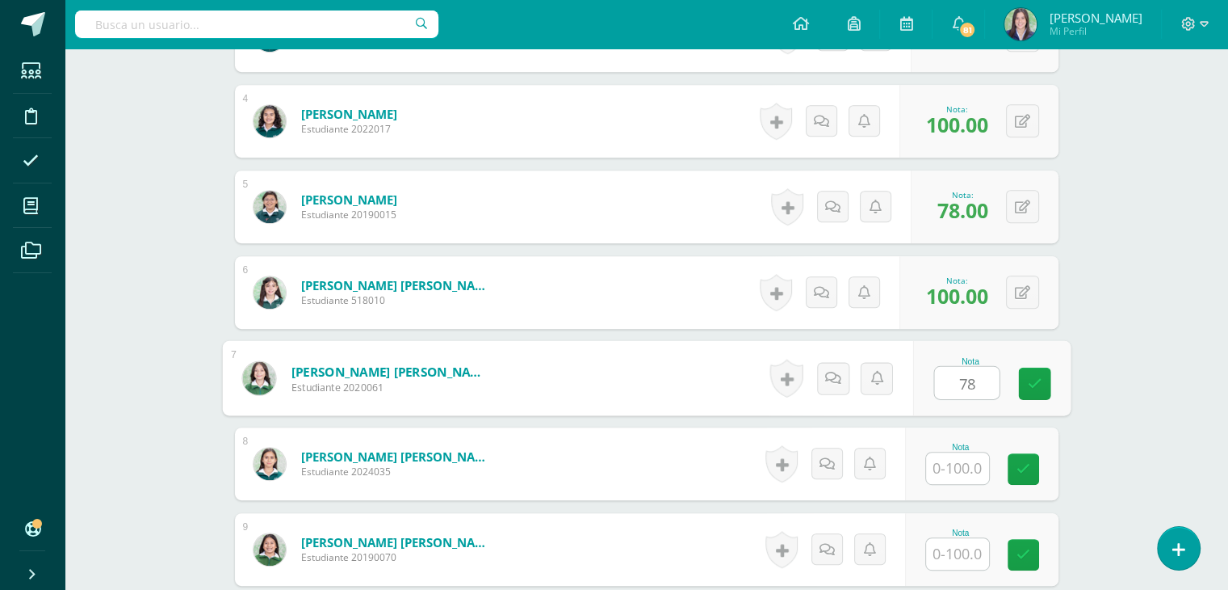
type input "78"
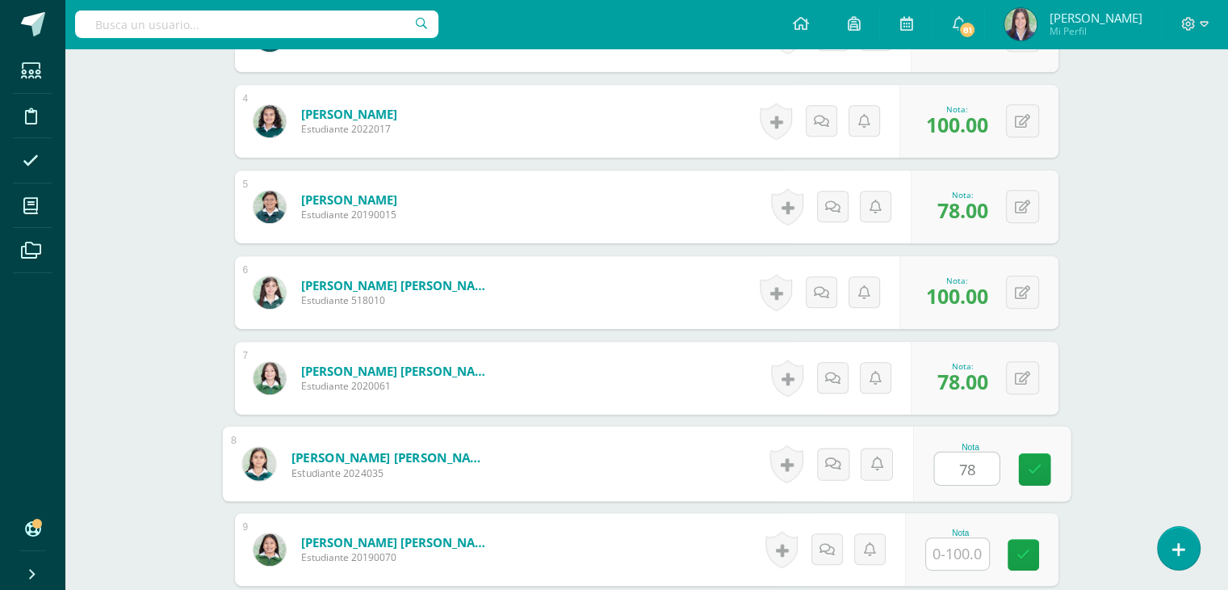
type input "78"
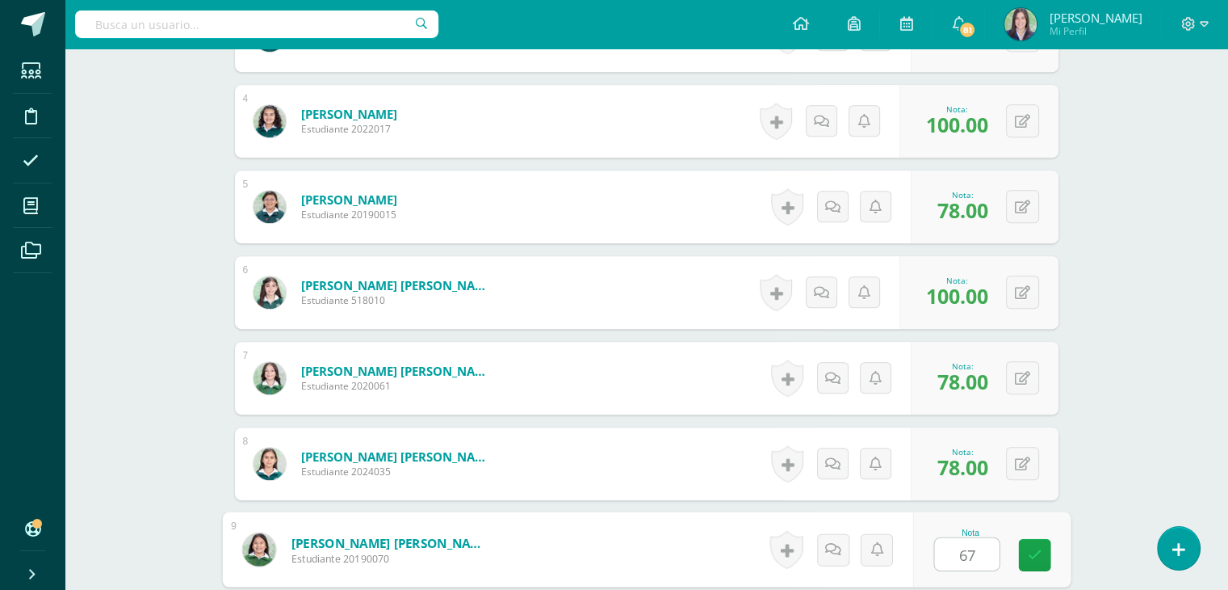
type input "67"
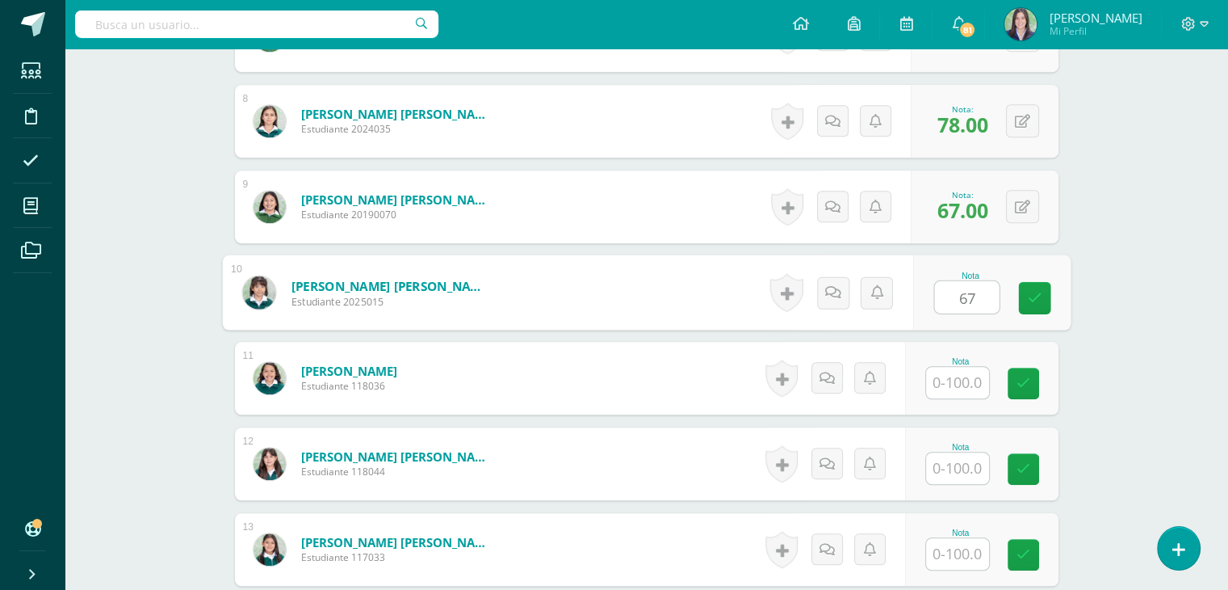
type input "67"
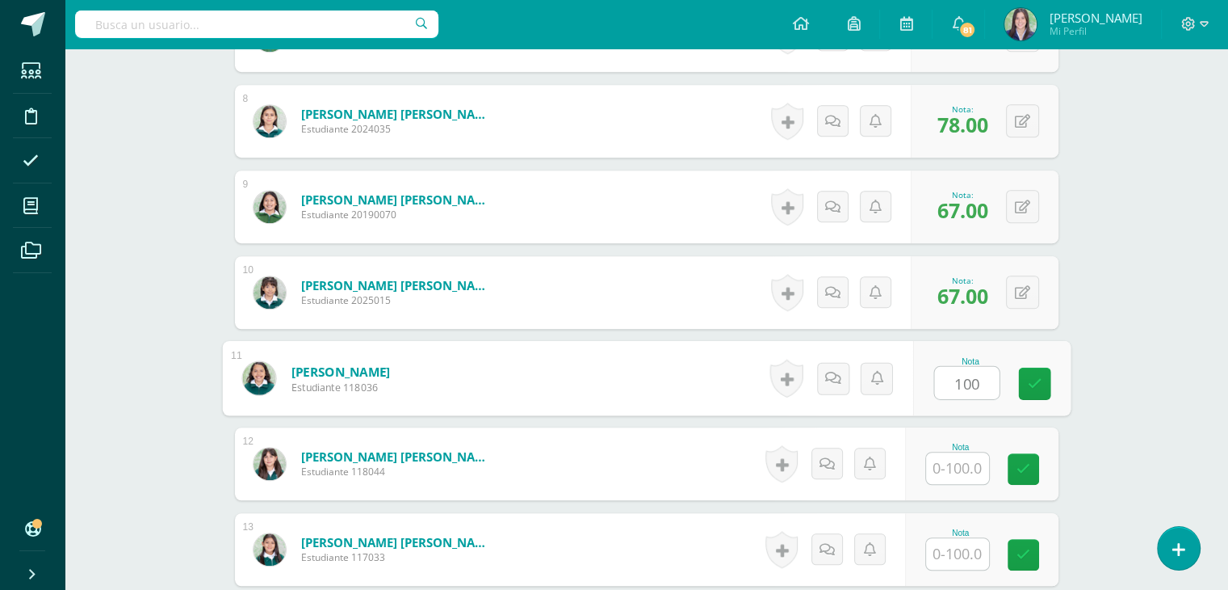
type input "100"
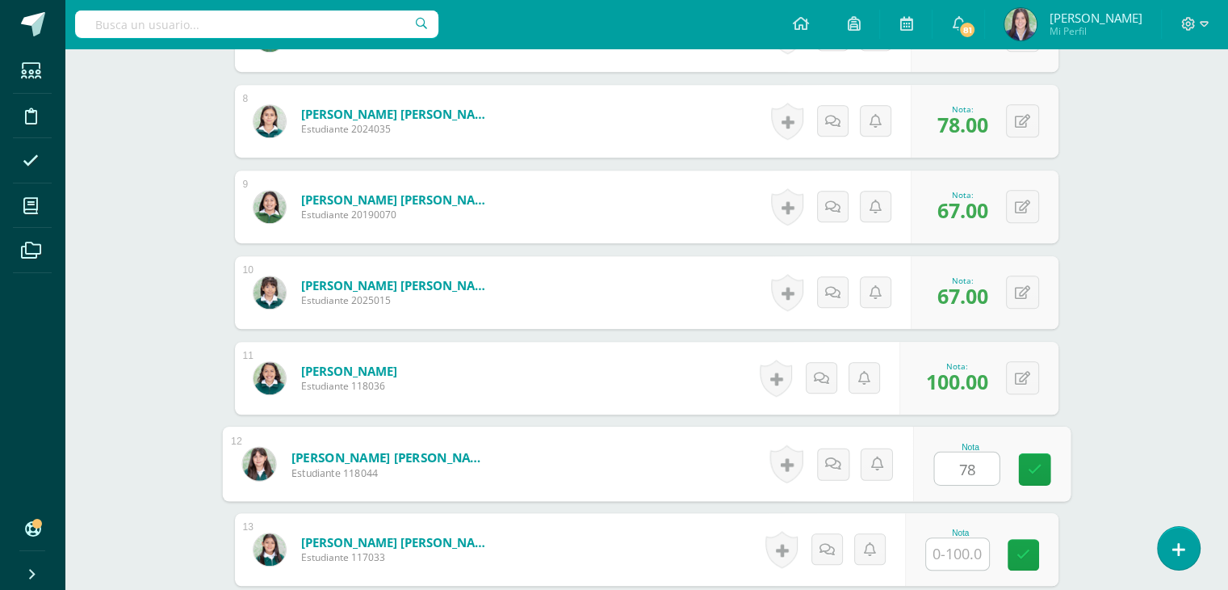
type input "78"
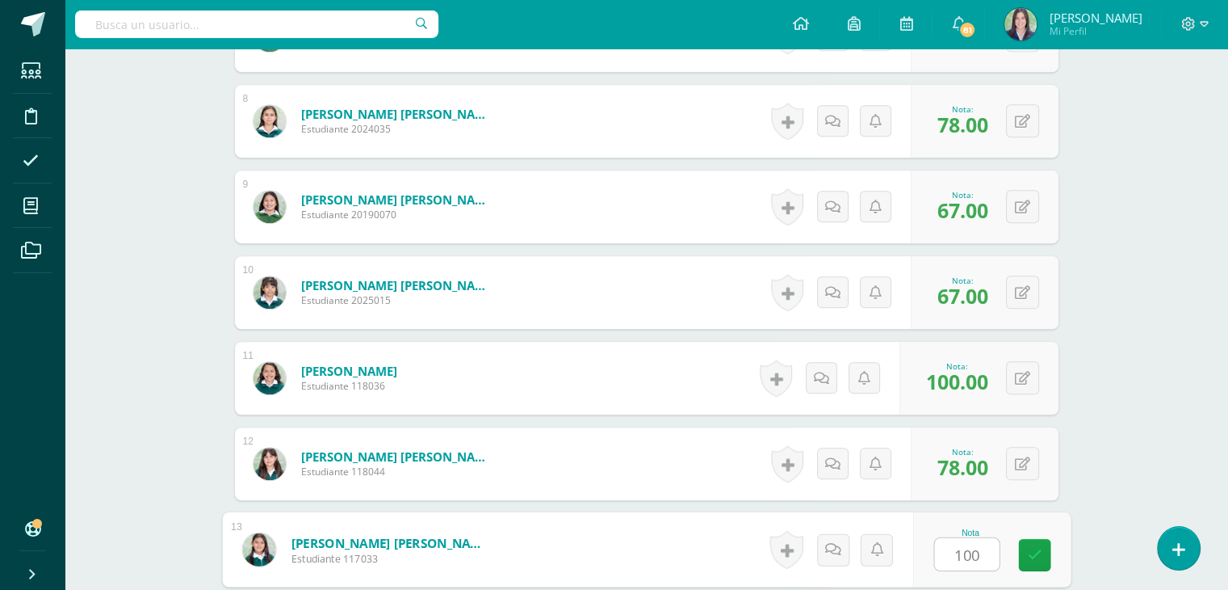
type input "100"
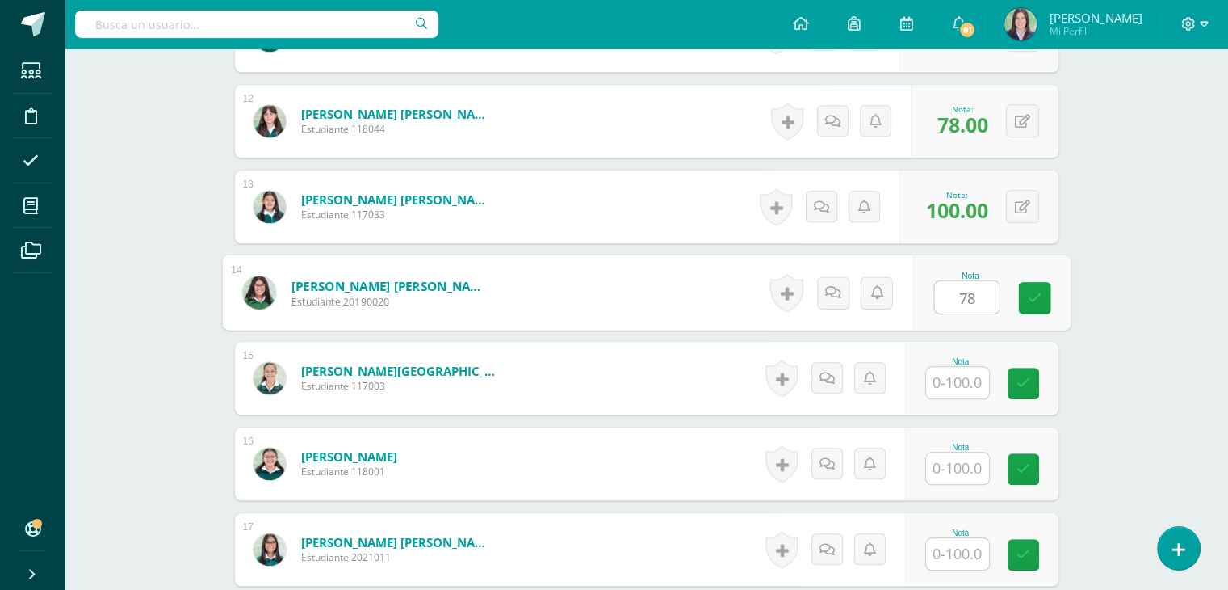
type input "78"
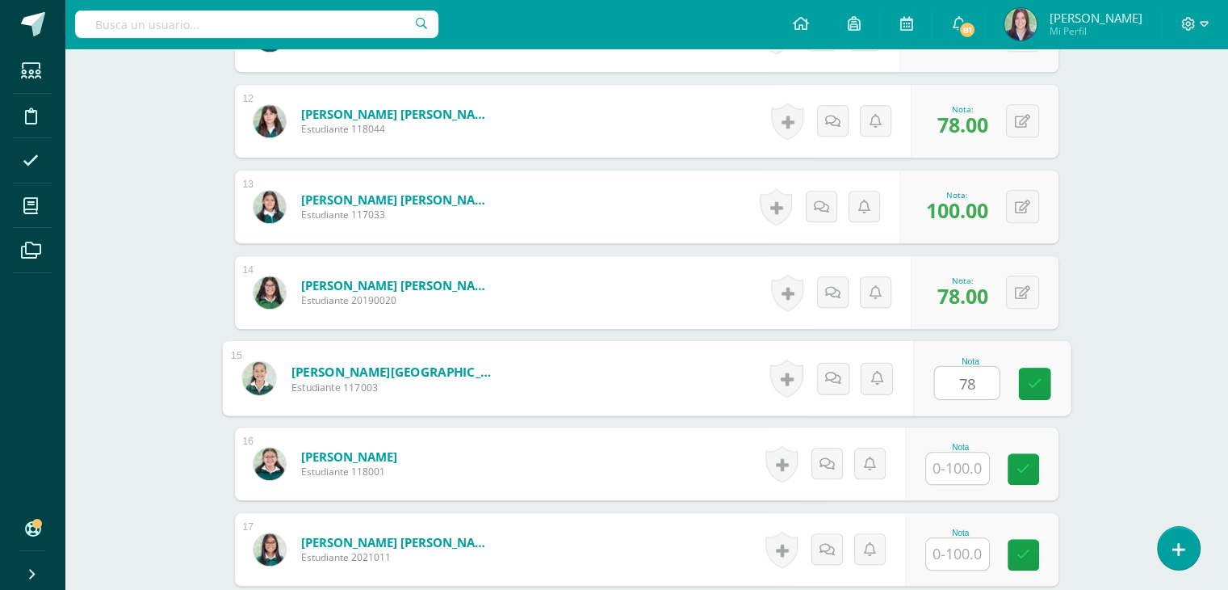
type input "78"
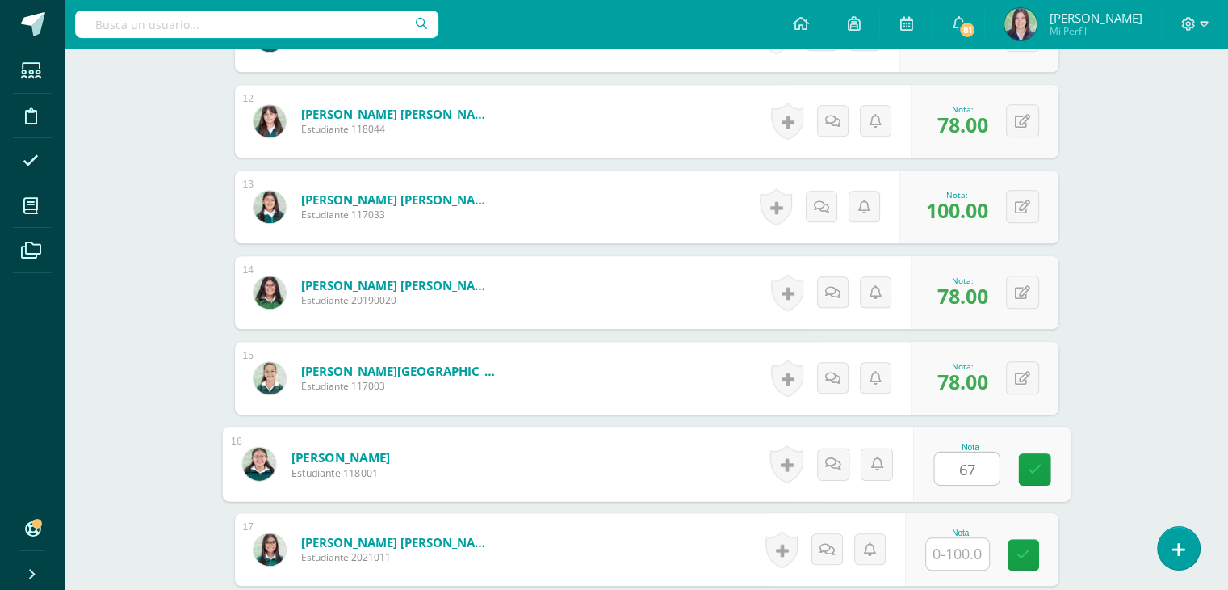
type input "67"
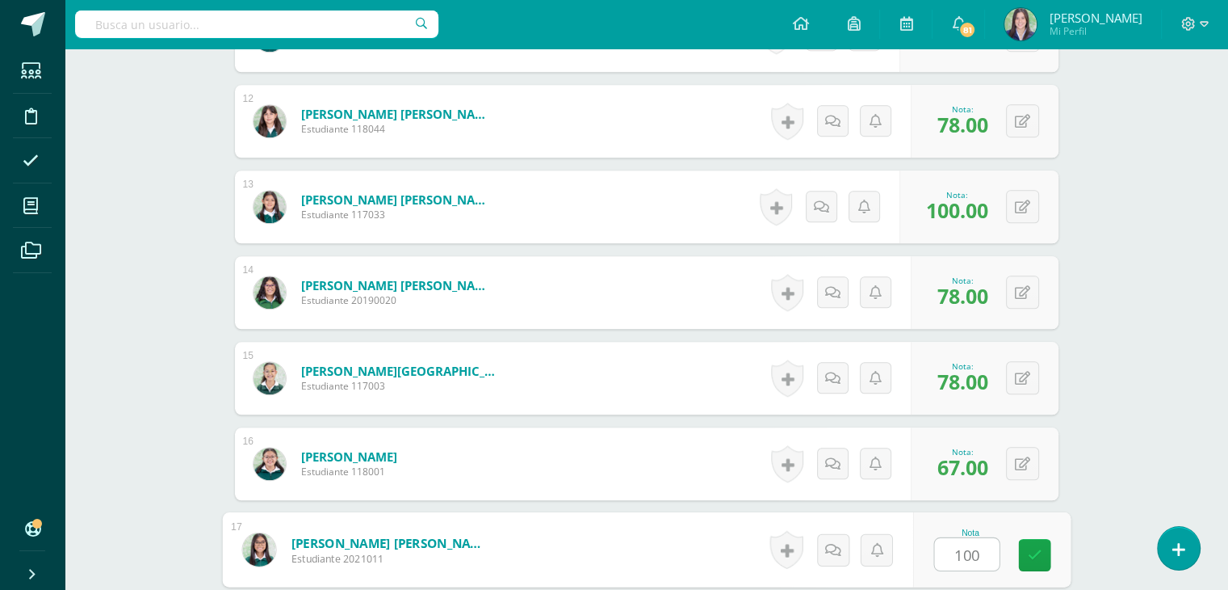
type input "100"
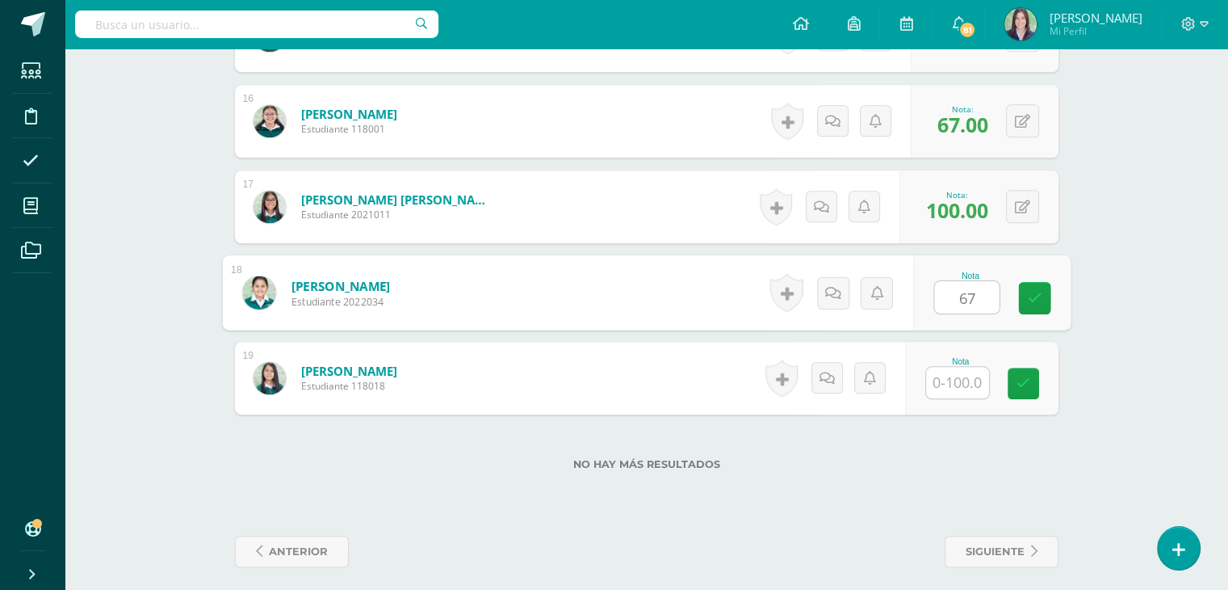
type input "67"
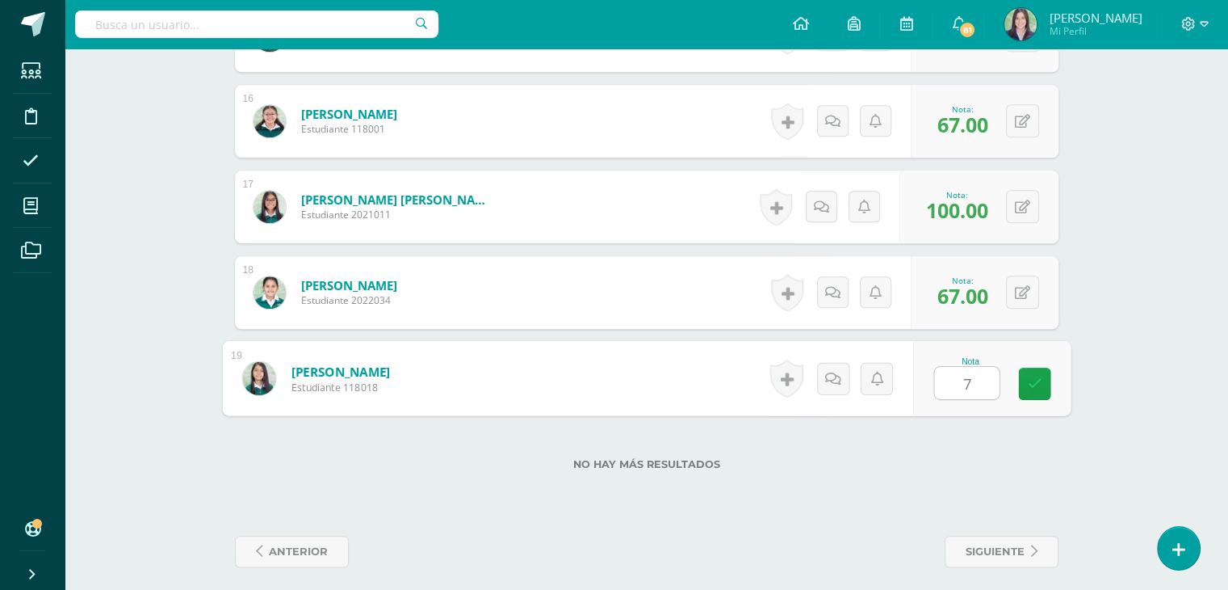
type input "78"
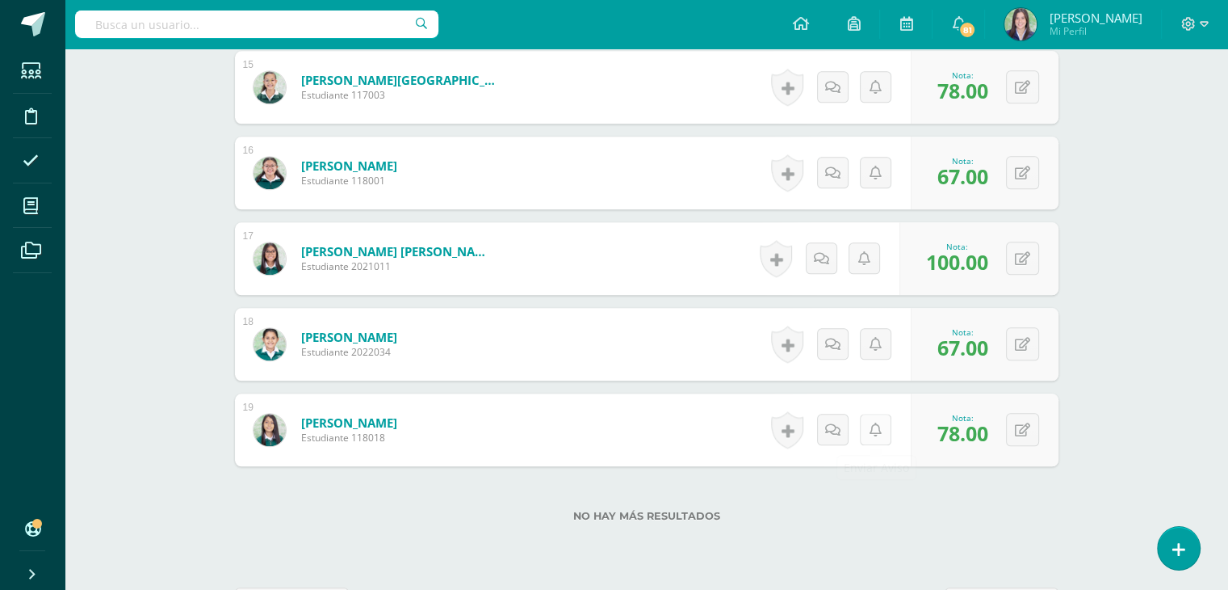
scroll to position [1680, 0]
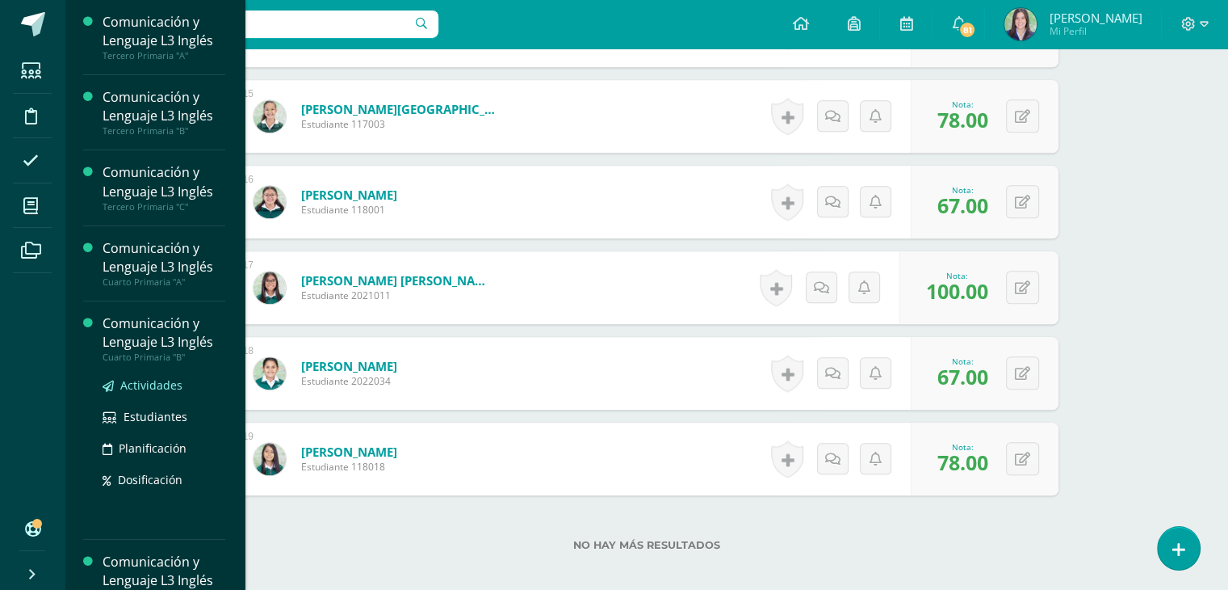
click at [139, 388] on span "Actividades" at bounding box center [151, 384] width 62 height 15
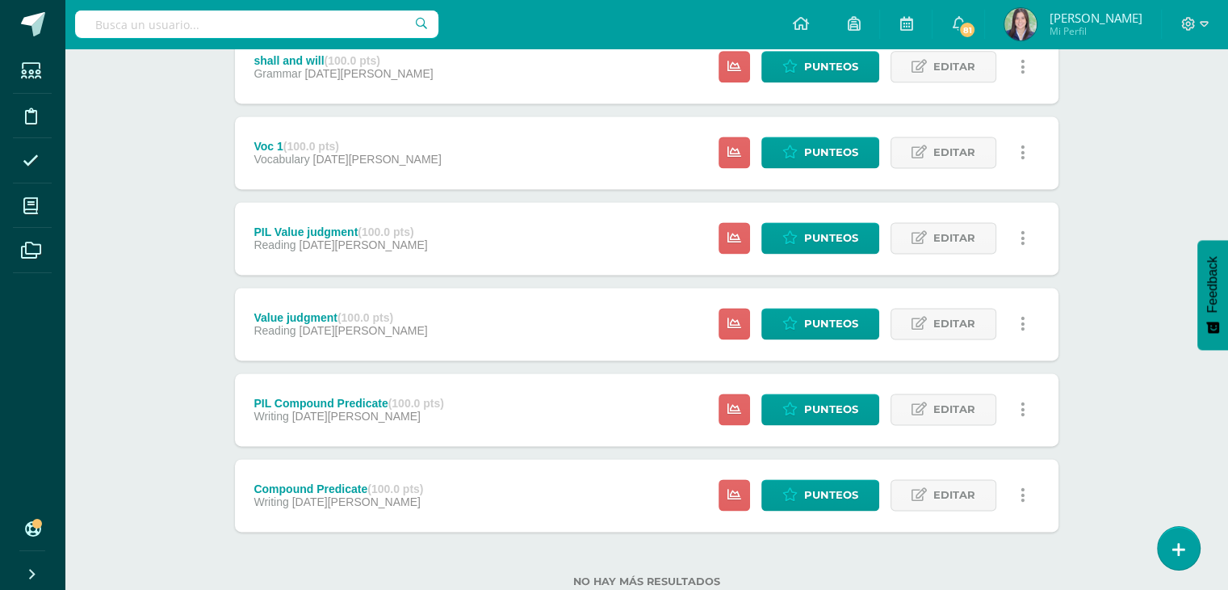
scroll to position [2257, 0]
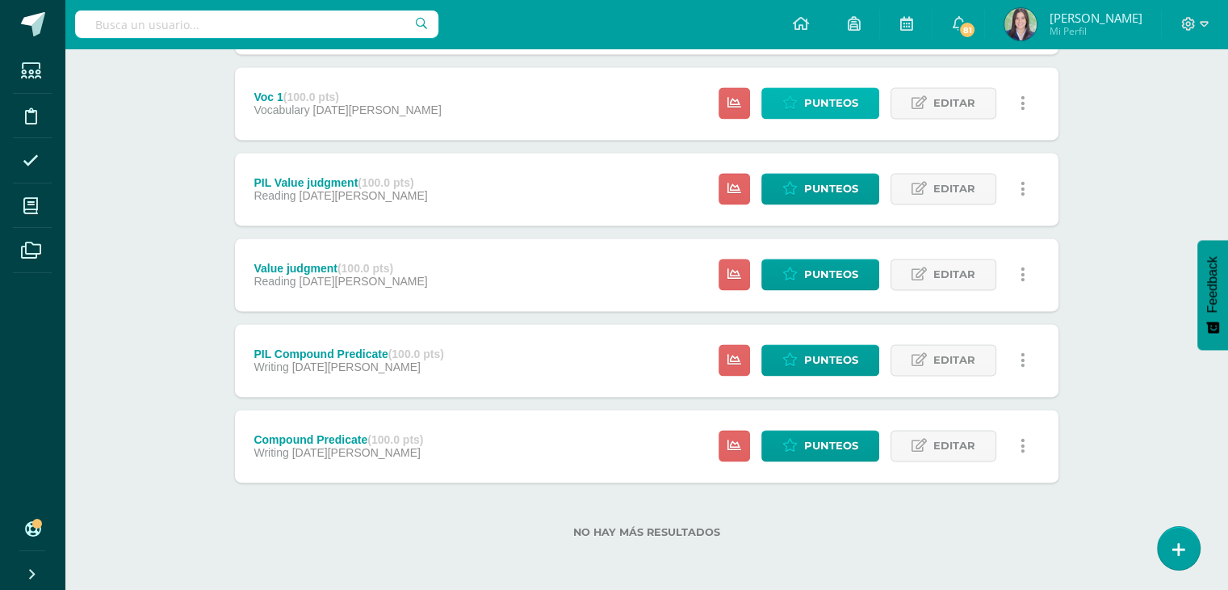
click at [803, 111] on link "Punteos" at bounding box center [821, 102] width 118 height 31
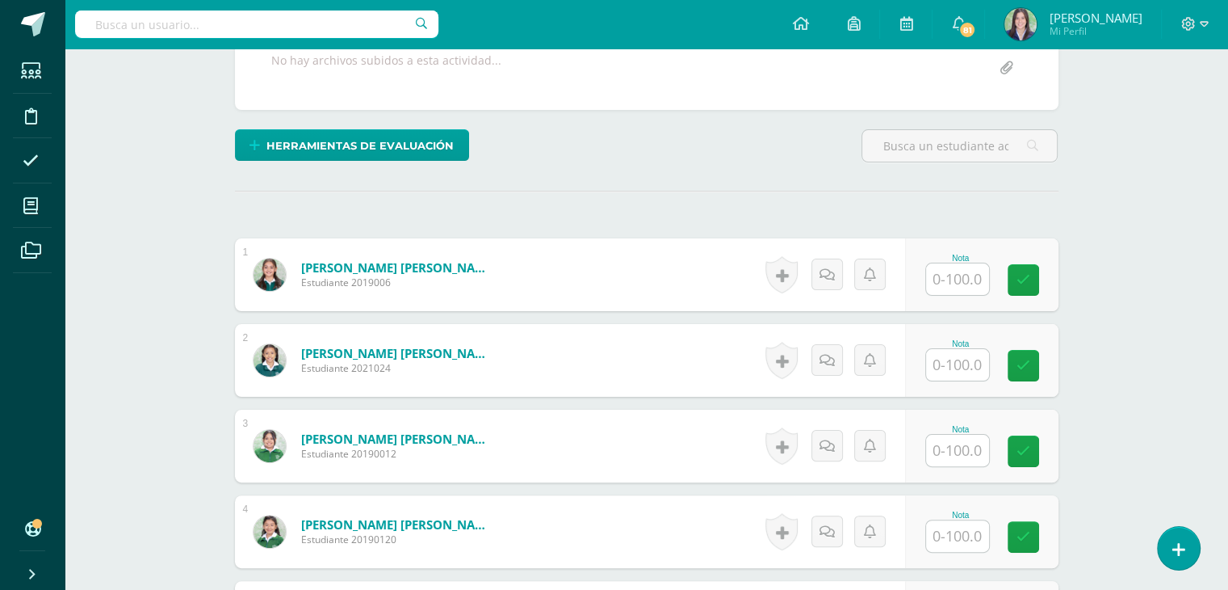
click at [960, 276] on input "text" at bounding box center [957, 278] width 63 height 31
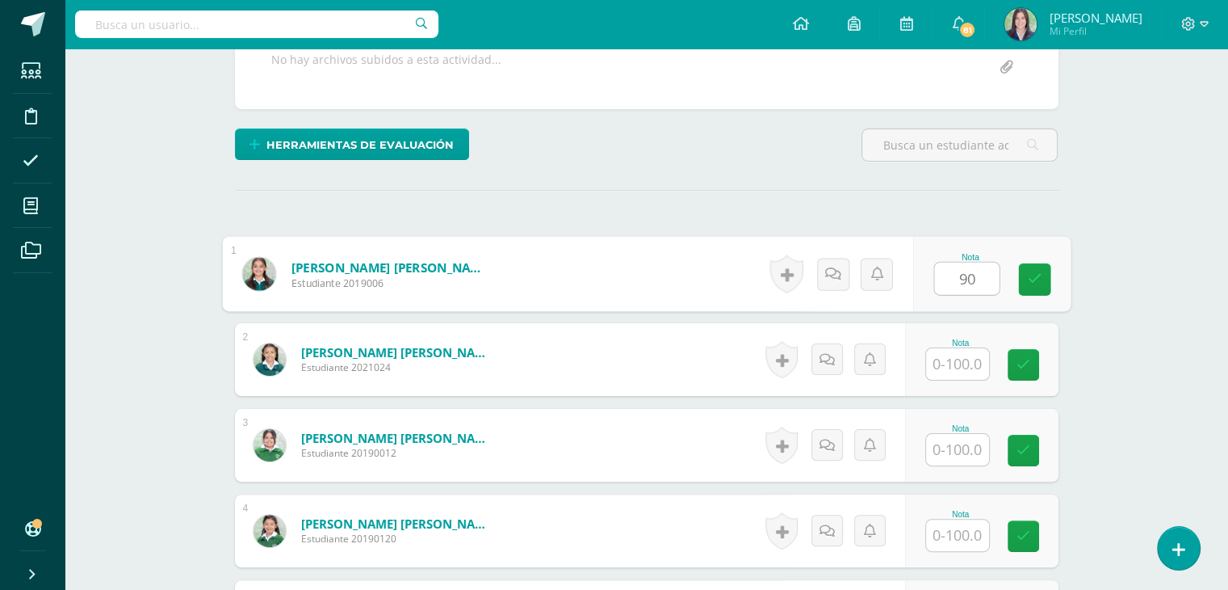
type input "90"
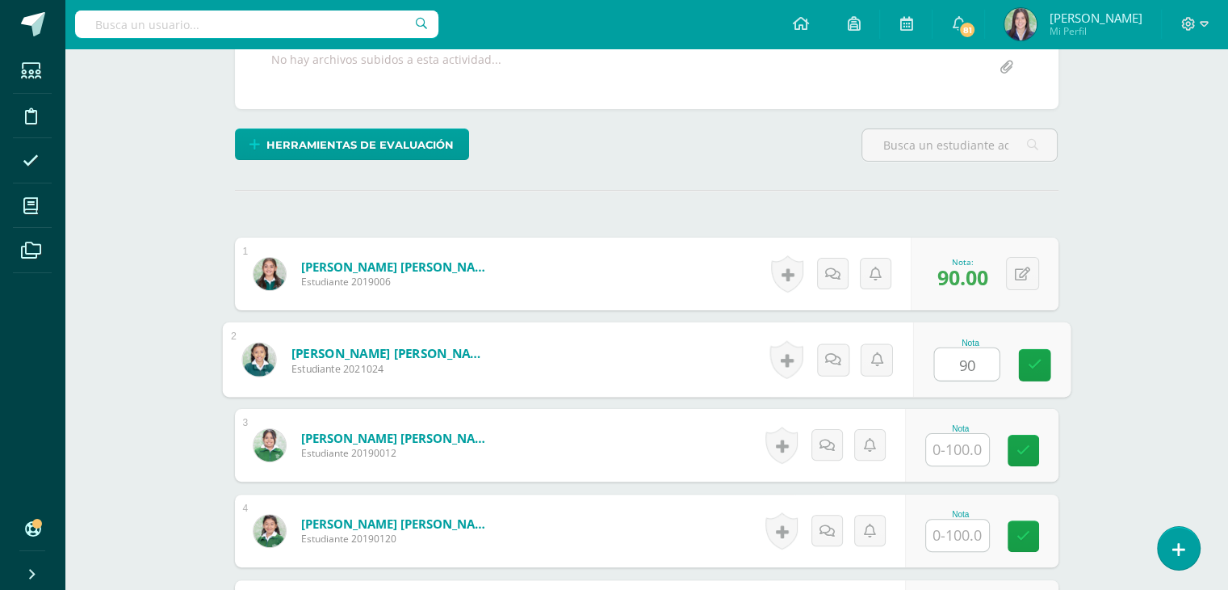
type input "90"
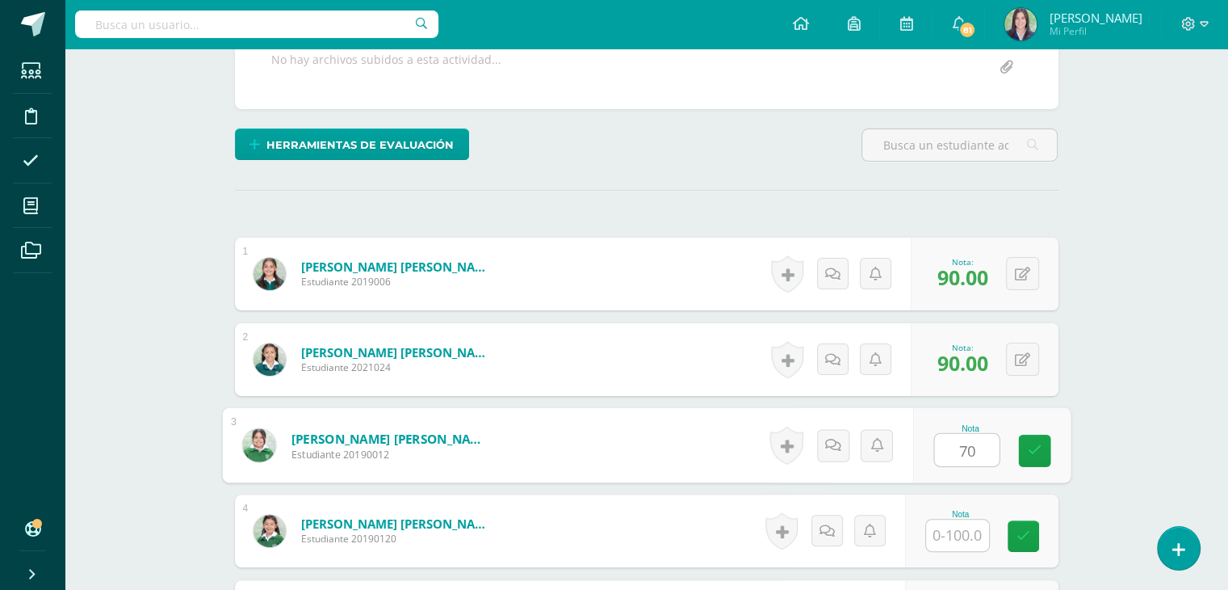
type input "70"
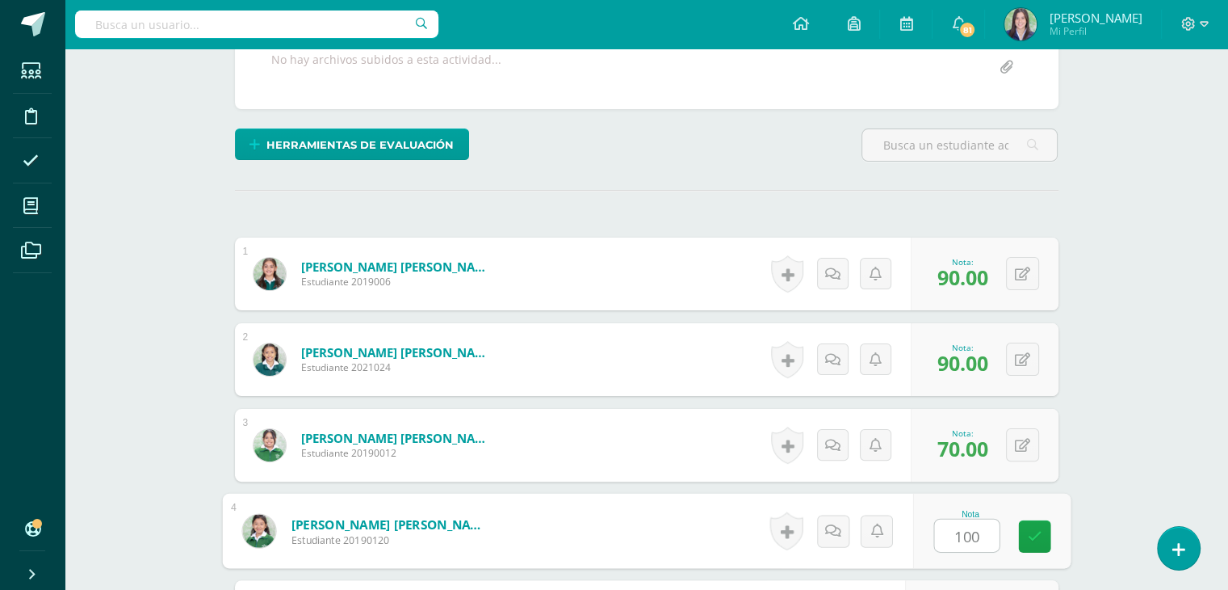
type input "100"
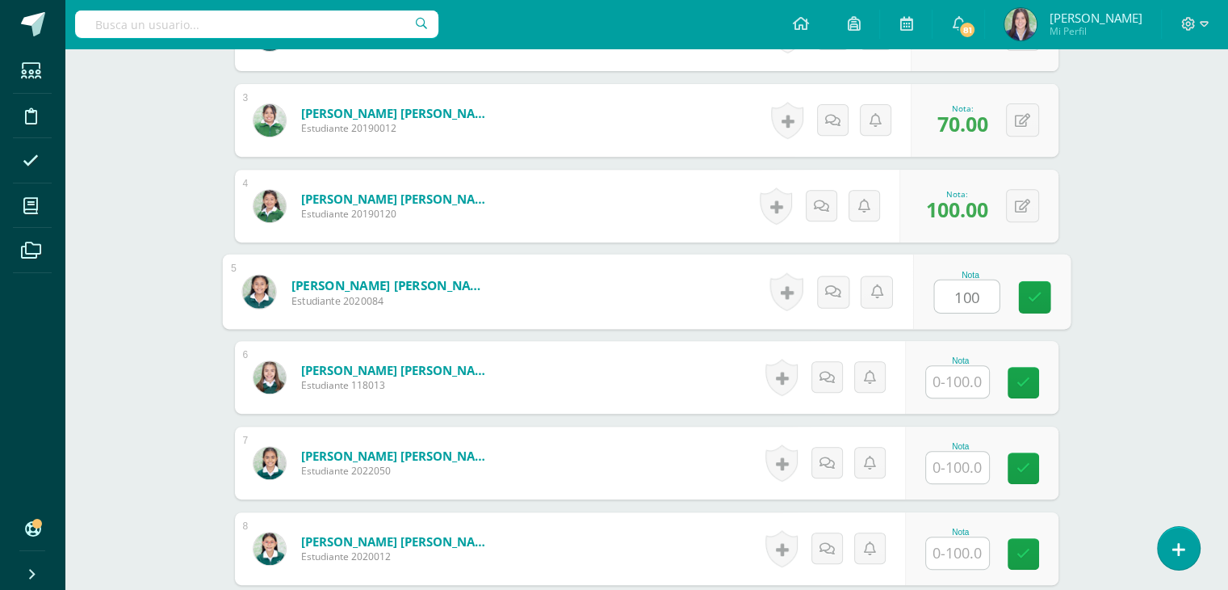
type input "100"
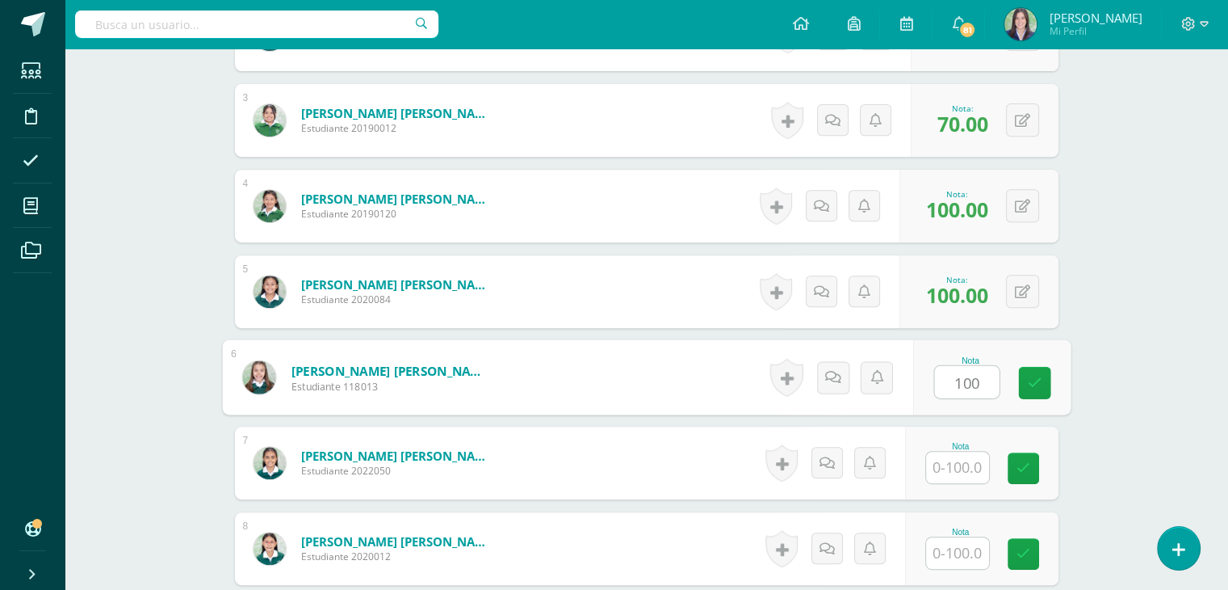
type input "100"
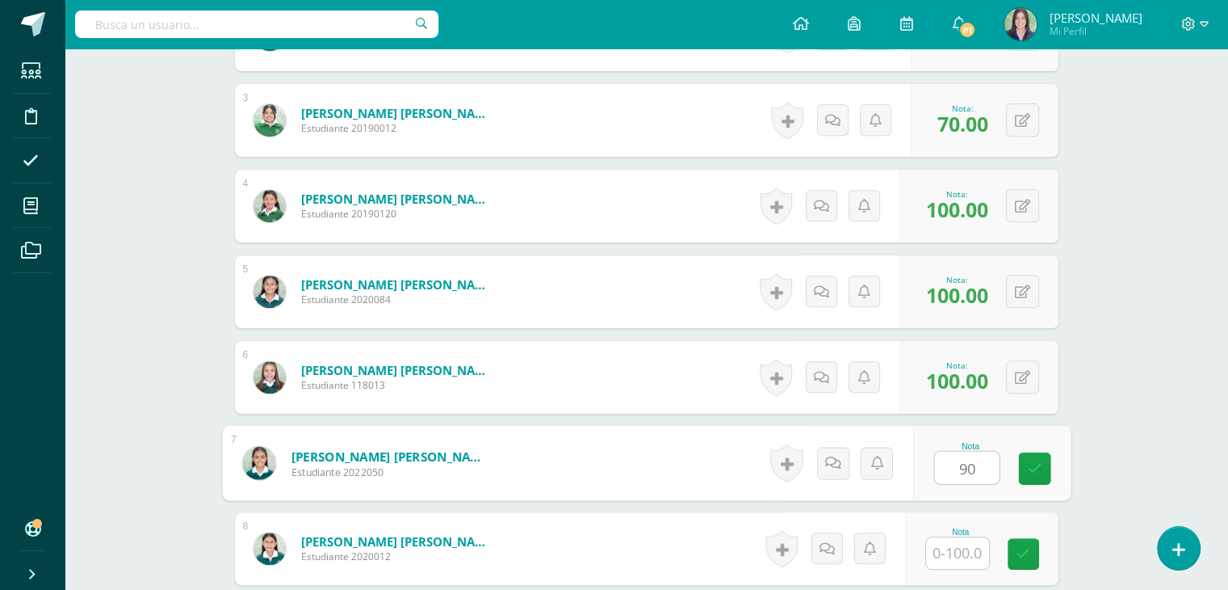
type input "90"
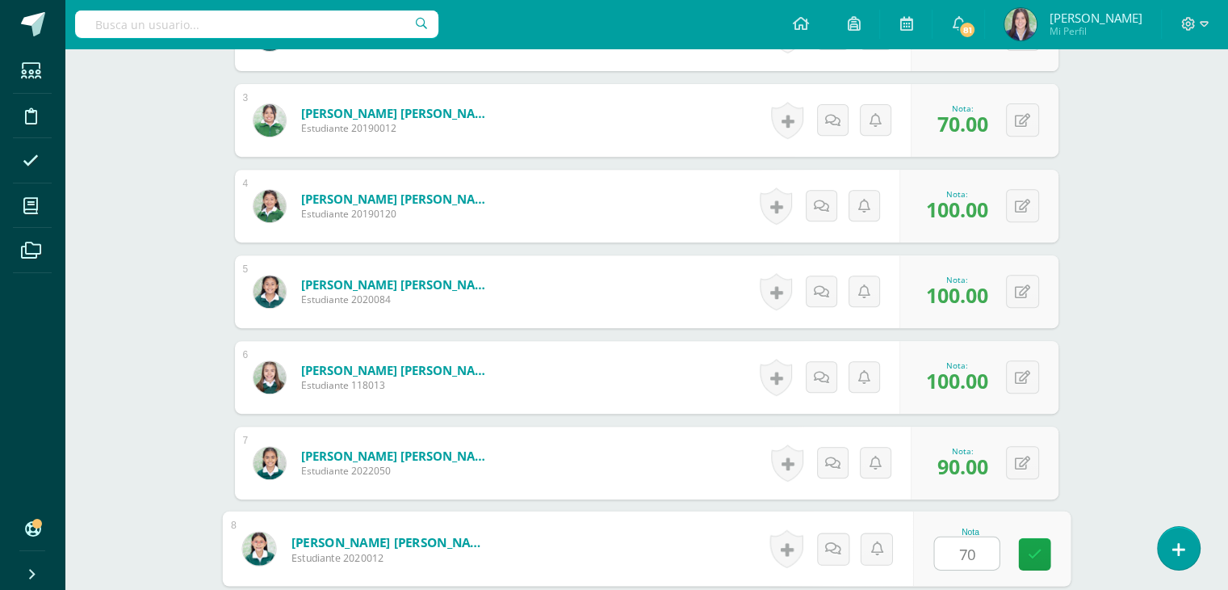
type input "70"
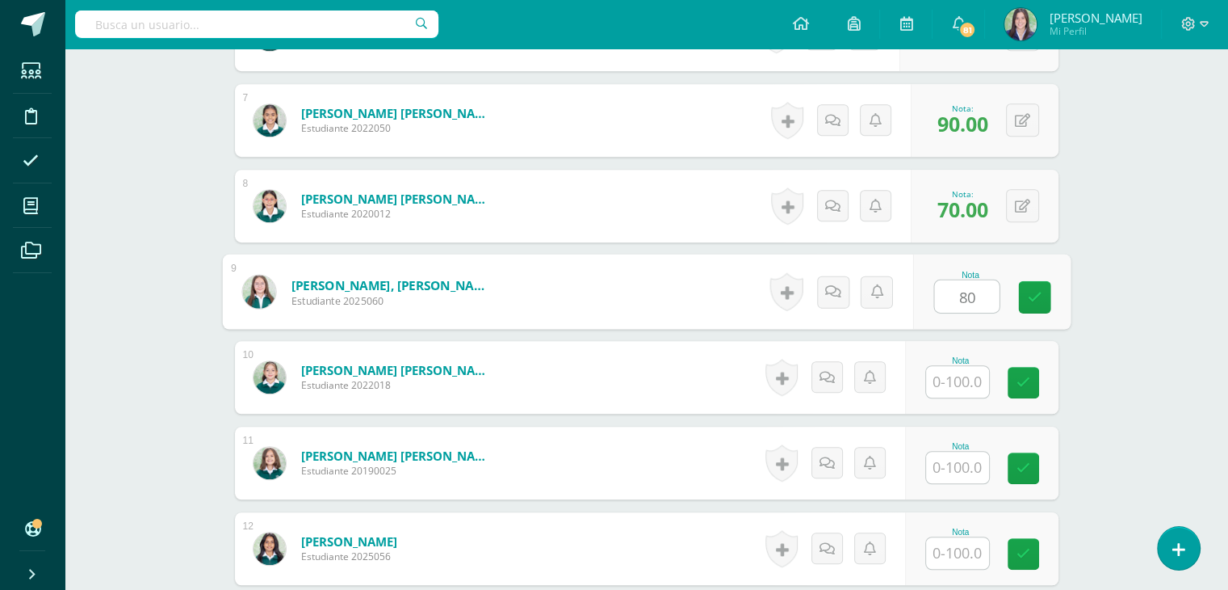
type input "80"
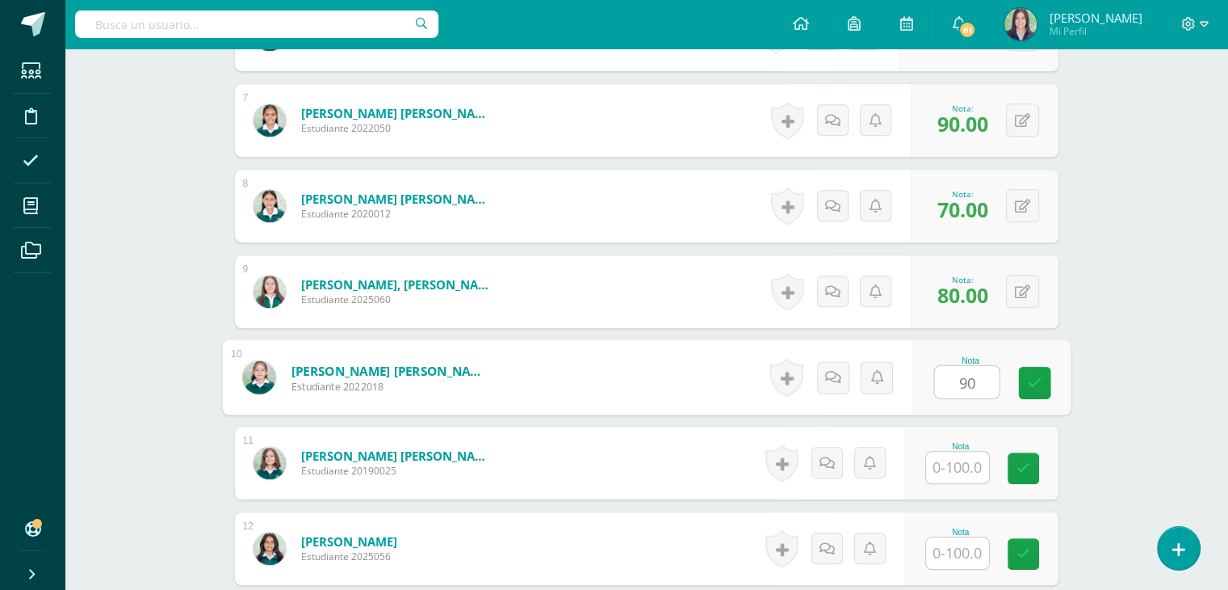
type input "90"
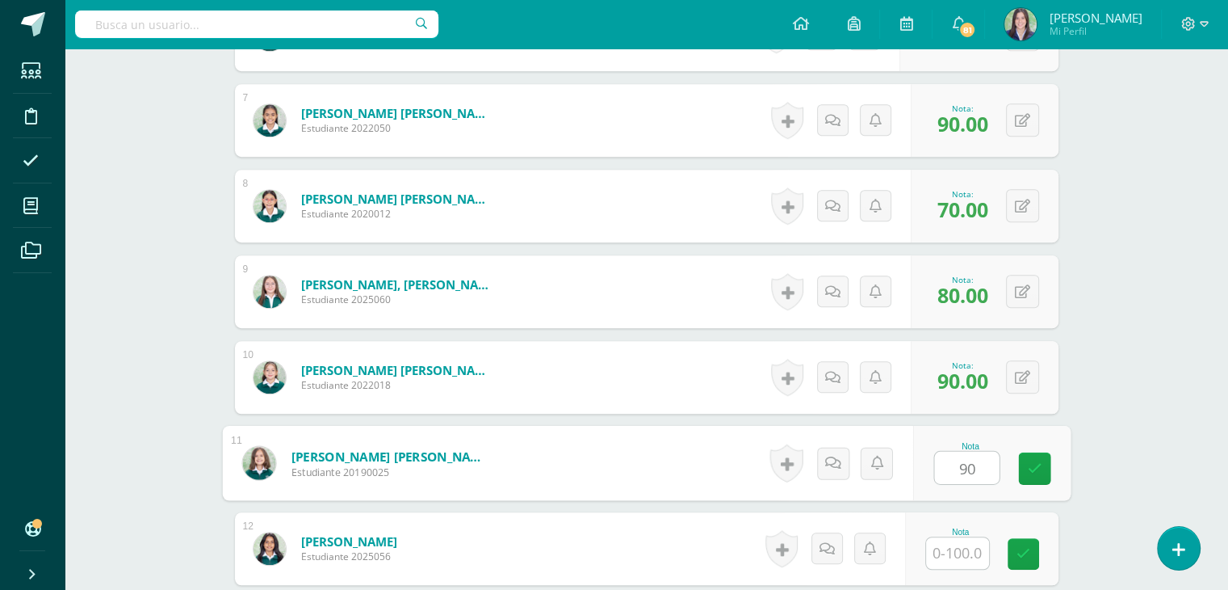
type input "90"
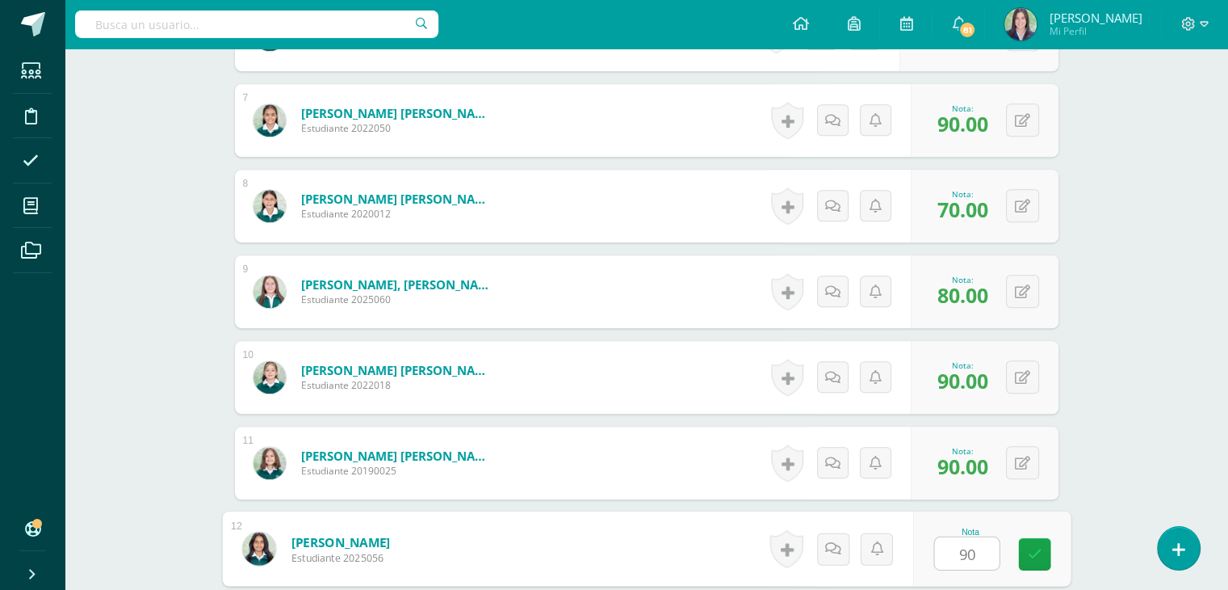
type input "90"
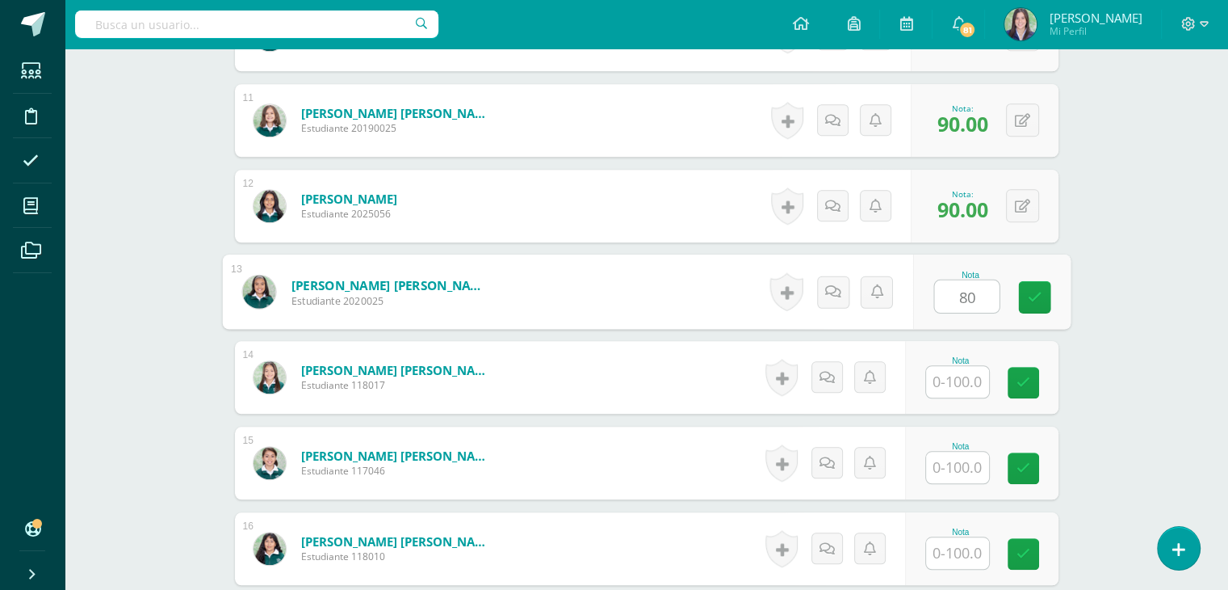
type input "80"
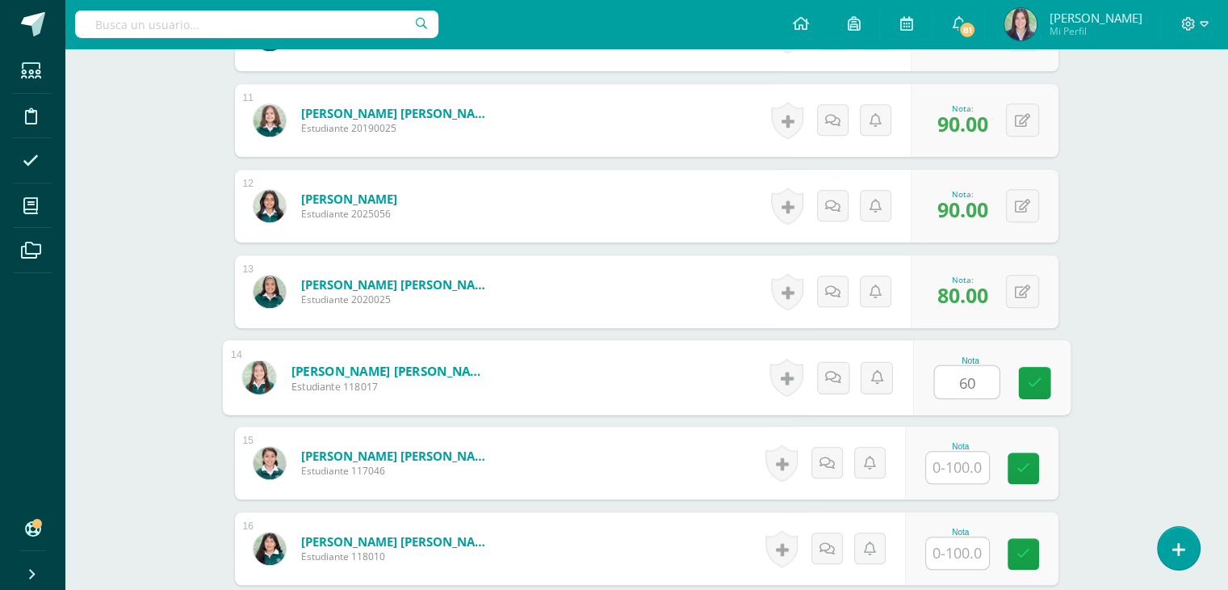
type input "60"
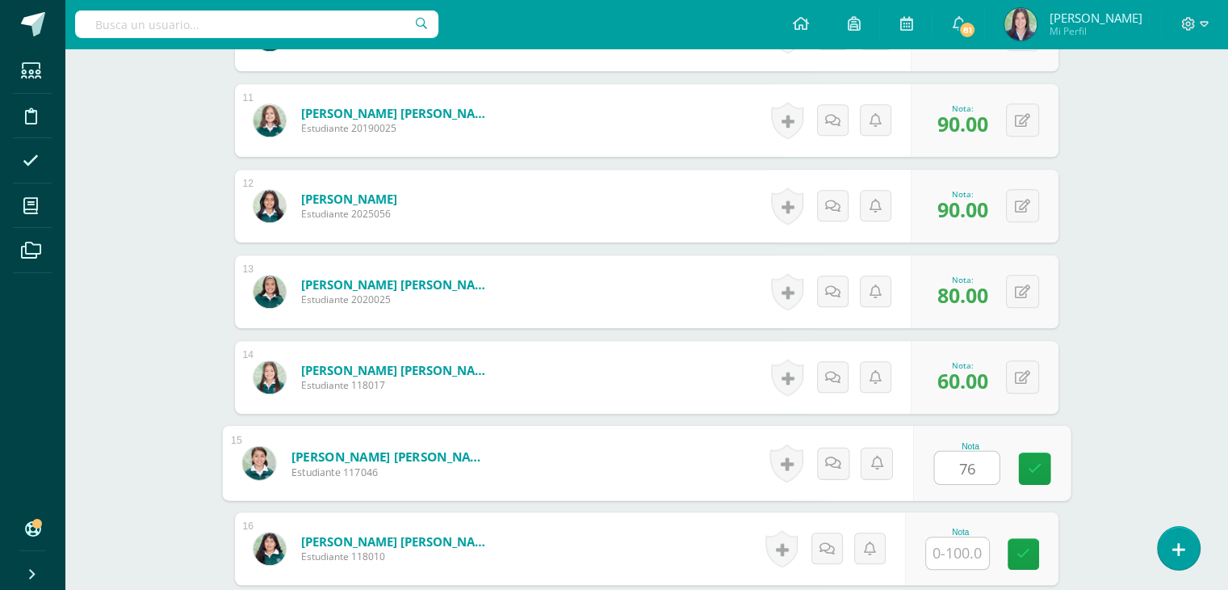
type input "76"
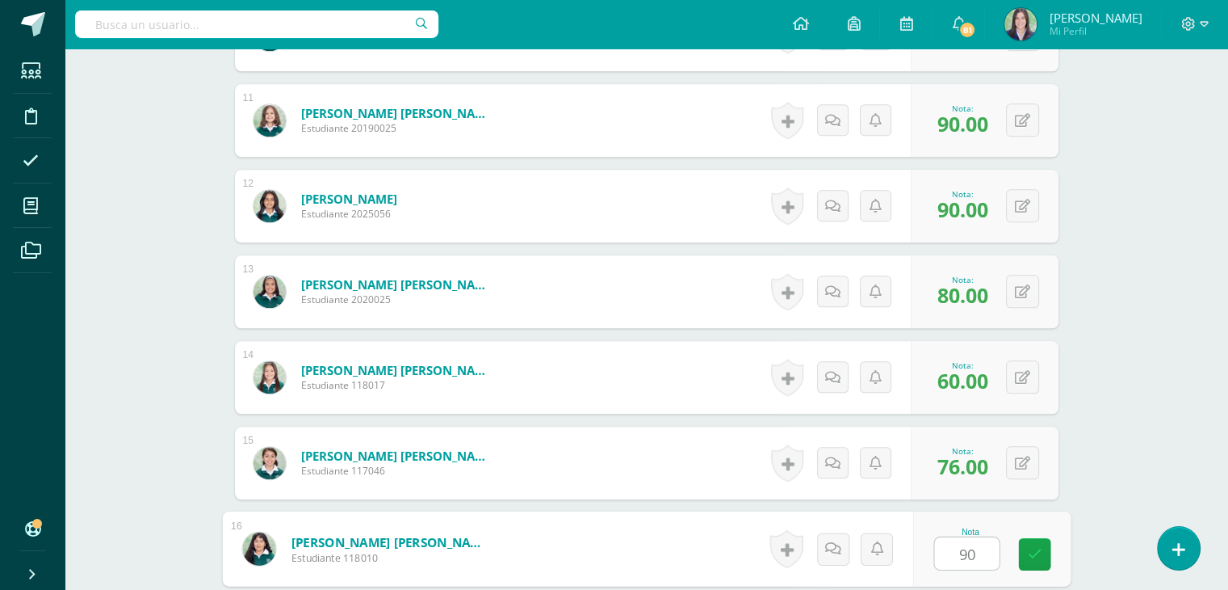
type input "90"
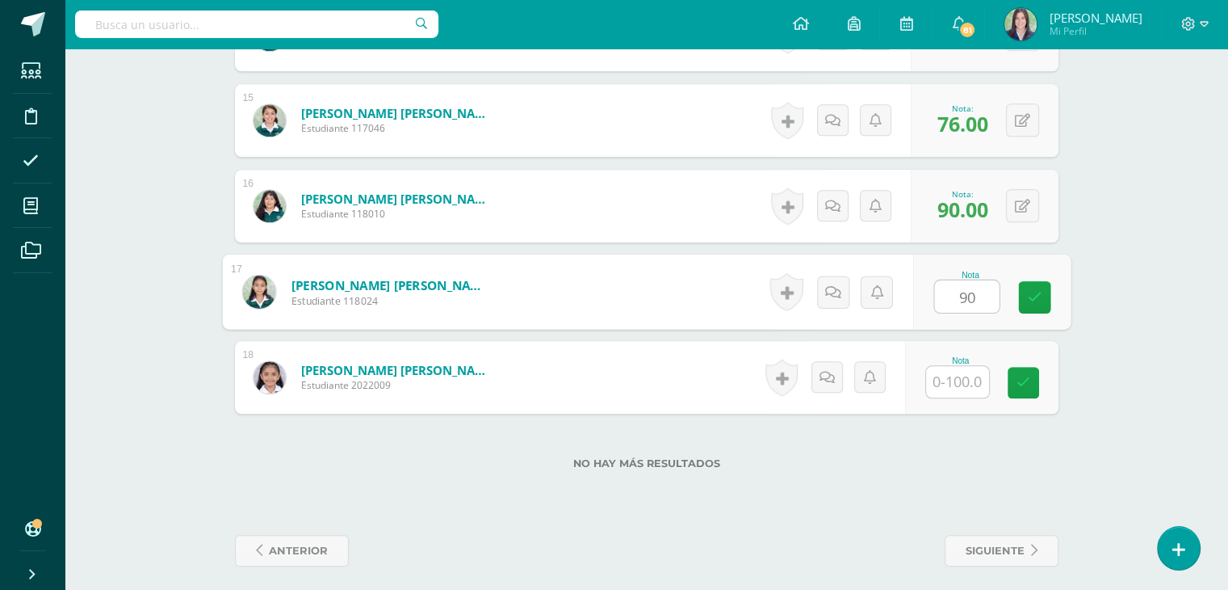
type input "90"
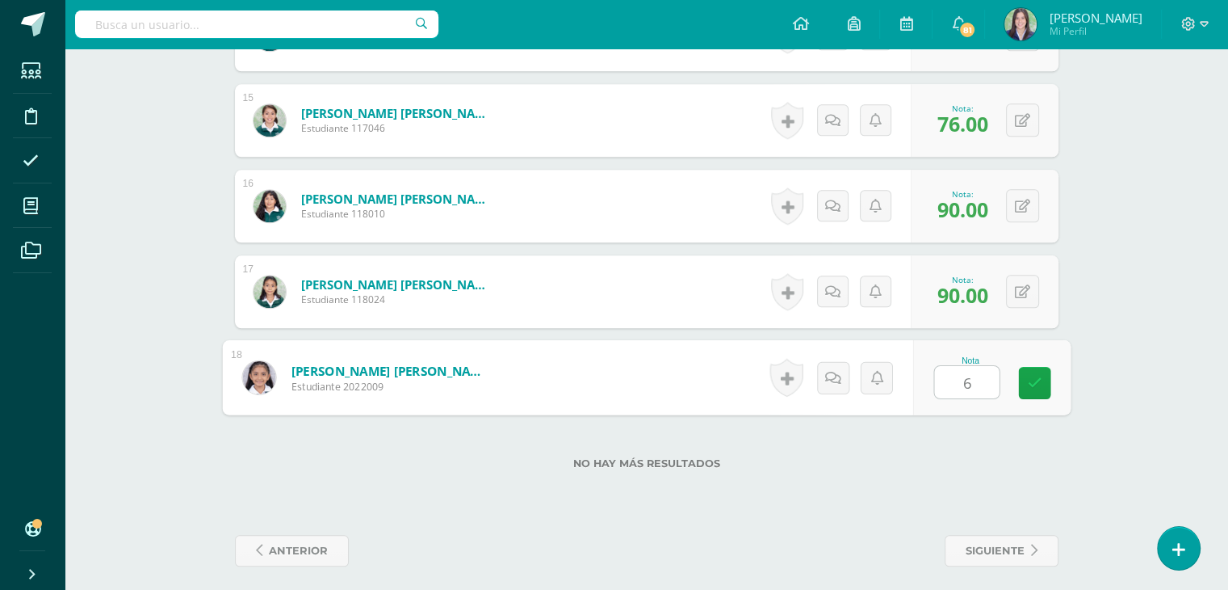
type input "60"
click at [965, 124] on span "76.00" at bounding box center [963, 123] width 51 height 27
click at [1008, 118] on div "0 Logros Logros obtenidos Aún no hay logros agregados Nota: 76.00" at bounding box center [985, 120] width 148 height 73
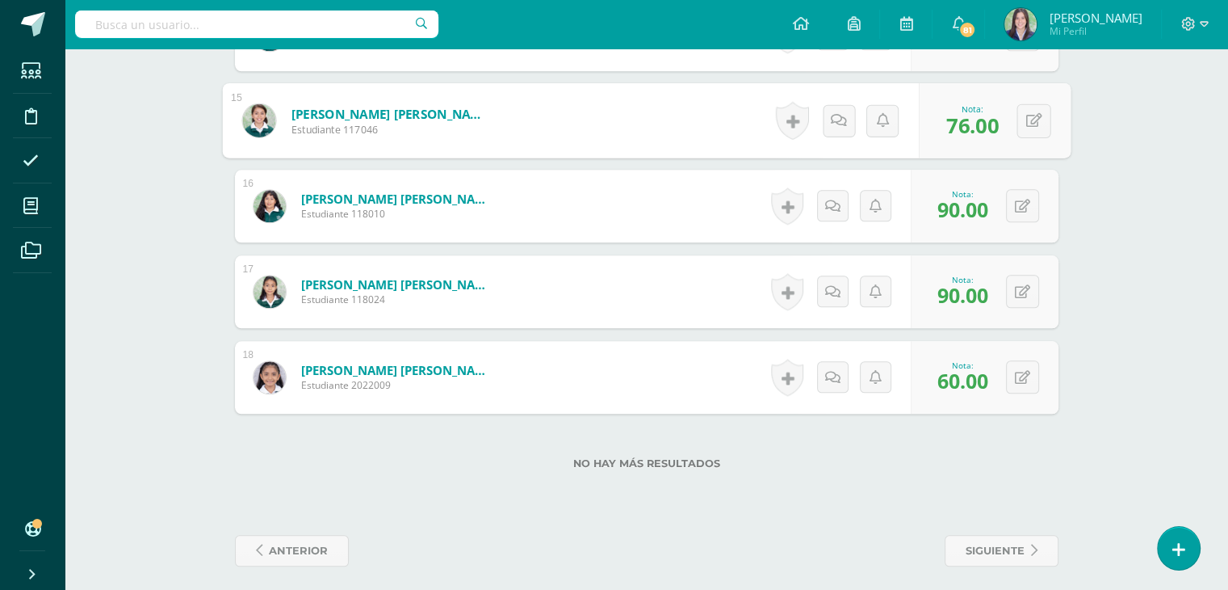
click at [987, 118] on span "76.00" at bounding box center [973, 124] width 52 height 28
click at [1011, 122] on button at bounding box center [1022, 119] width 33 height 33
type input "70"
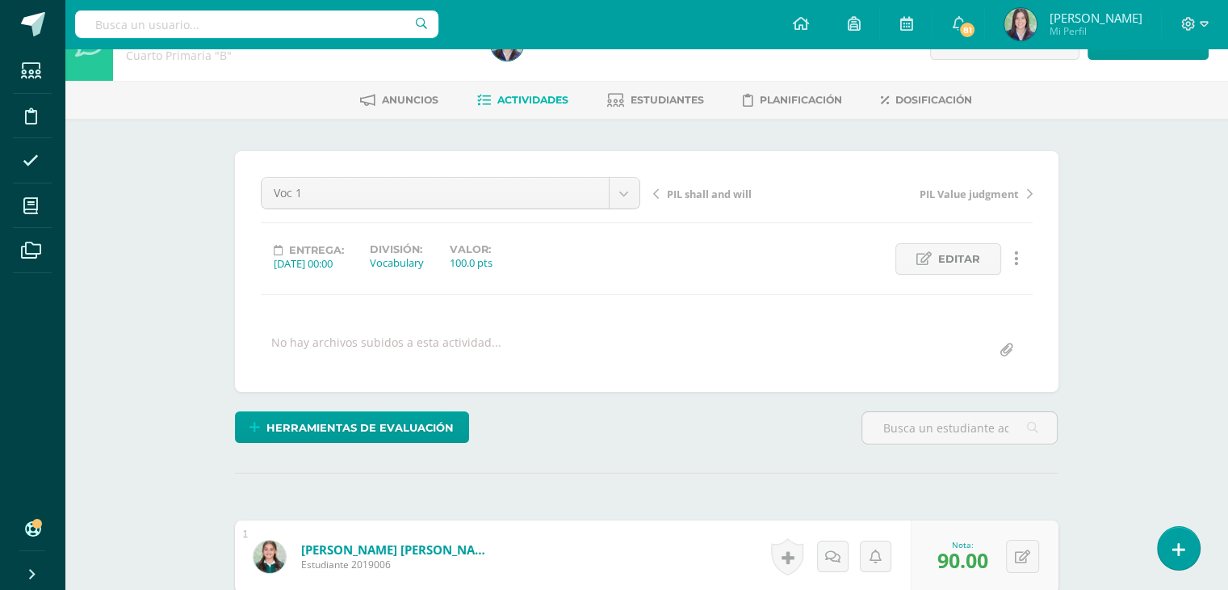
scroll to position [0, 0]
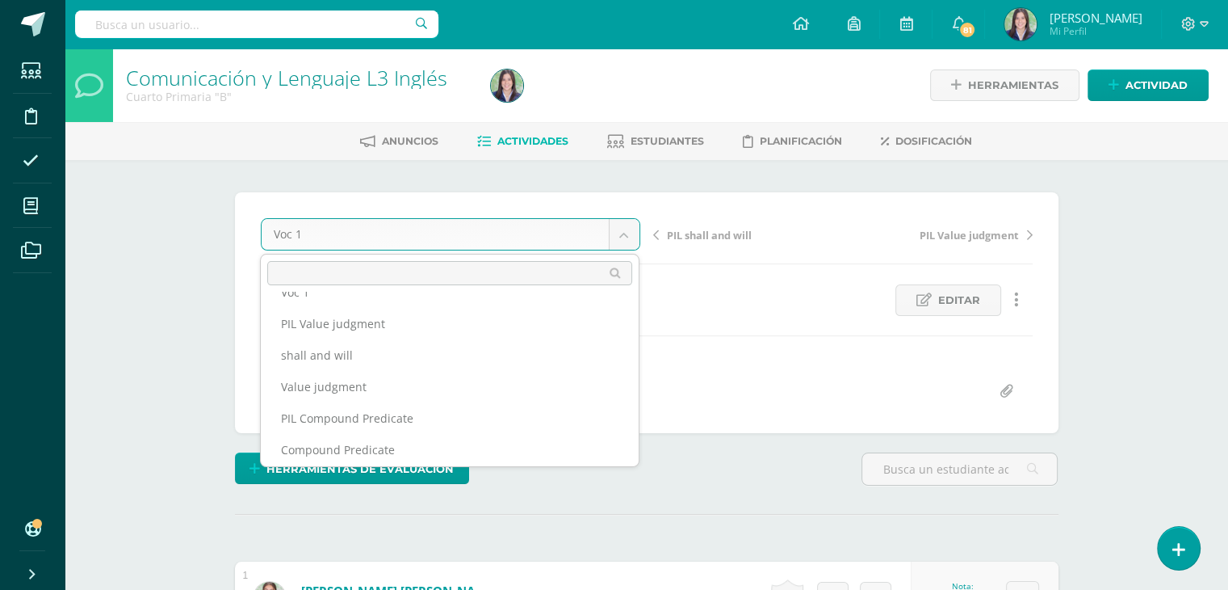
scroll to position [751, 0]
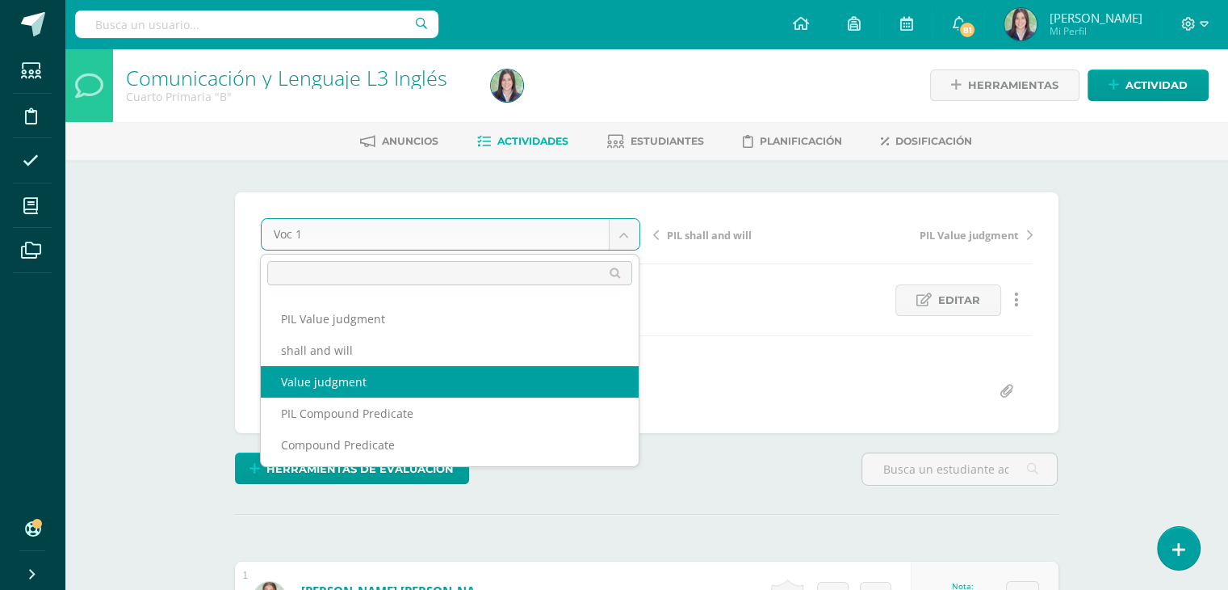
select select "/dashboard/teacher/grade-activity/264584/"
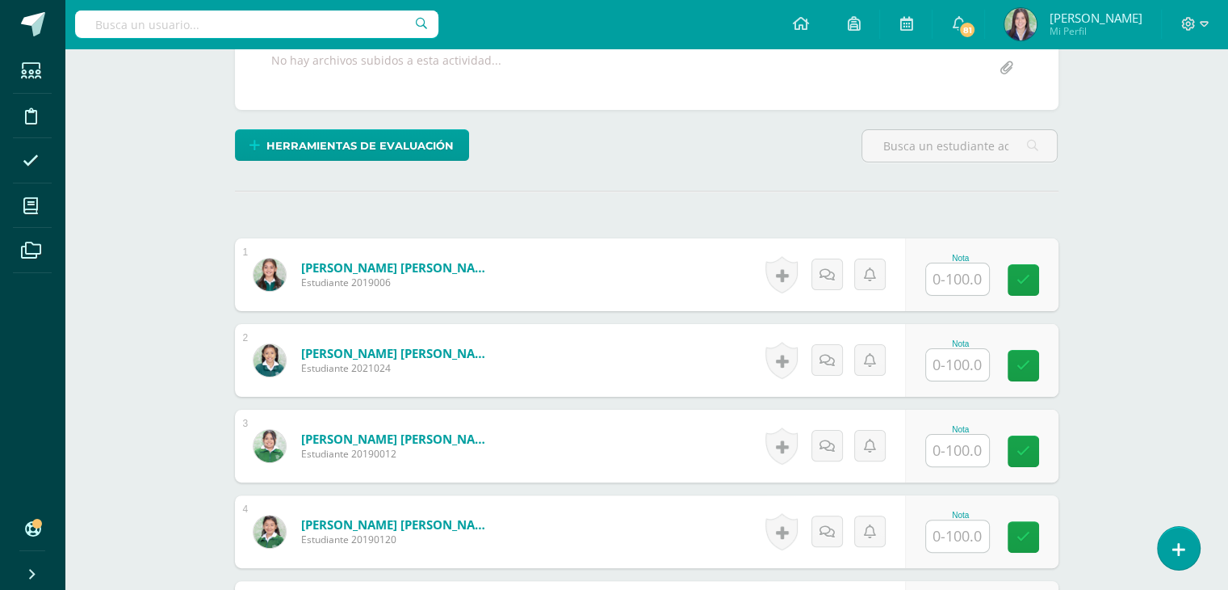
scroll to position [323, 0]
click at [946, 279] on input "text" at bounding box center [966, 279] width 65 height 32
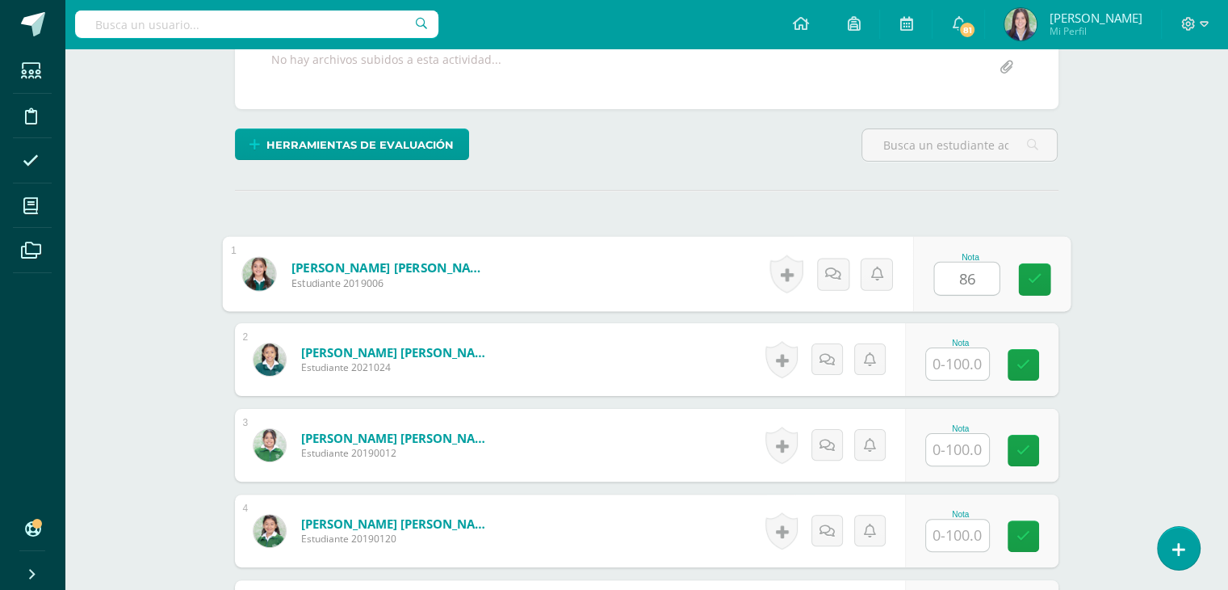
type input "86"
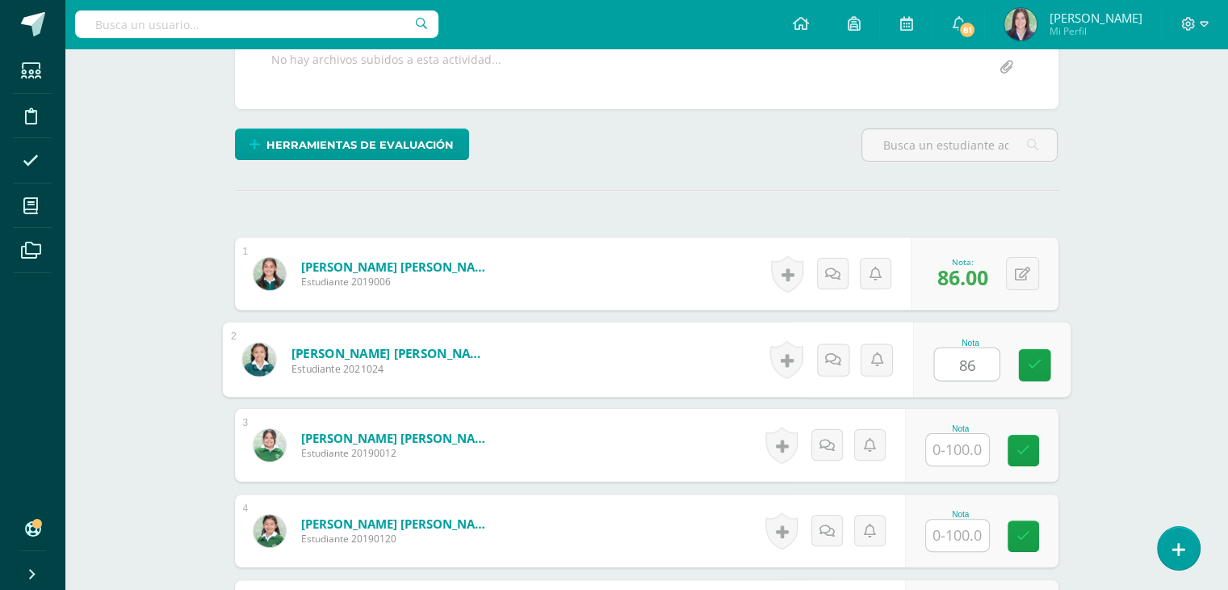
type input "86"
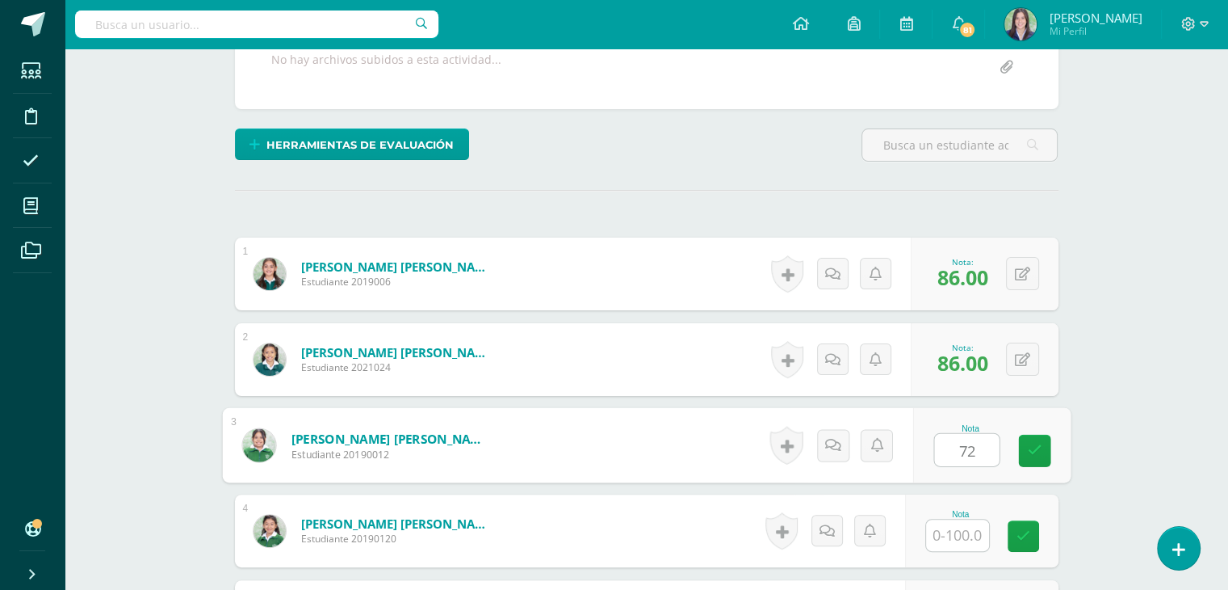
type input "72"
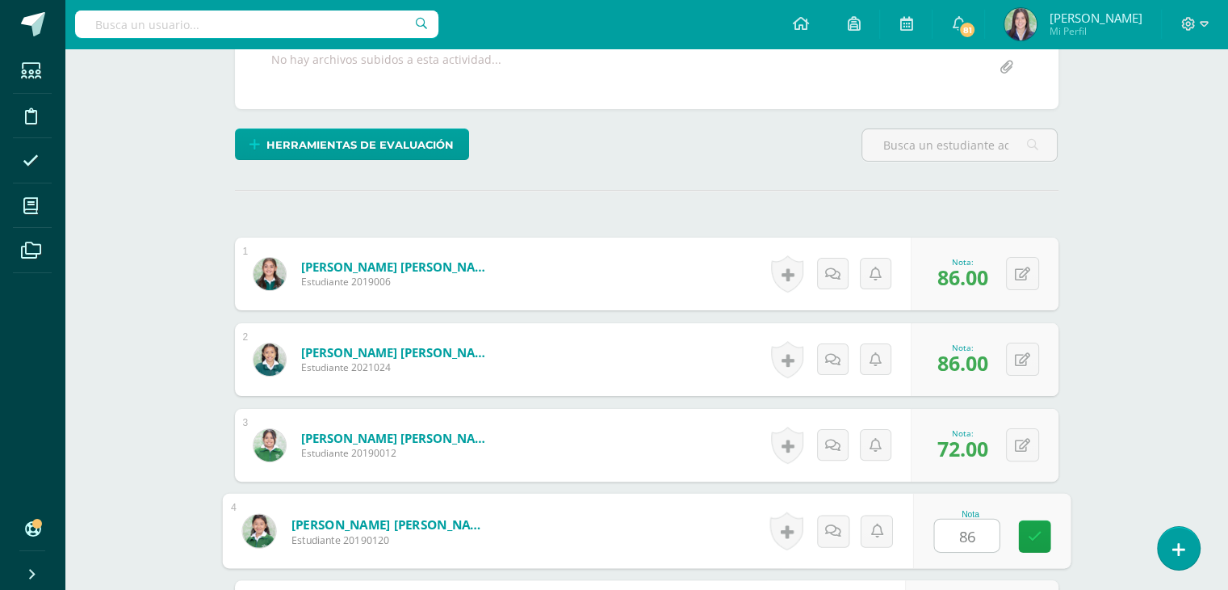
type input "86"
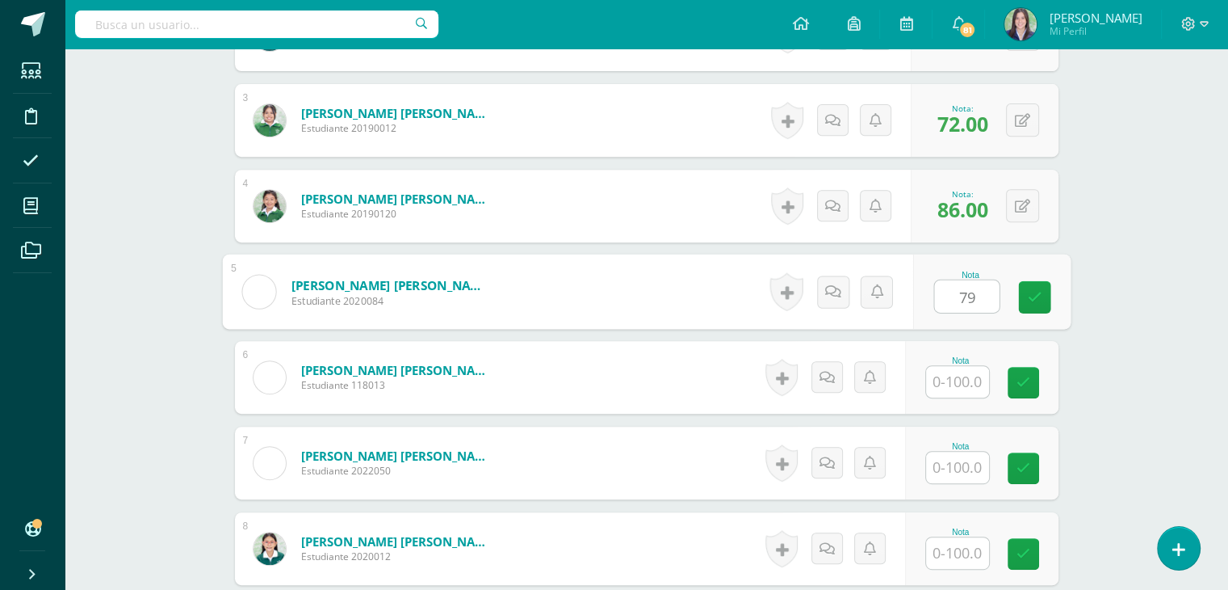
type input "79"
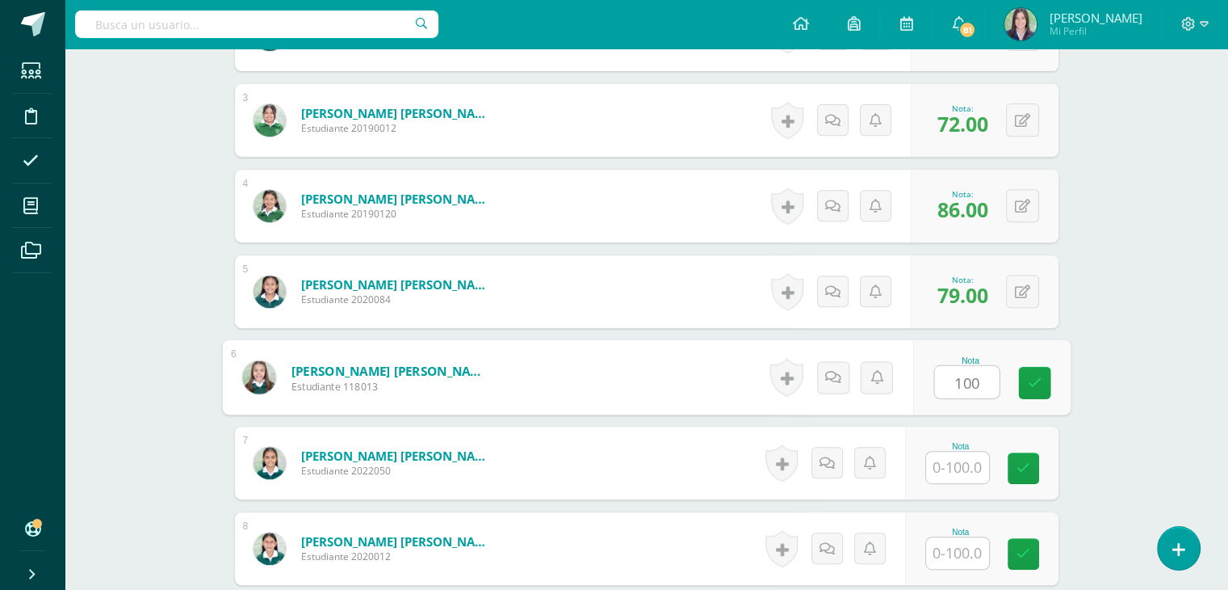
type input "100"
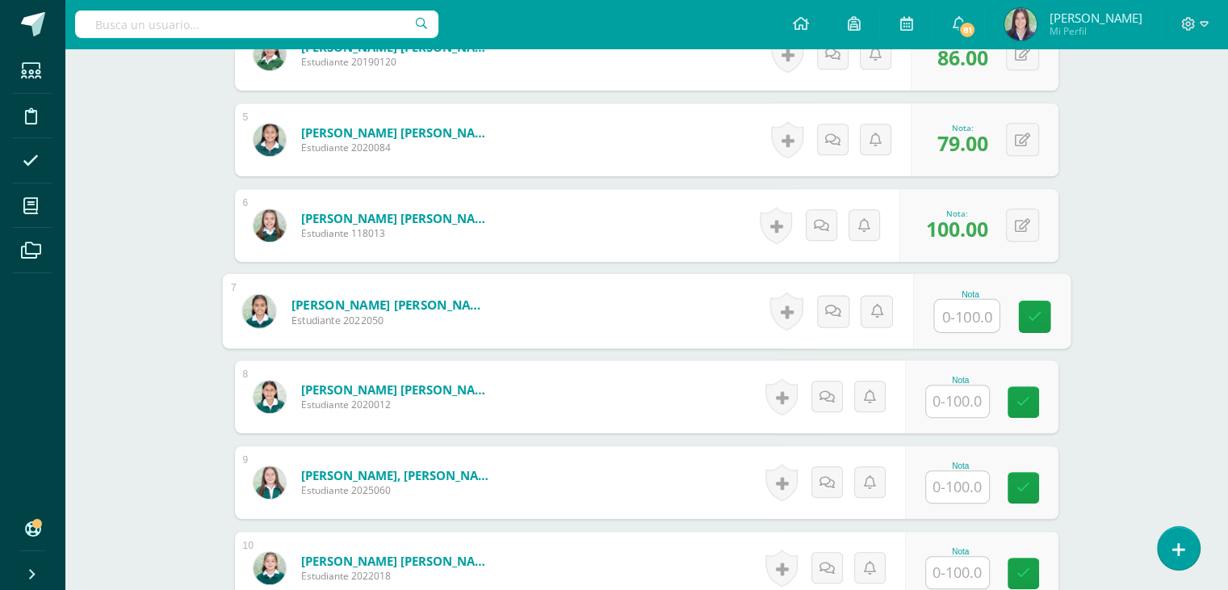
scroll to position [810, 0]
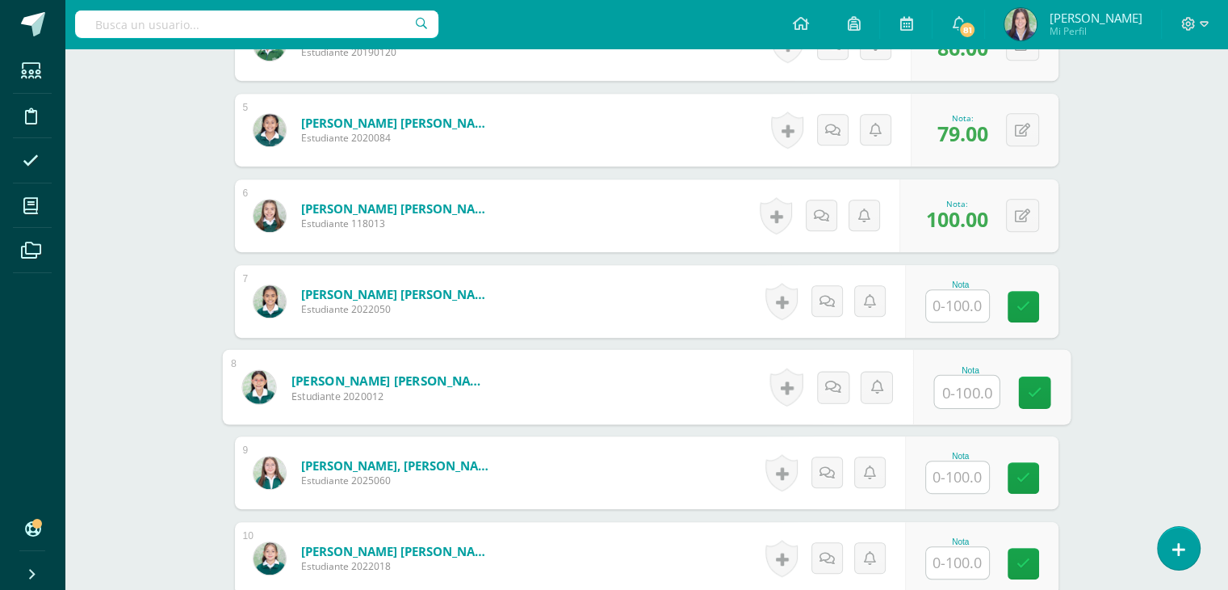
click at [949, 390] on input "text" at bounding box center [966, 392] width 65 height 32
type input "93"
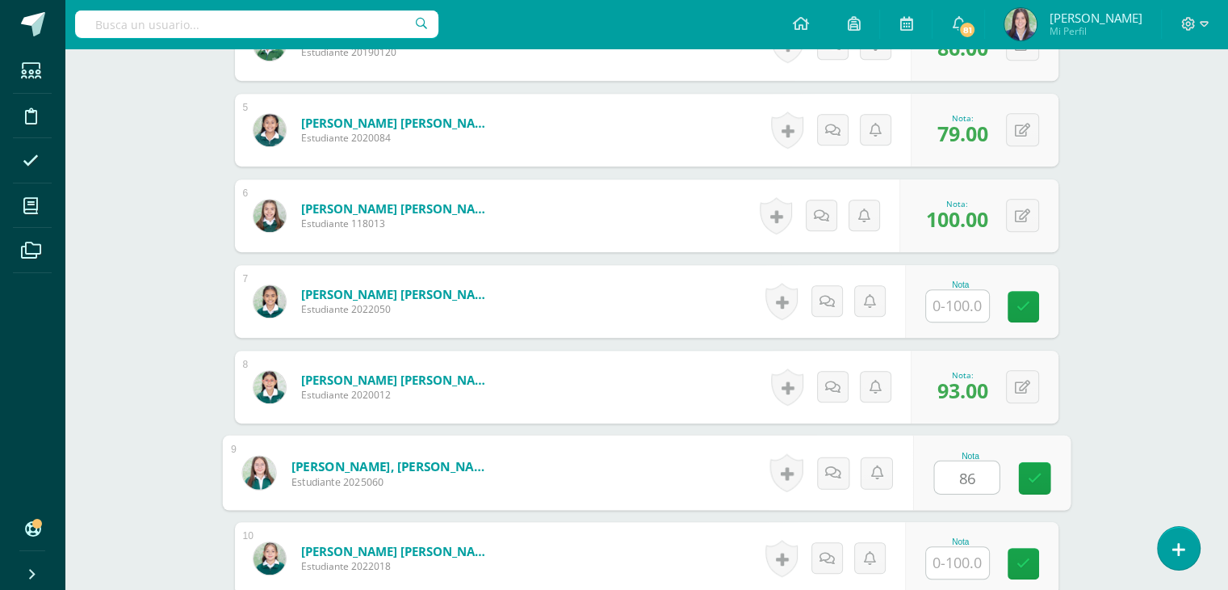
type input "86"
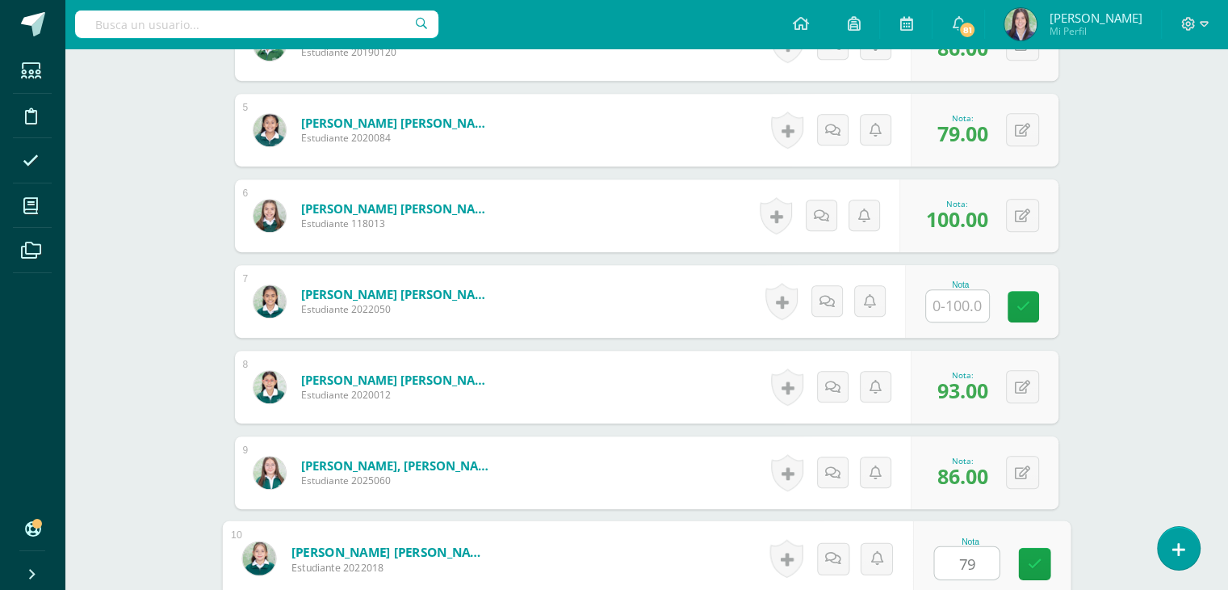
type input "79"
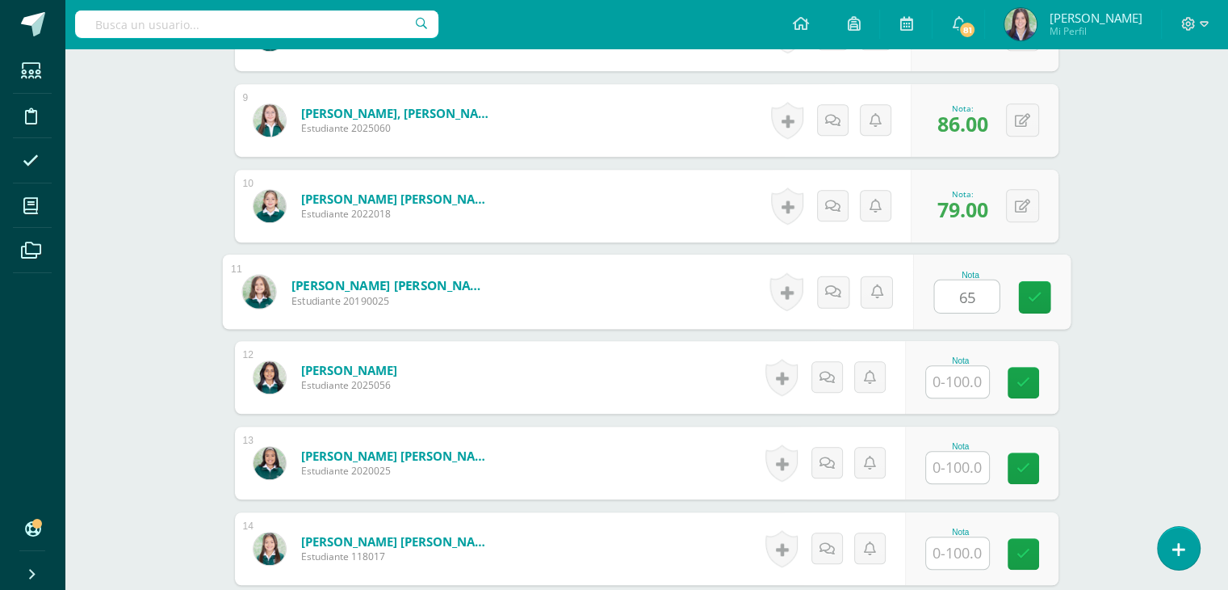
type input "65"
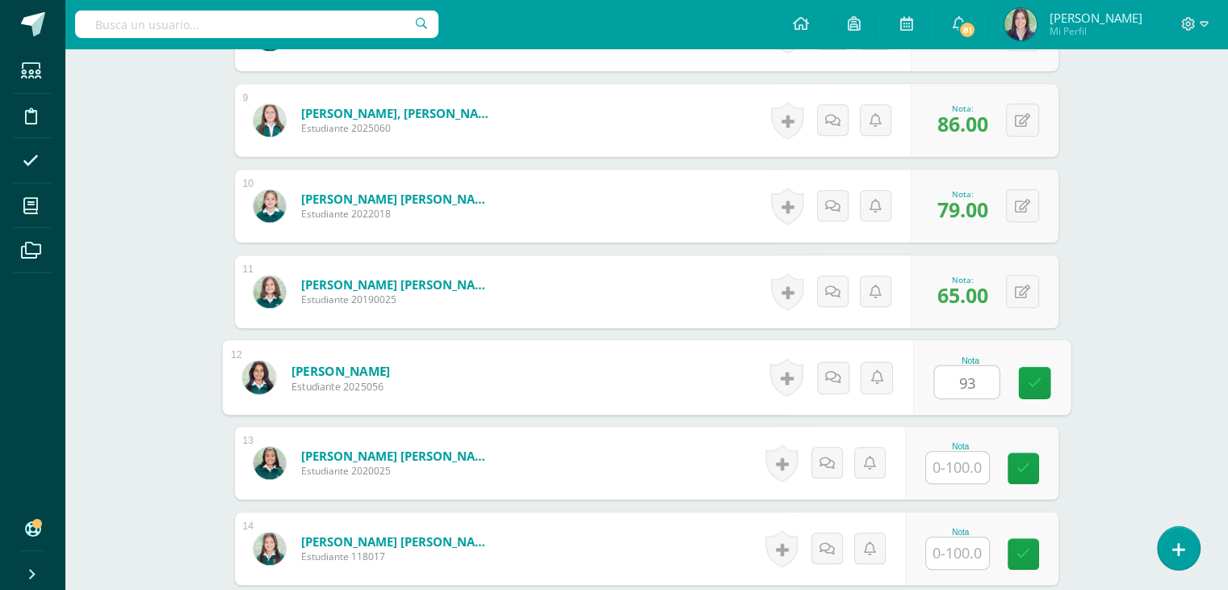
type input "93"
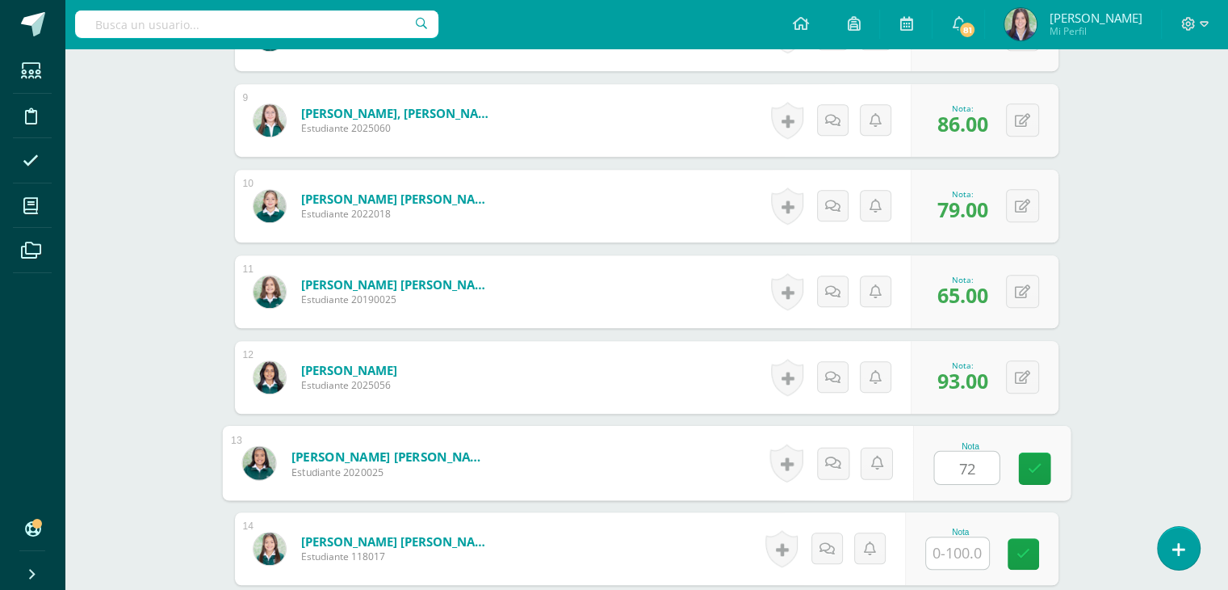
type input "72"
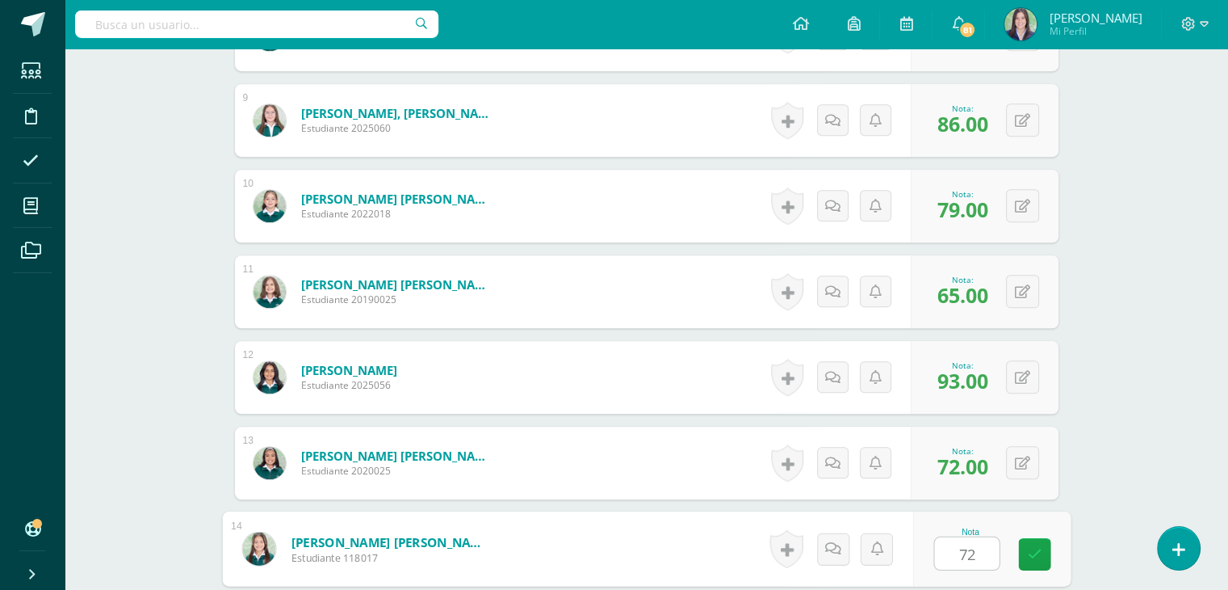
type input "72"
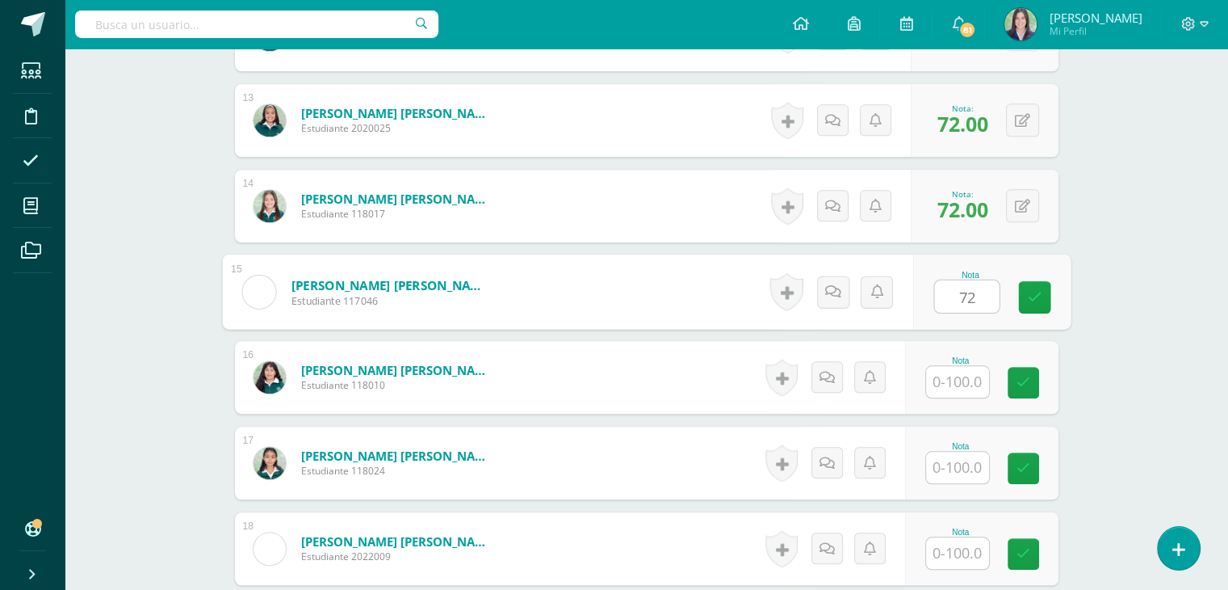
type input "72"
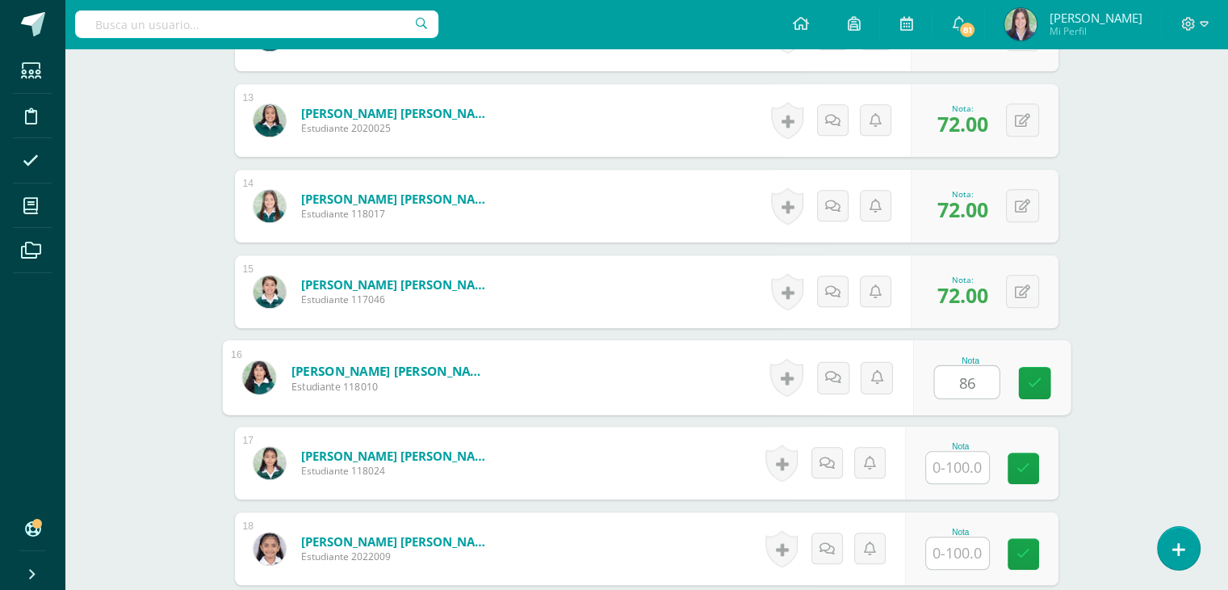
type input "86"
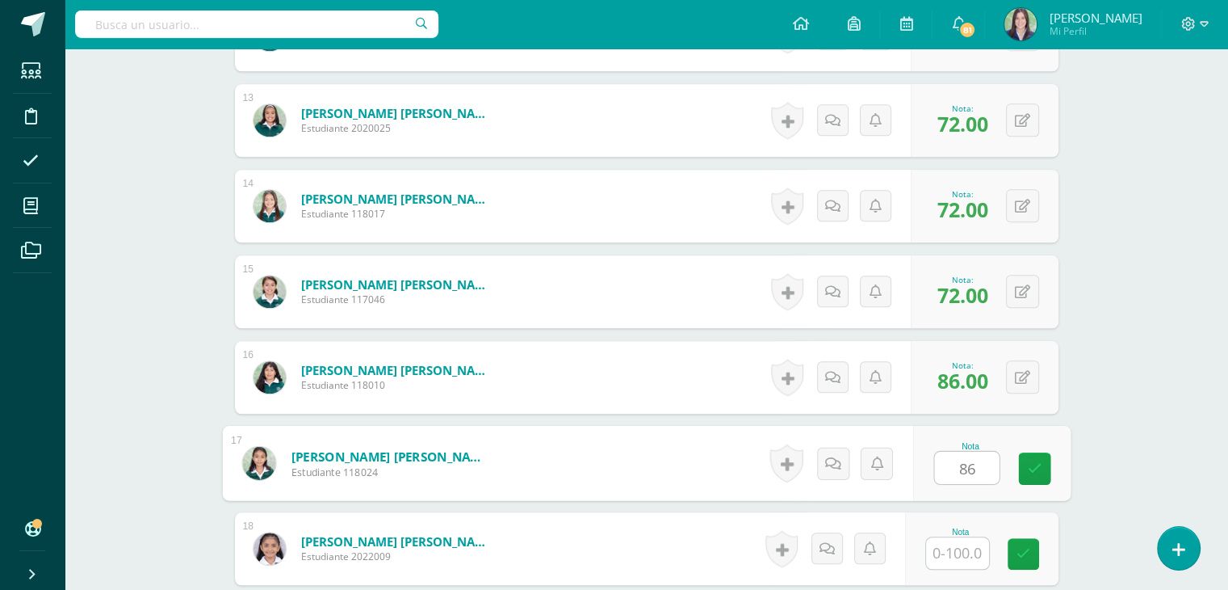
type input "86"
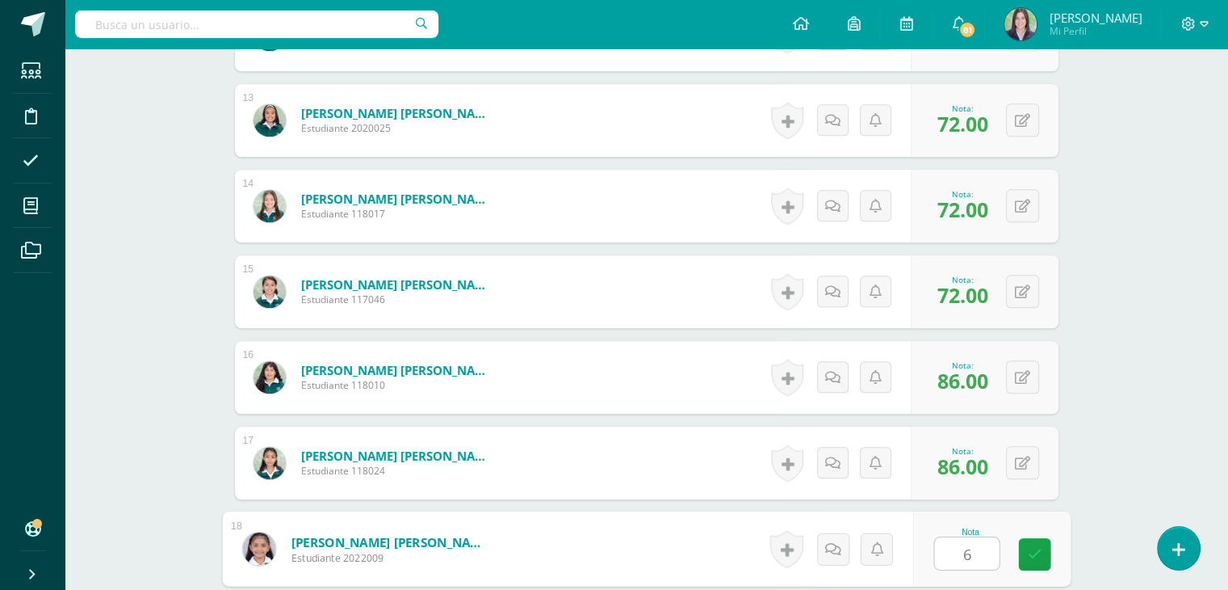
type input "65"
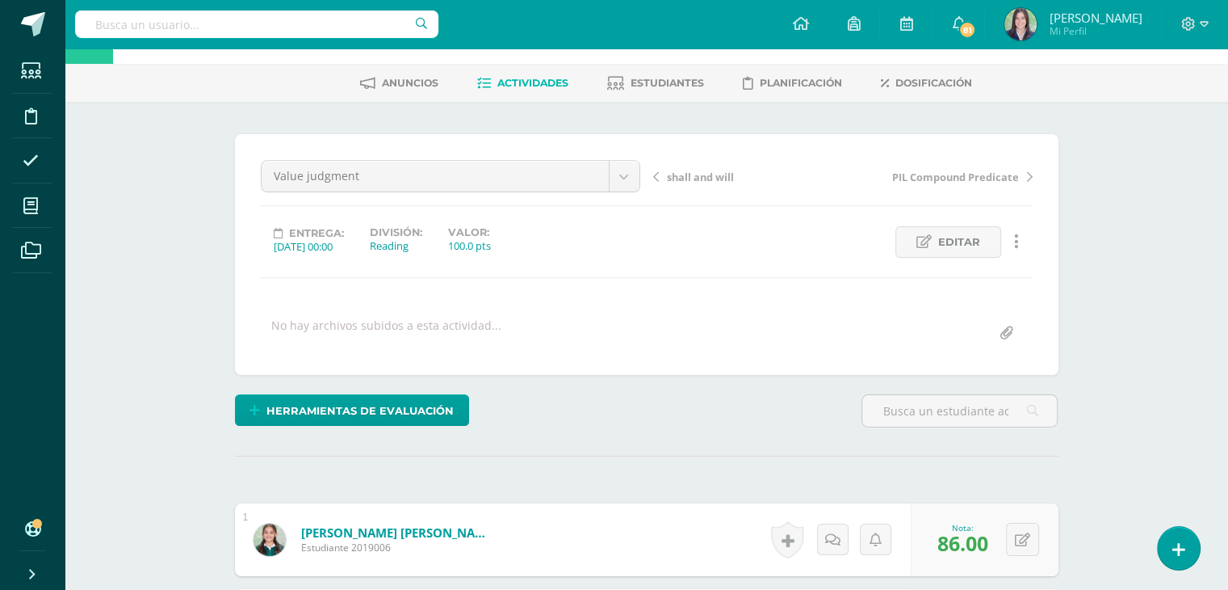
scroll to position [0, 0]
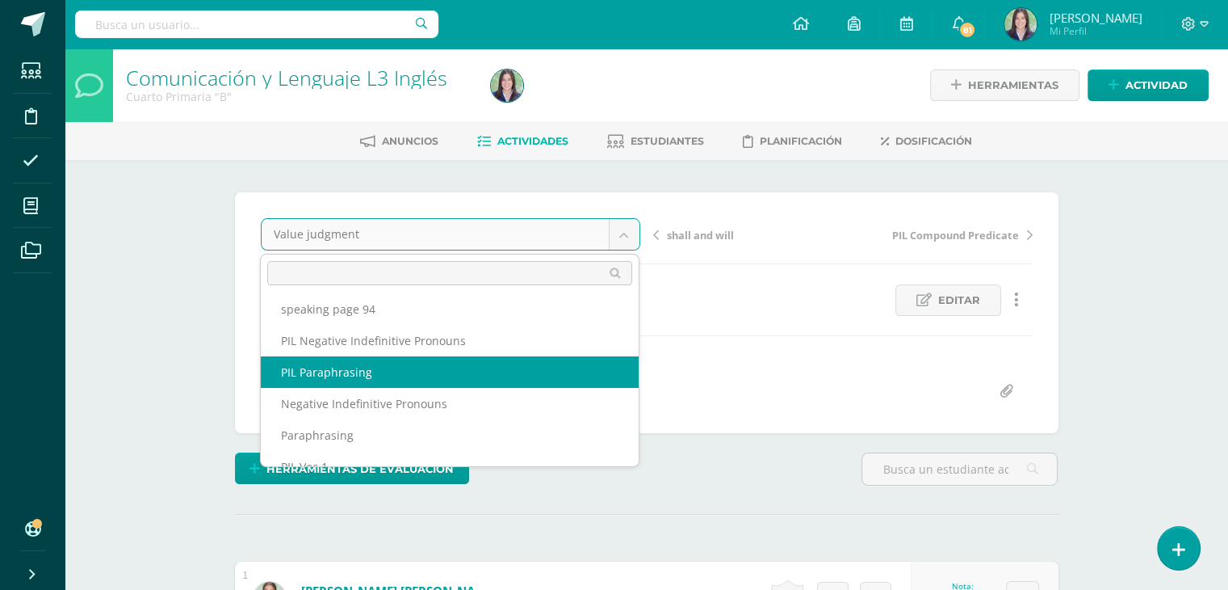
scroll to position [428, 0]
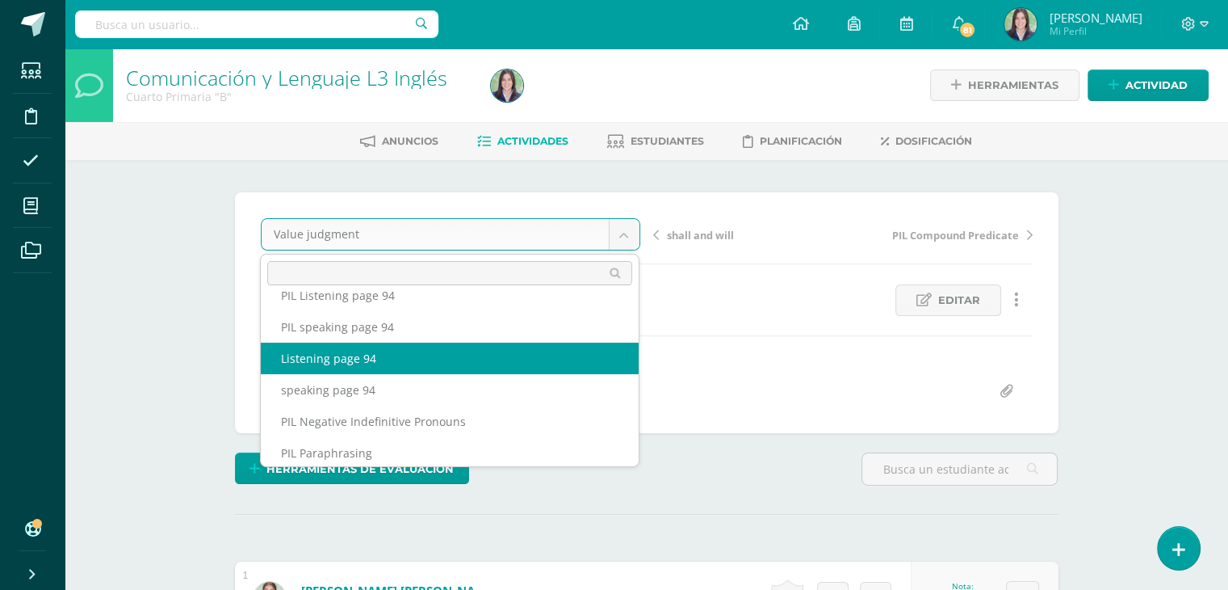
select select "/dashboard/teacher/grade-activity/264574/"
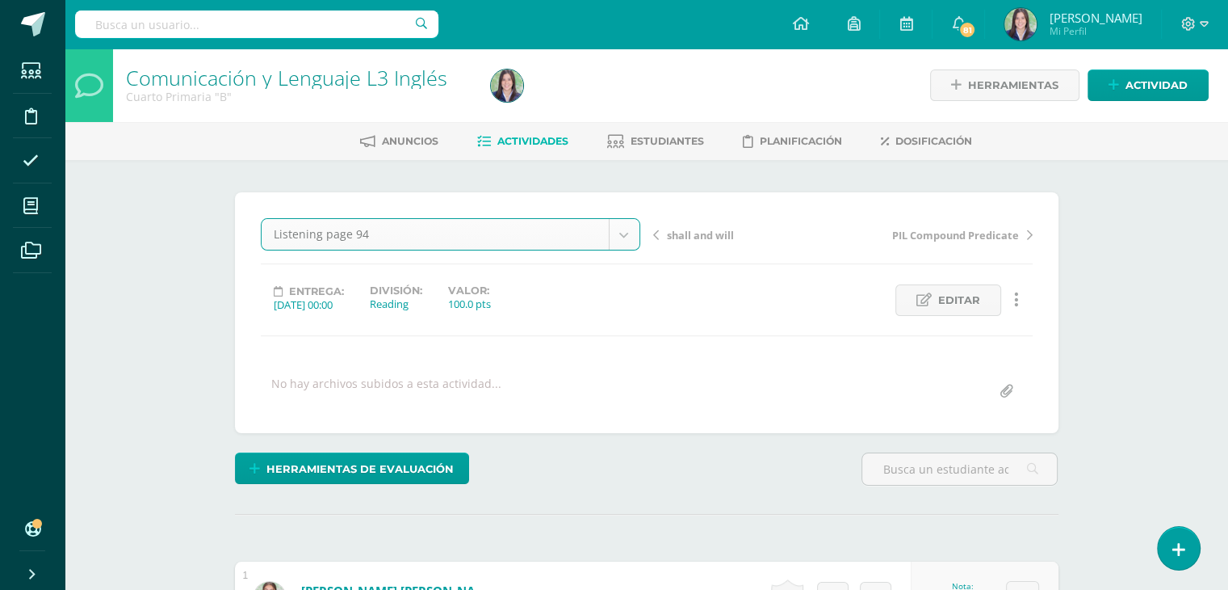
scroll to position [404, 0]
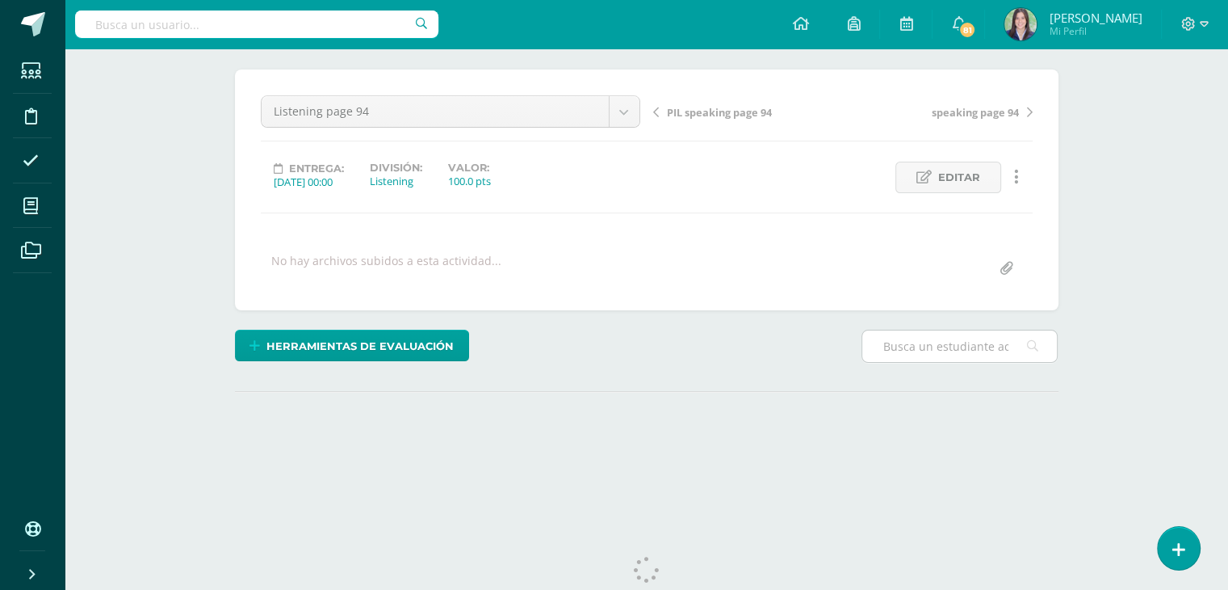
scroll to position [162, 0]
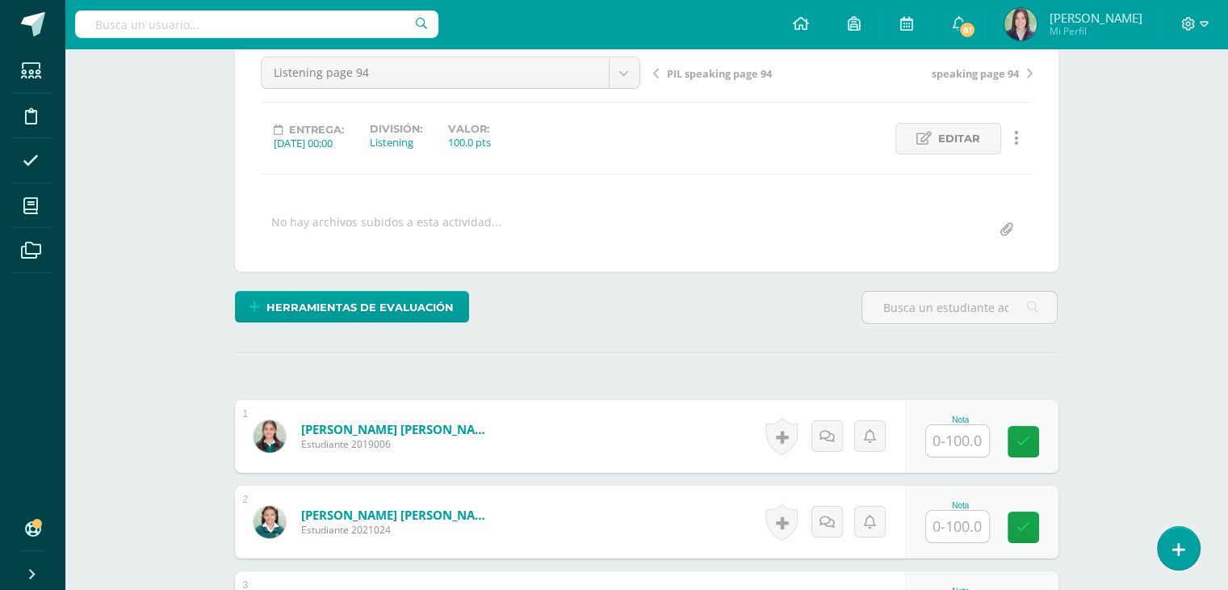
click at [954, 438] on input "text" at bounding box center [957, 440] width 63 height 31
type input "89"
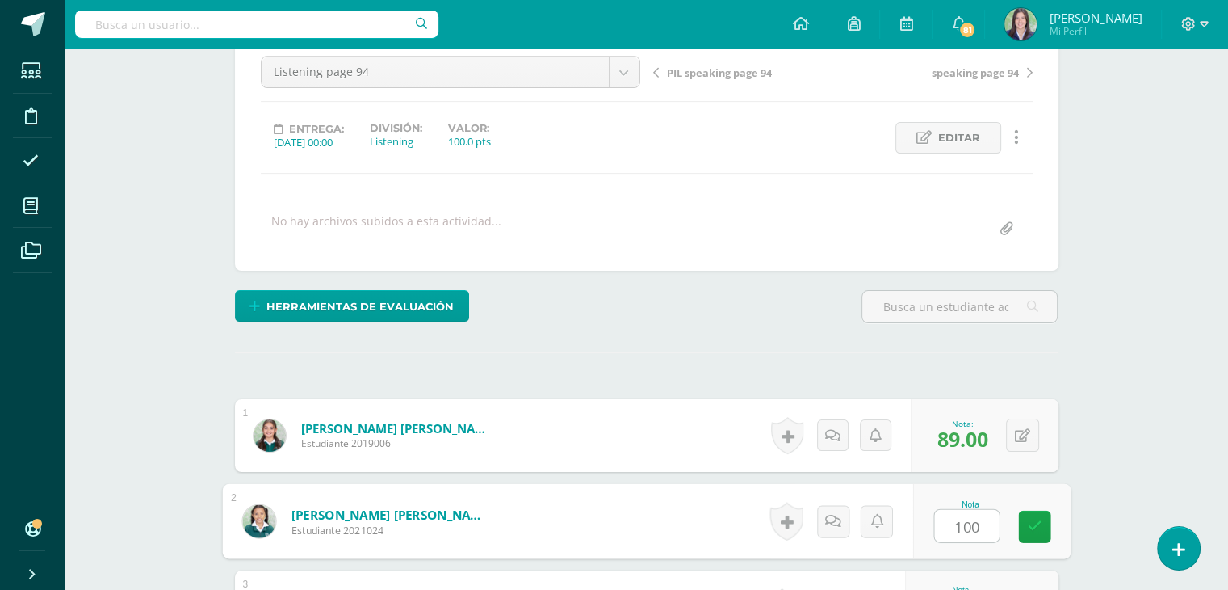
type input "100"
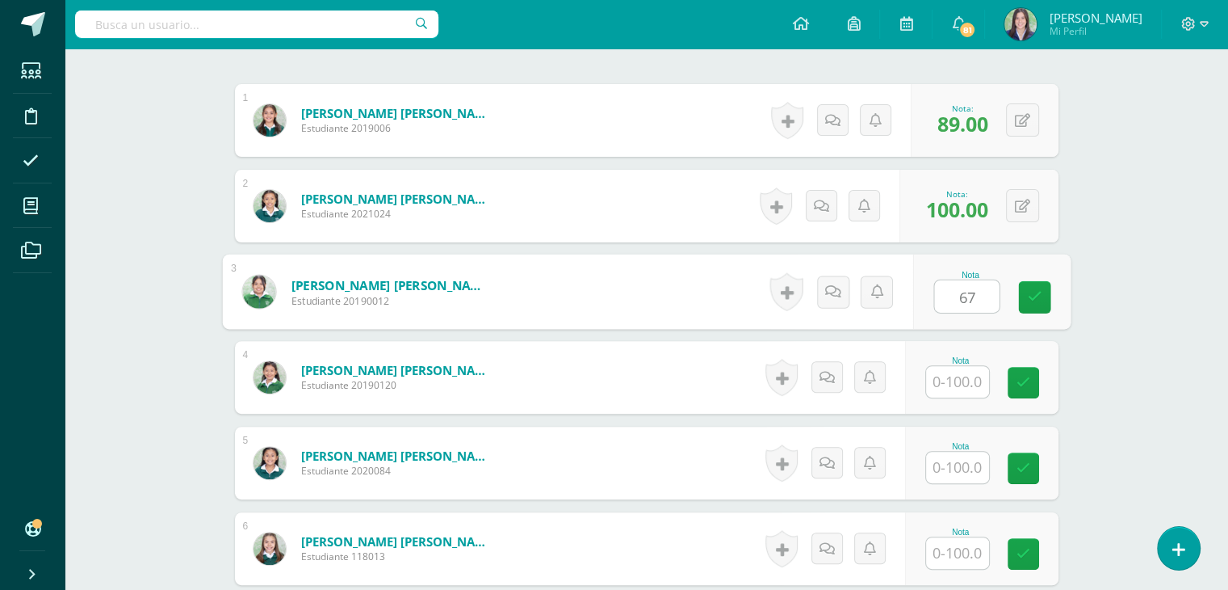
type input "67"
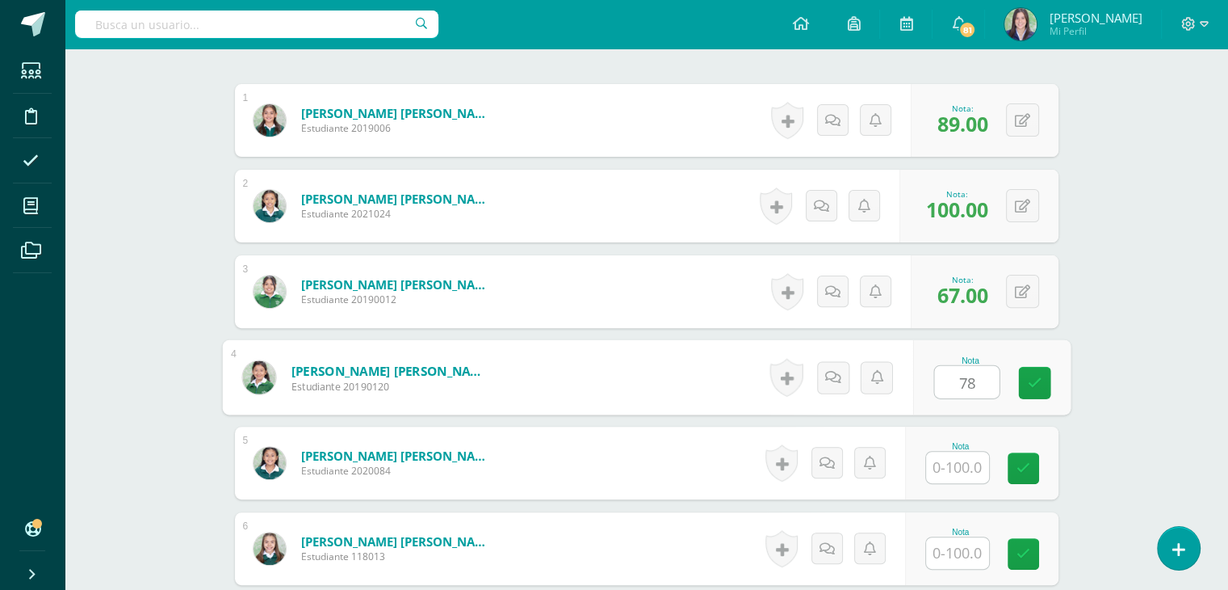
type input "78"
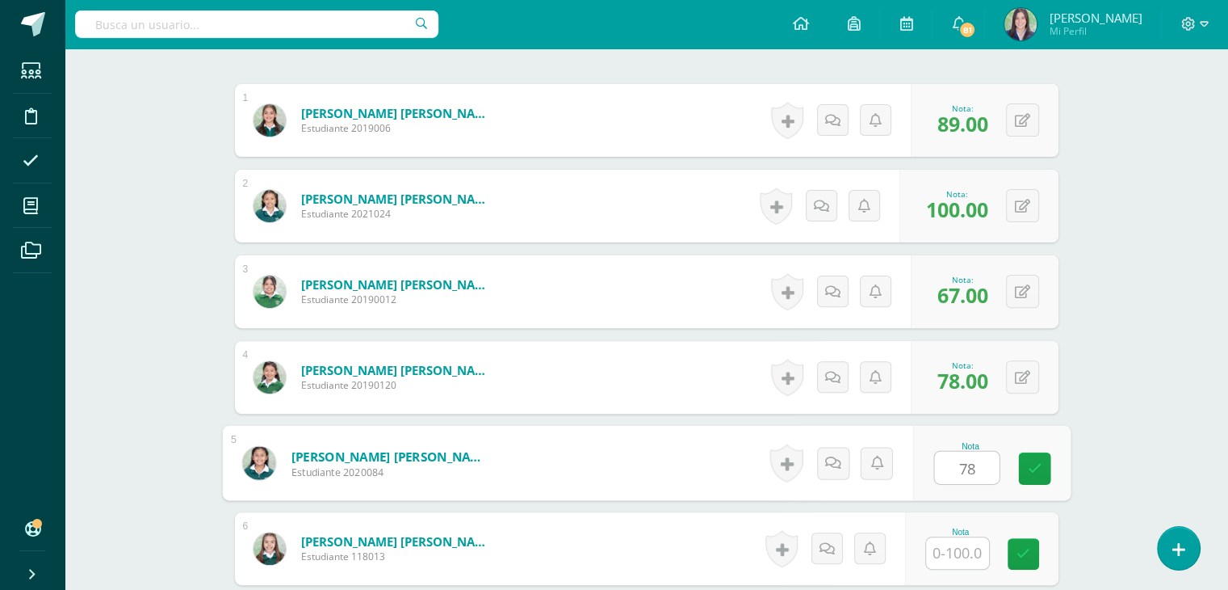
type input "78"
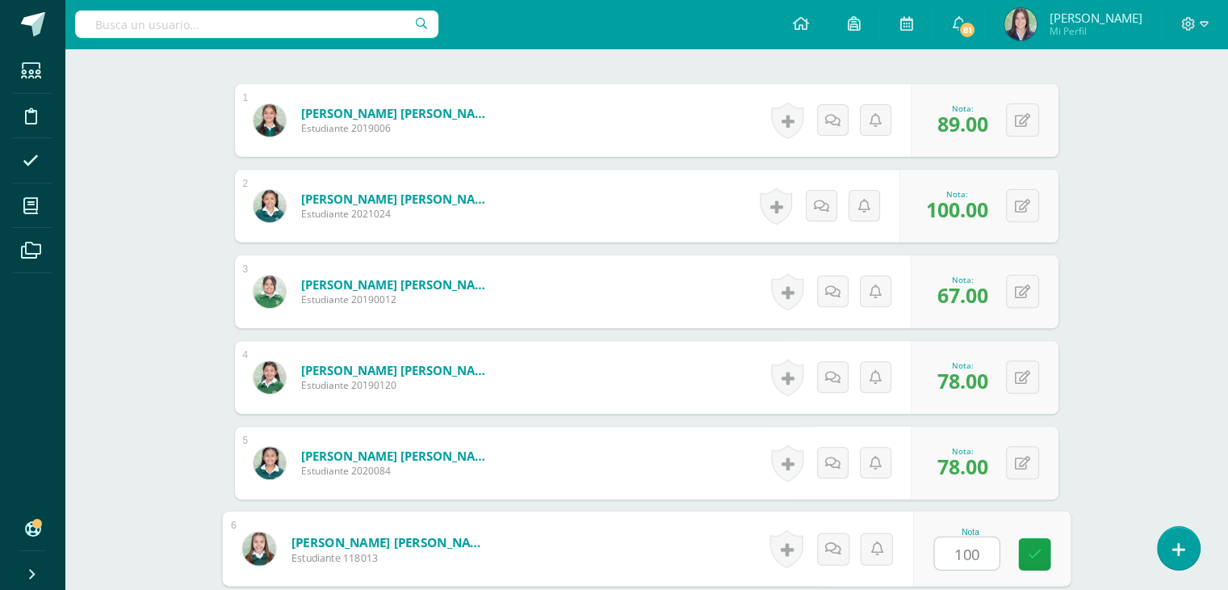
type input "100"
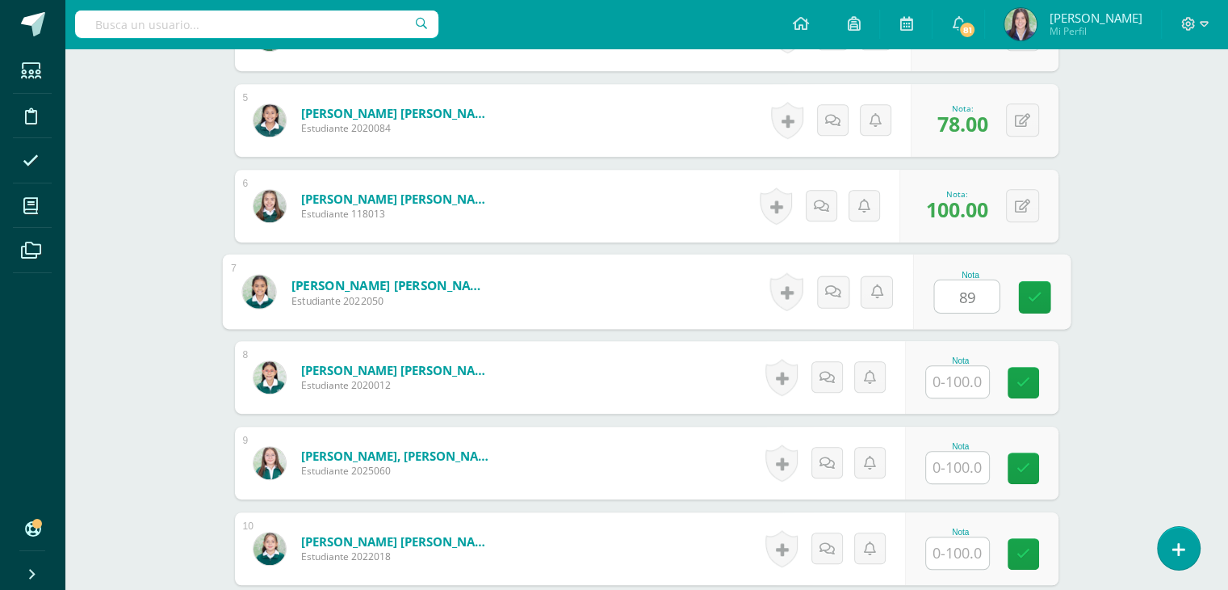
type input "89"
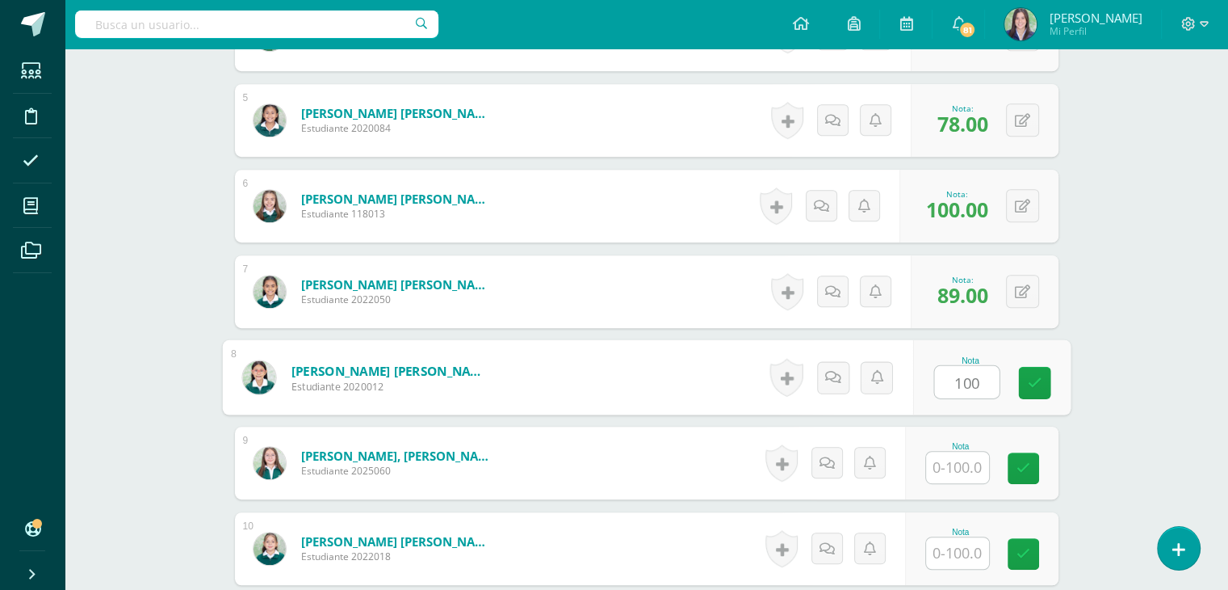
type input "100"
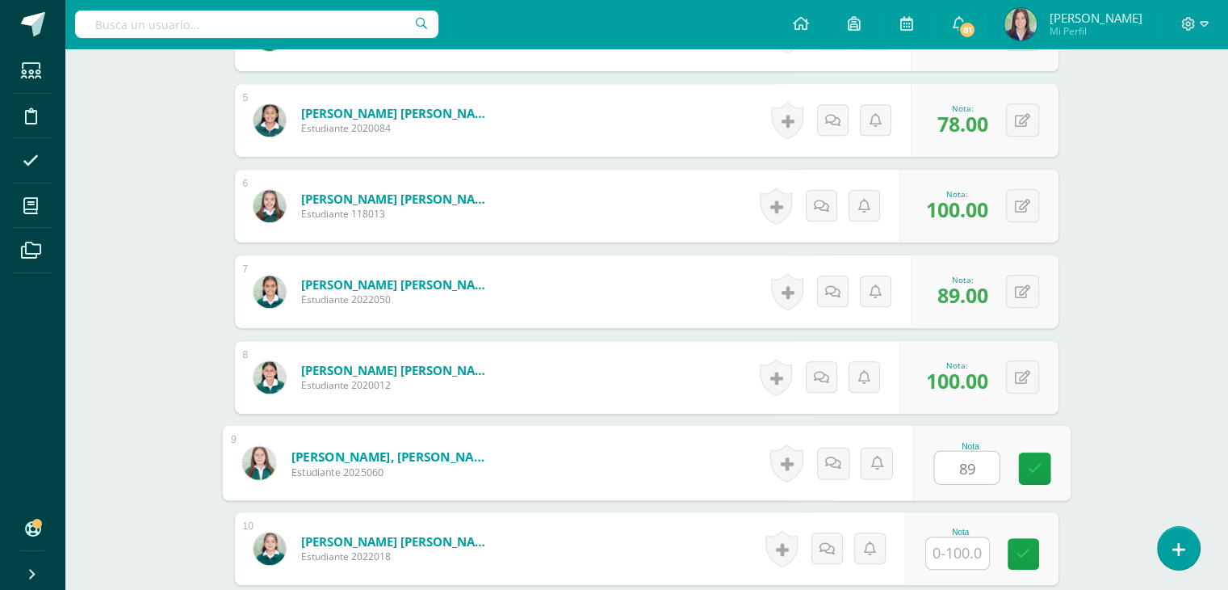
type input "89"
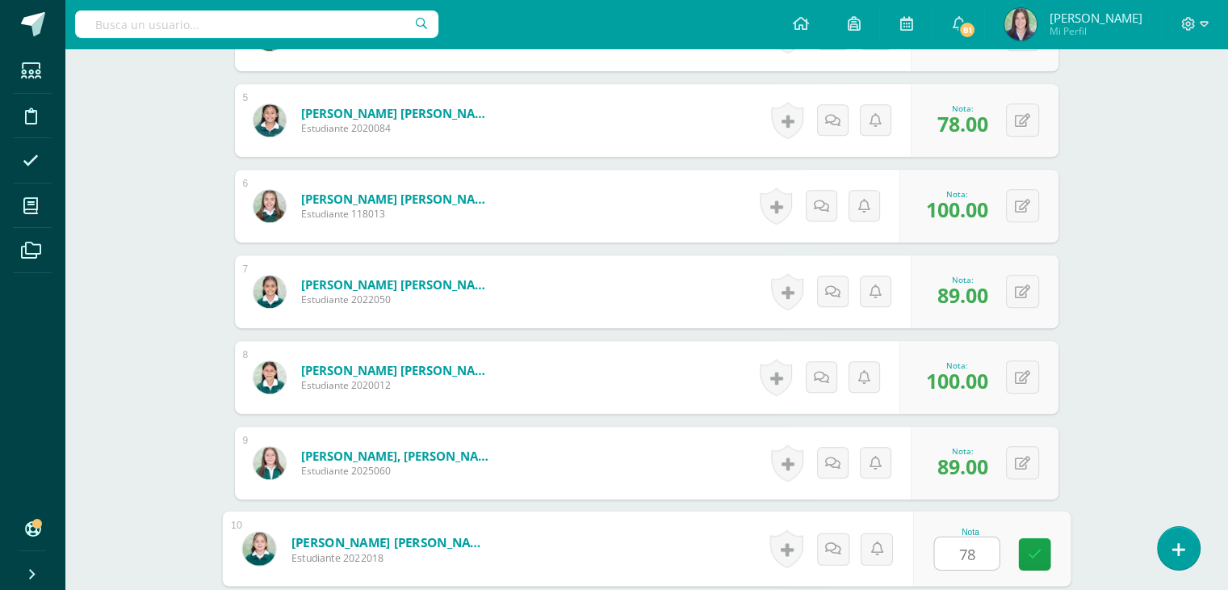
type input "78"
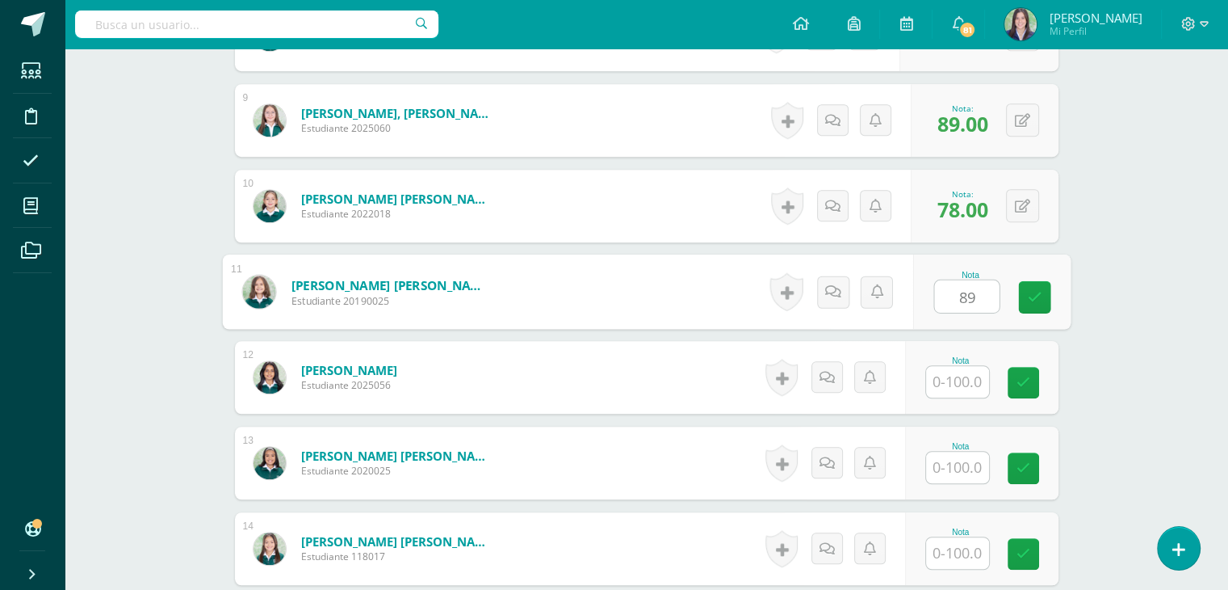
type input "89"
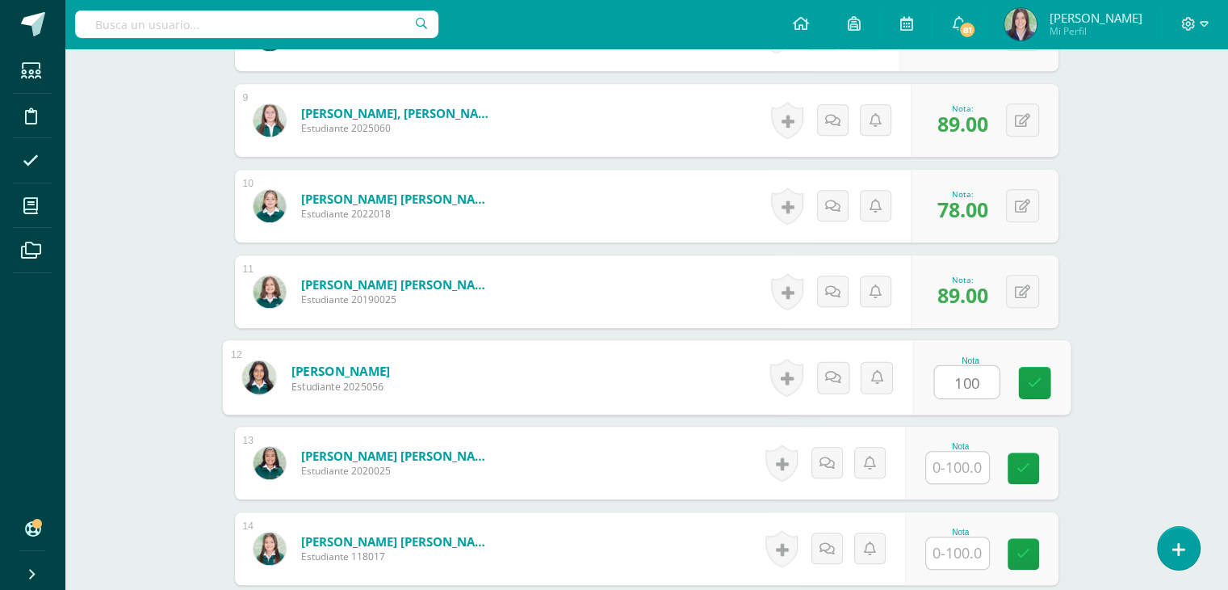
type input "100"
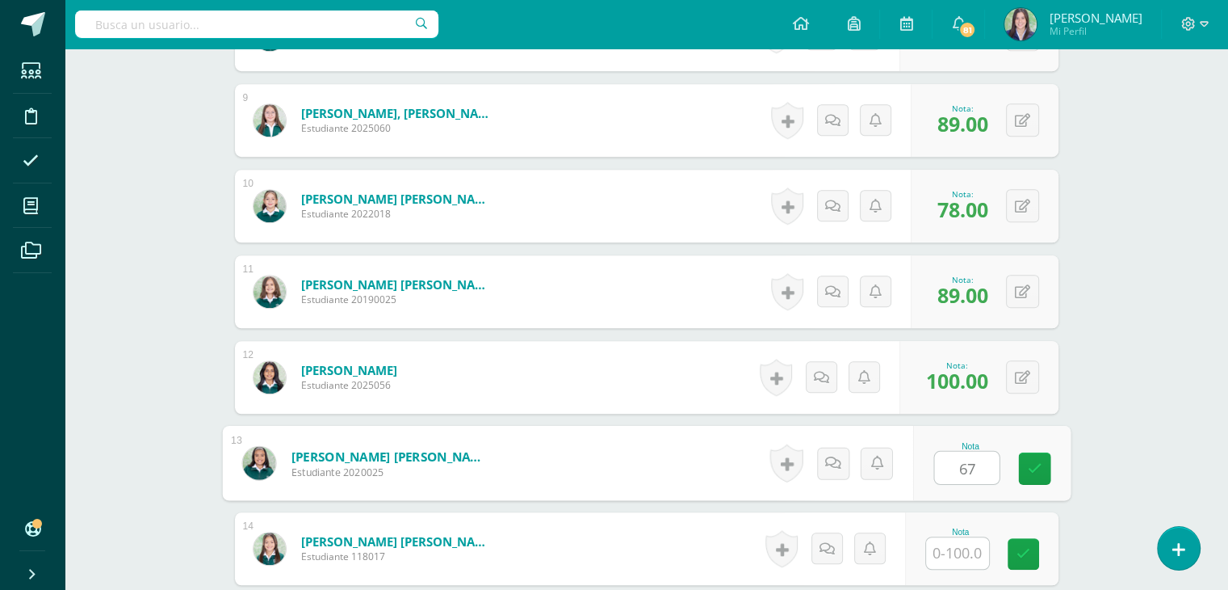
type input "67"
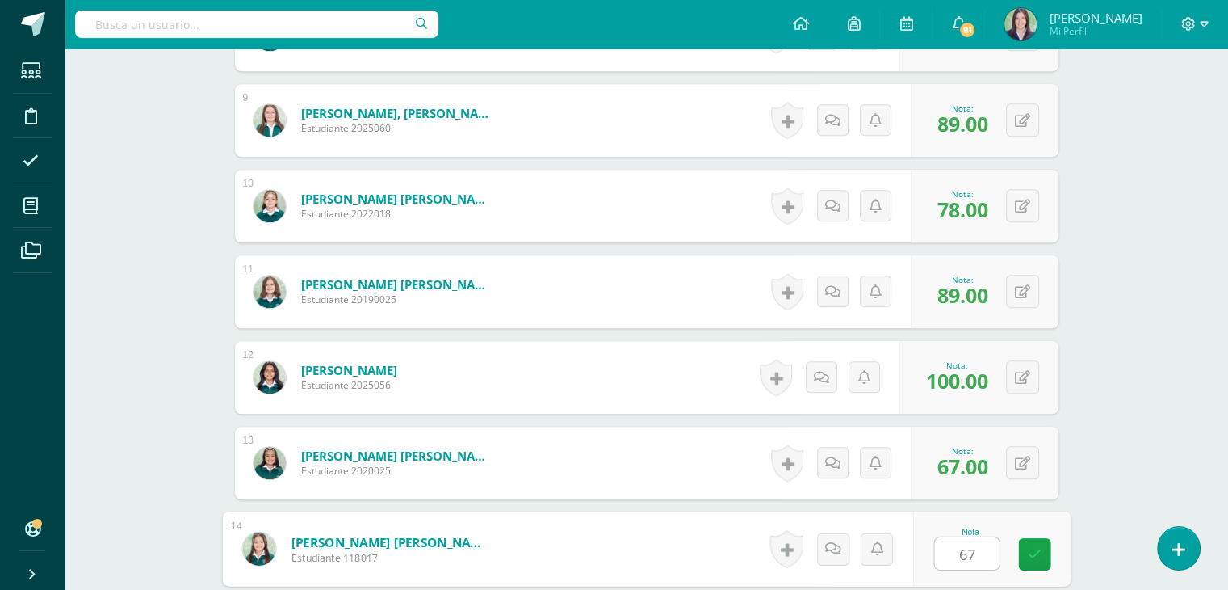
type input "67"
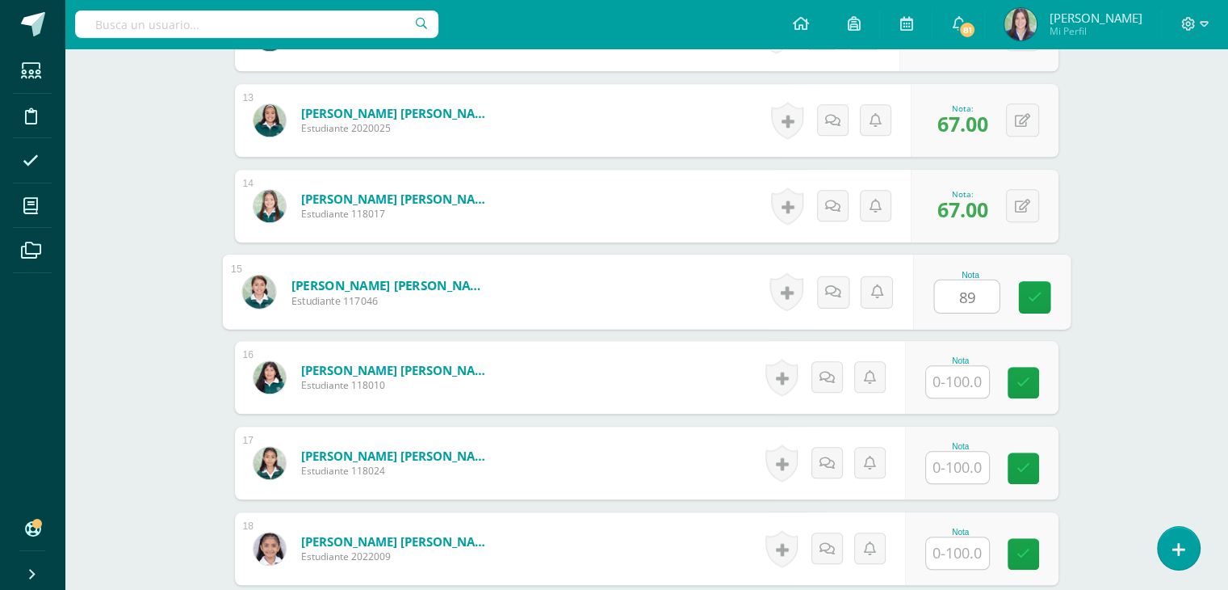
type input "89"
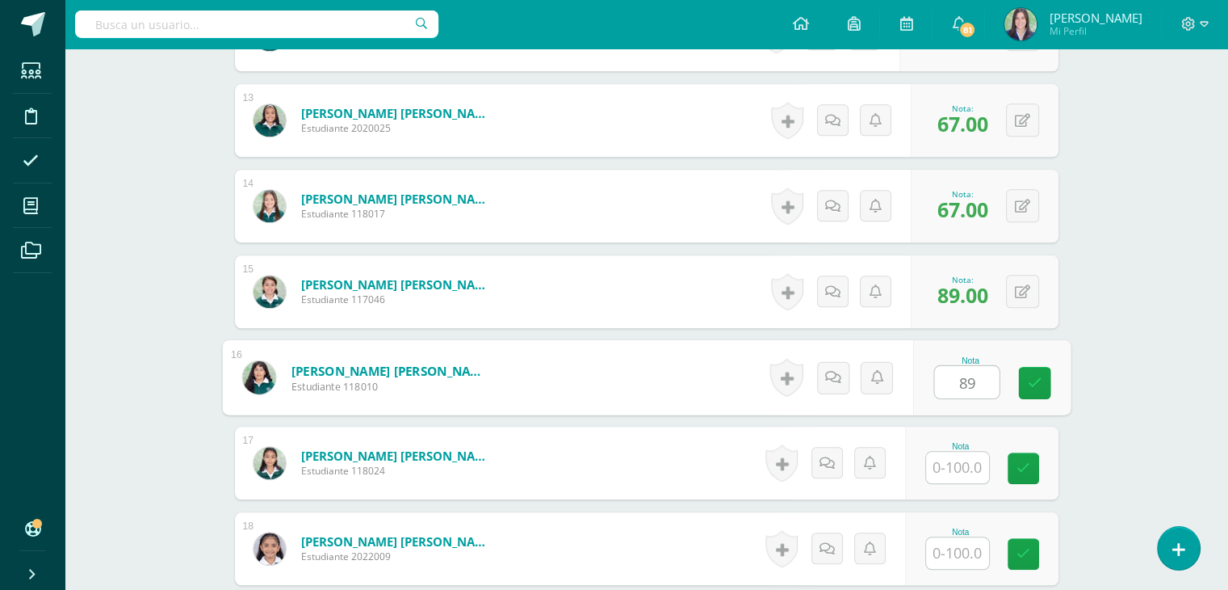
type input "89"
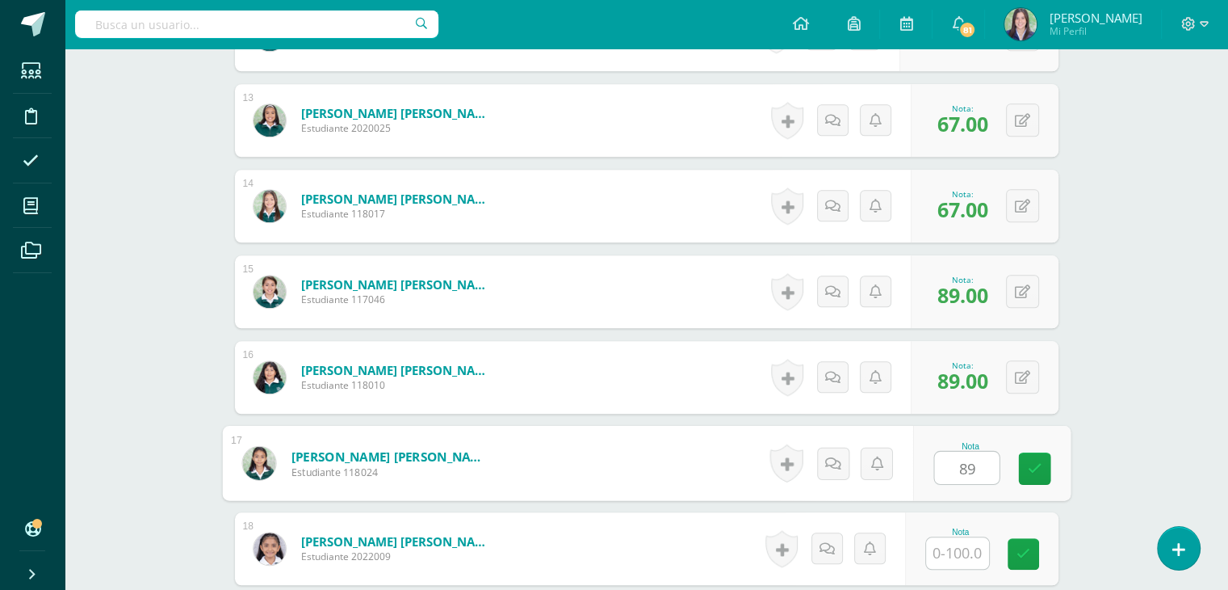
type input "89"
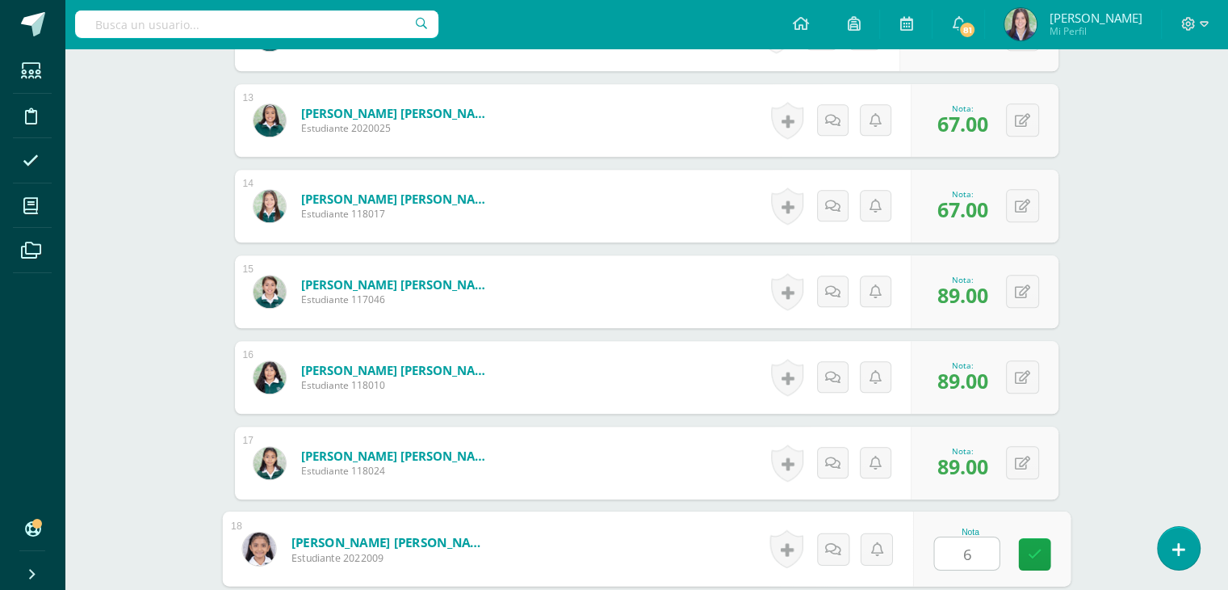
type input "67"
